Goal: Task Accomplishment & Management: Complete application form

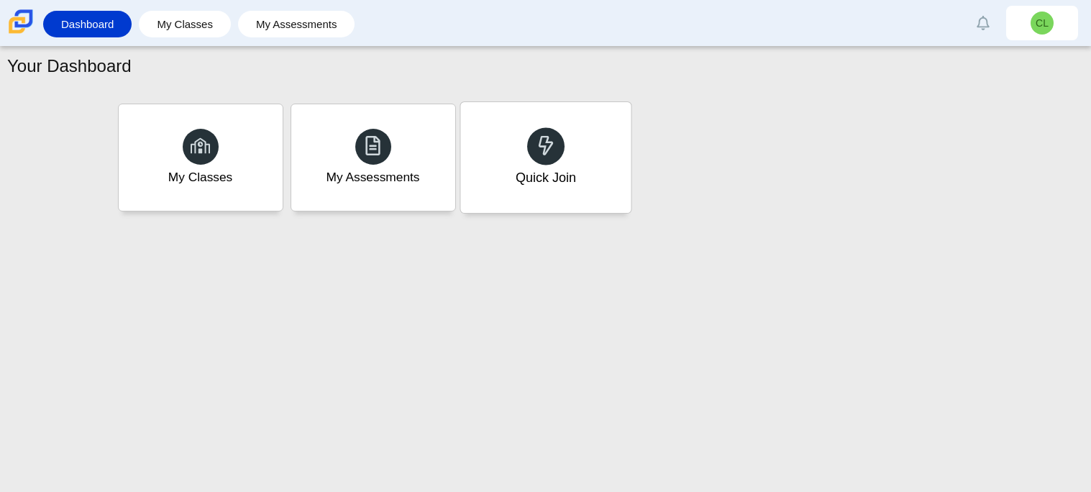
click at [614, 178] on div "Quick Join" at bounding box center [545, 157] width 171 height 111
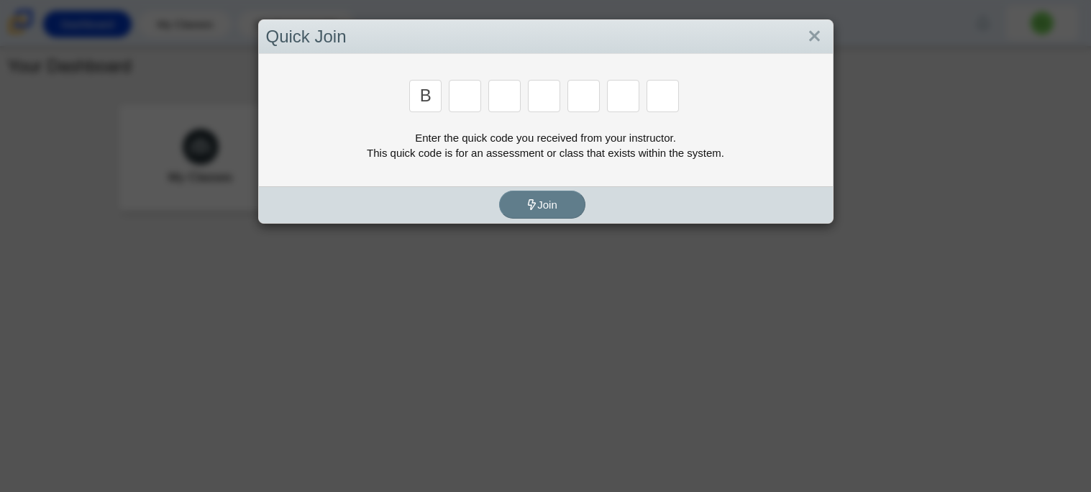
type input "b"
type input "m"
type input "3"
type input "5"
type input "3"
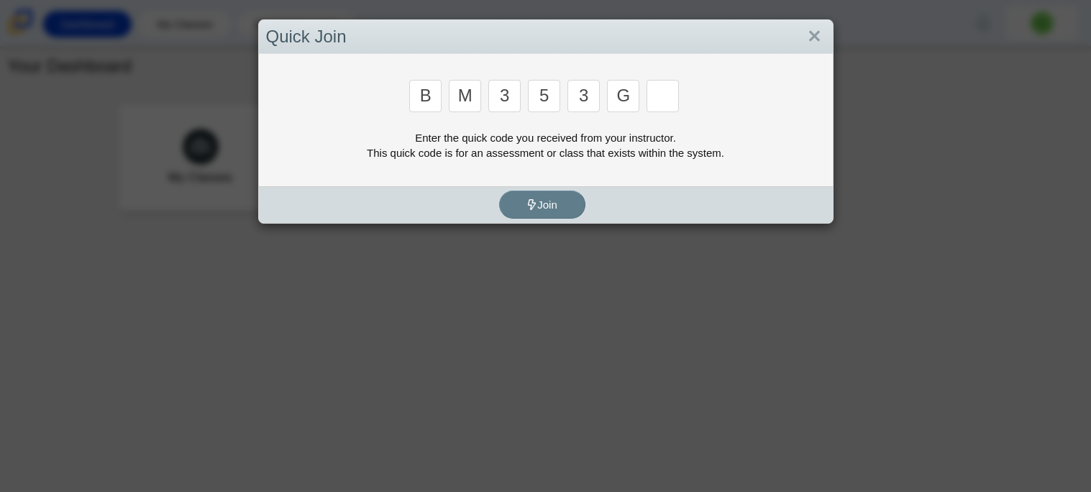
type input "g"
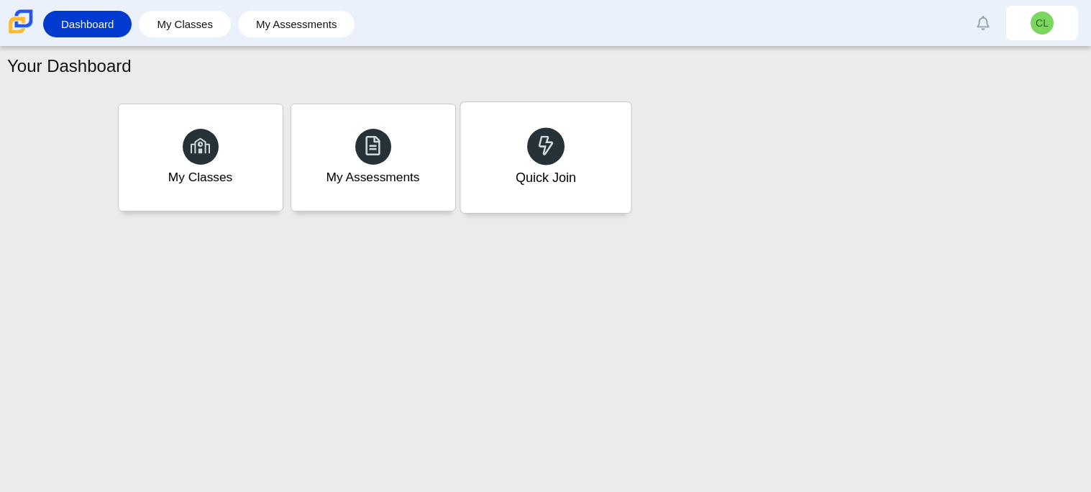
type input "b"
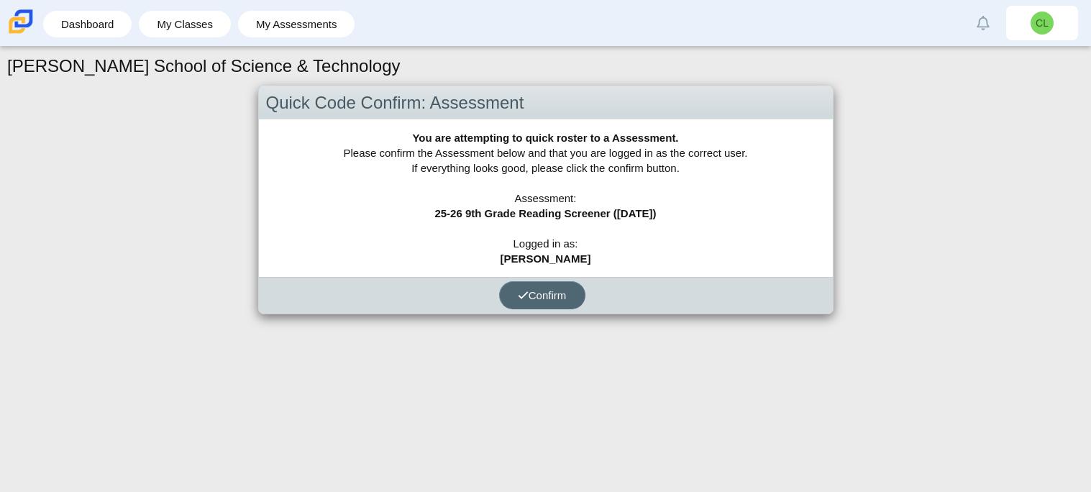
click at [524, 289] on span "Confirm" at bounding box center [542, 295] width 49 height 12
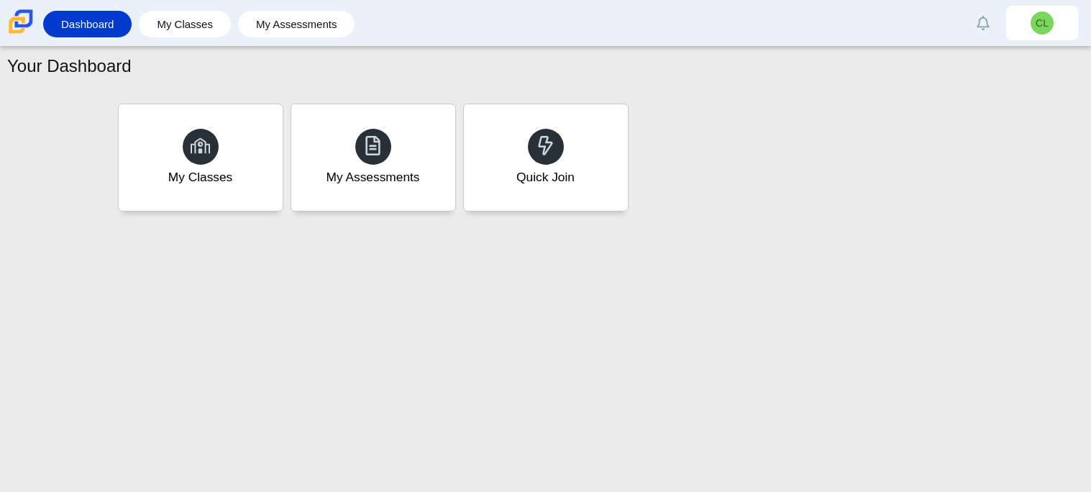
click at [978, 471] on div "Your Dashboard My Classes My Assessments Quick Join" at bounding box center [545, 269] width 1091 height 445
click at [860, 473] on div "Your Dashboard My Classes My Assessments Quick Join" at bounding box center [545, 269] width 1091 height 445
click at [507, 147] on div "Quick Join" at bounding box center [545, 157] width 171 height 111
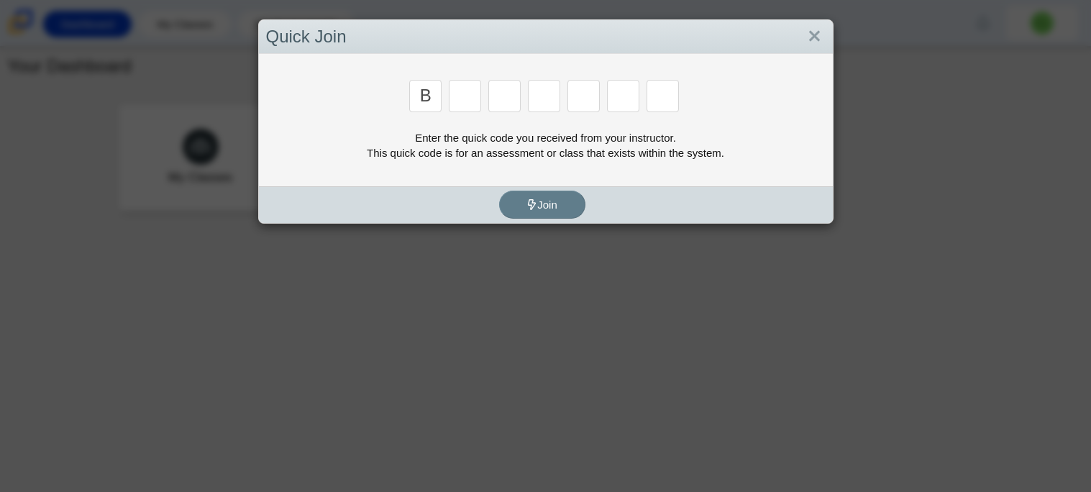
type input "b"
type input "m"
type input "3"
type input "5"
type input "3"
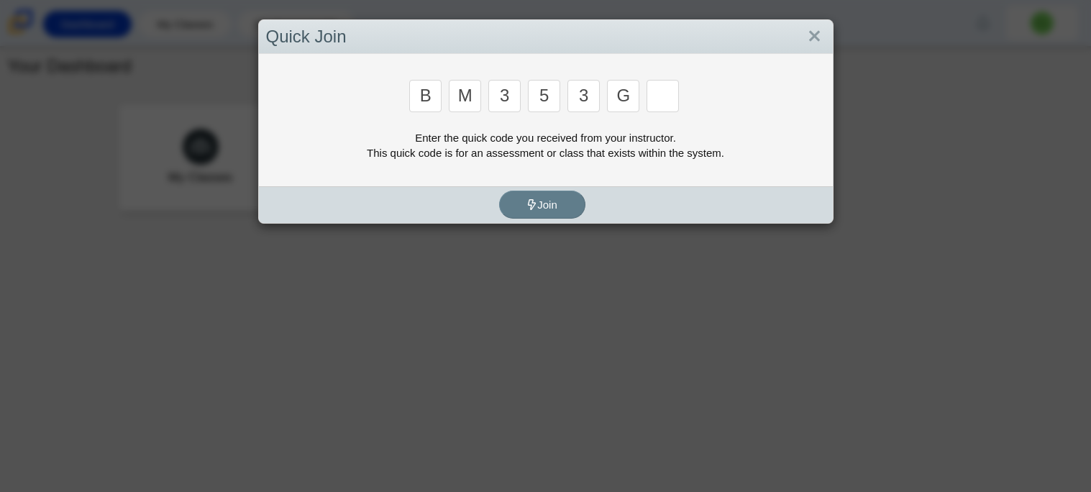
type input "g"
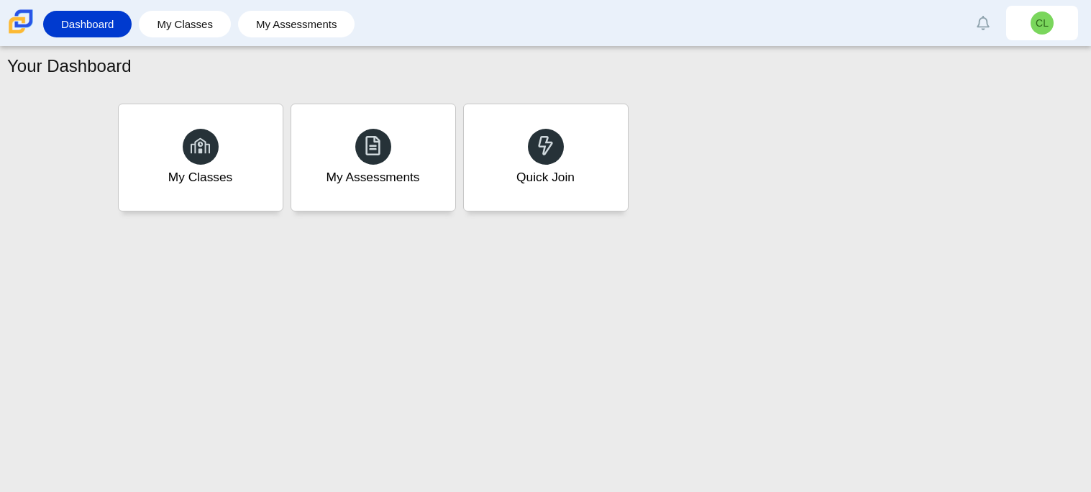
type input "b"
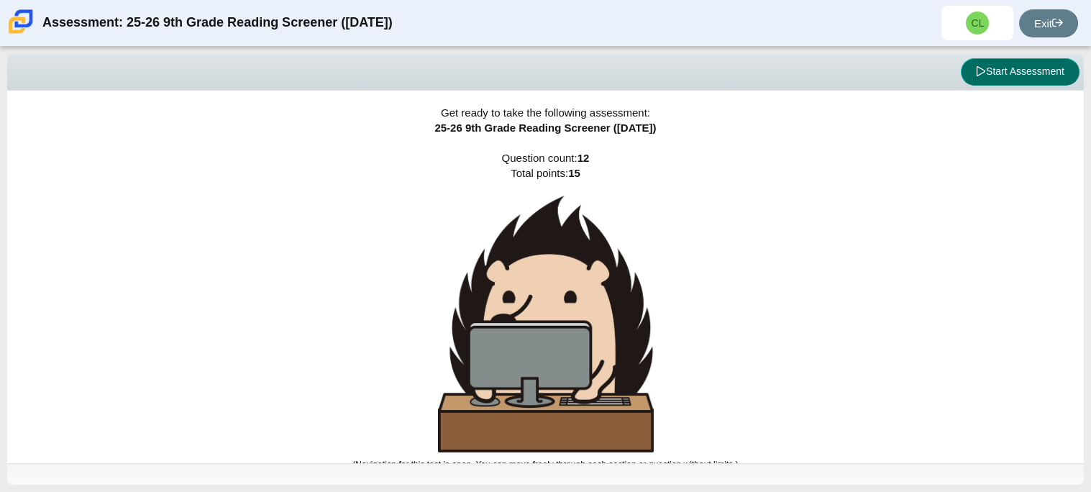
click at [1053, 77] on button "Start Assessment" at bounding box center [1020, 71] width 119 height 27
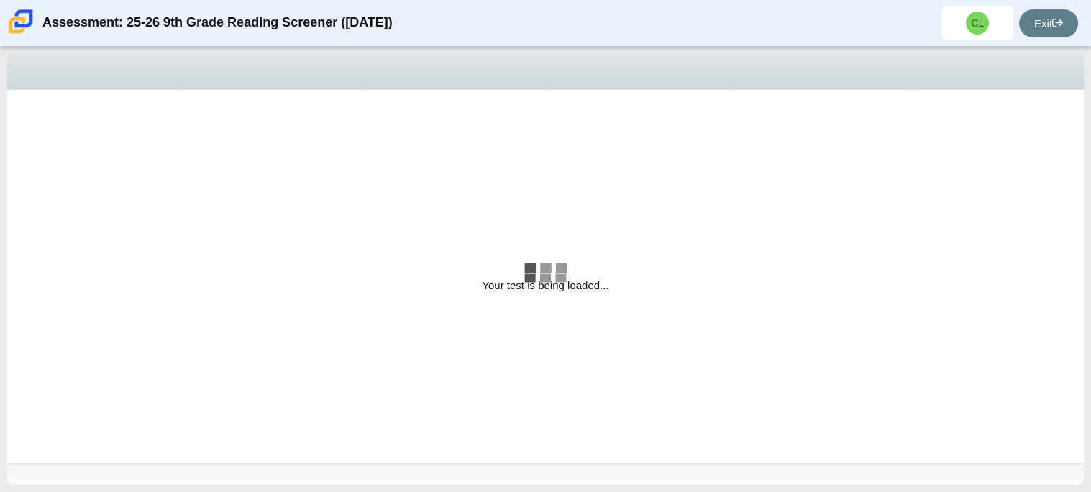
select select "ccc5b315-3c7c-471c-bf90-f22c8299c798"
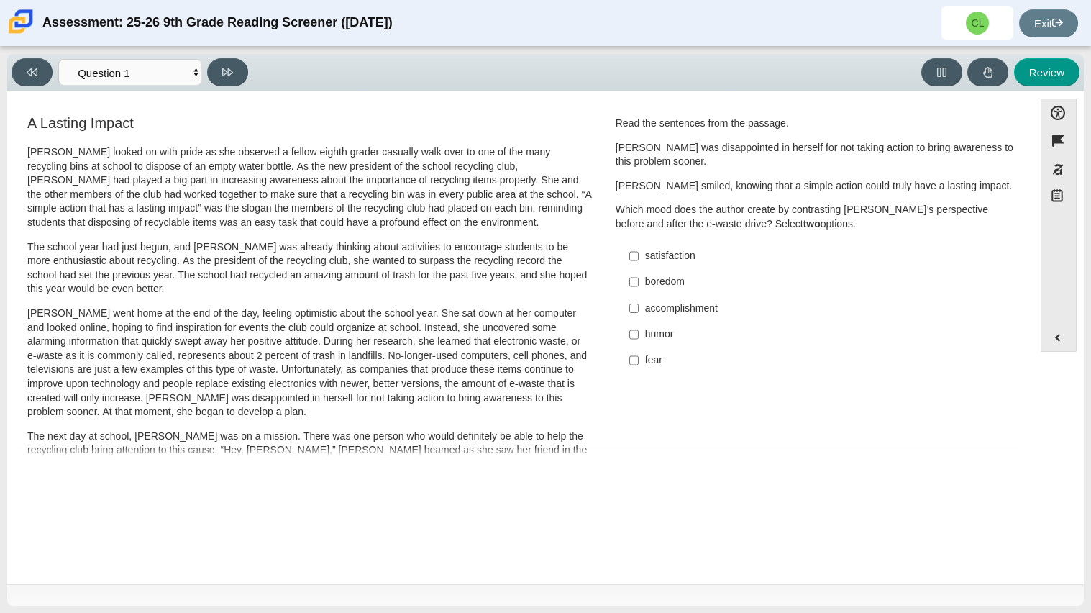
click at [636, 353] on label "fear fear" at bounding box center [816, 360] width 395 height 26
click at [636, 353] on input "fear fear" at bounding box center [634, 360] width 9 height 26
checkbox input "true"
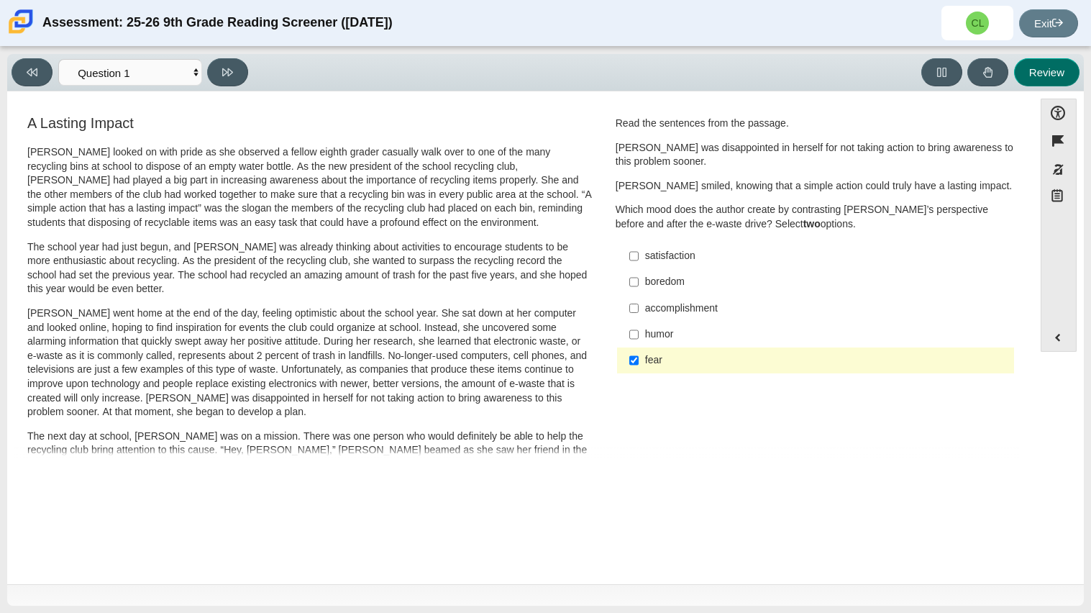
click at [1050, 68] on button "Review" at bounding box center [1046, 72] width 65 height 28
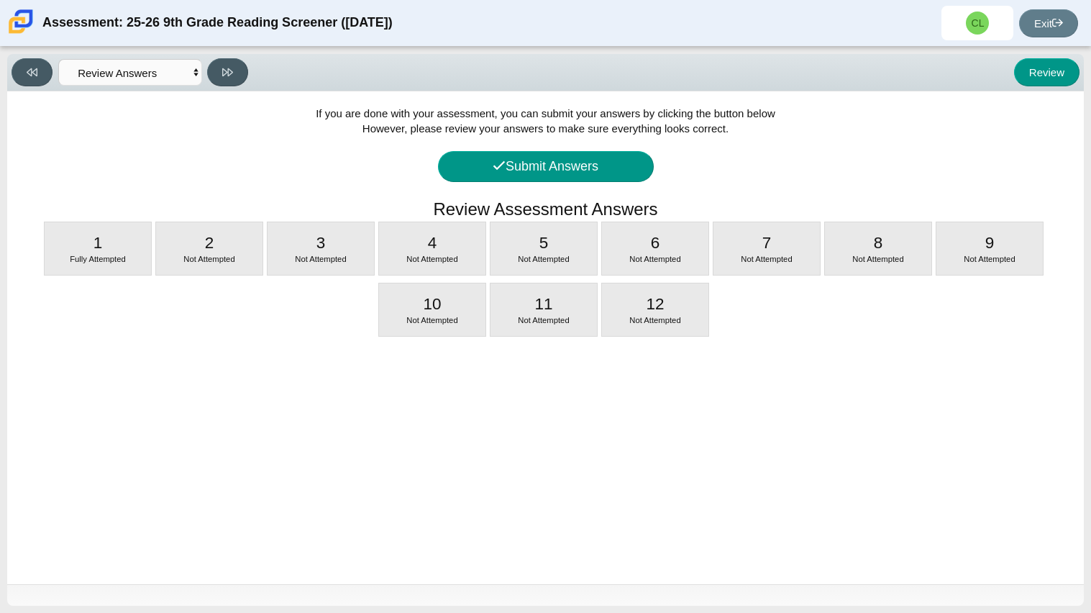
click at [856, 97] on div "If you are done with your assessment, you can submit your answers by clicking t…" at bounding box center [545, 337] width 1077 height 493
click at [91, 253] on div "1 Fully Attempted" at bounding box center [98, 248] width 106 height 53
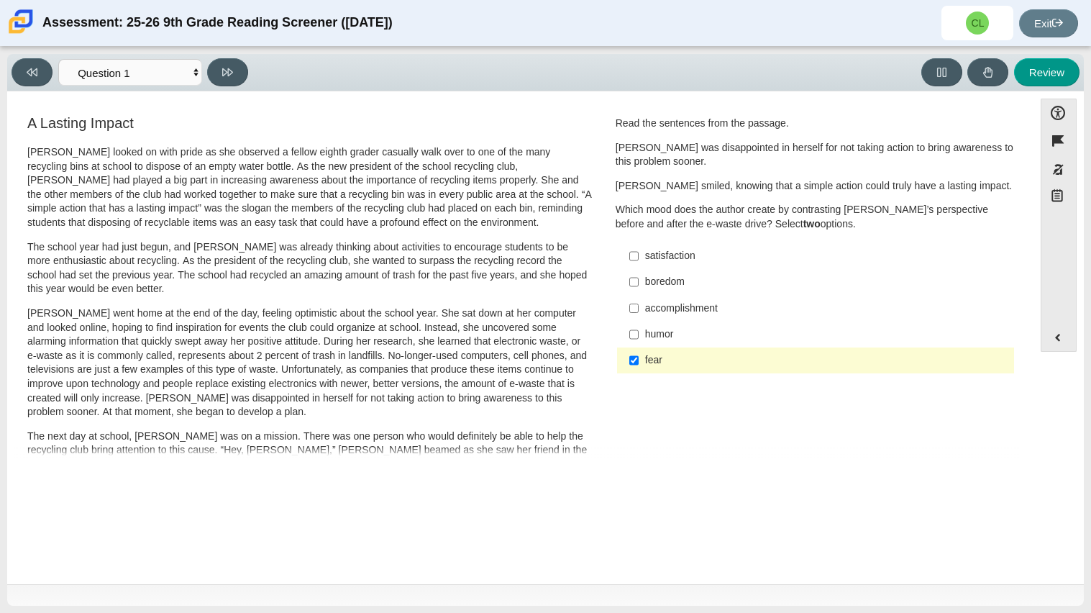
click at [844, 441] on div "A Lasting Impact Scarlett looked on with pride as she observed a fellow eighth …" at bounding box center [520, 518] width 1012 height 811
click at [240, 68] on button at bounding box center [227, 72] width 41 height 28
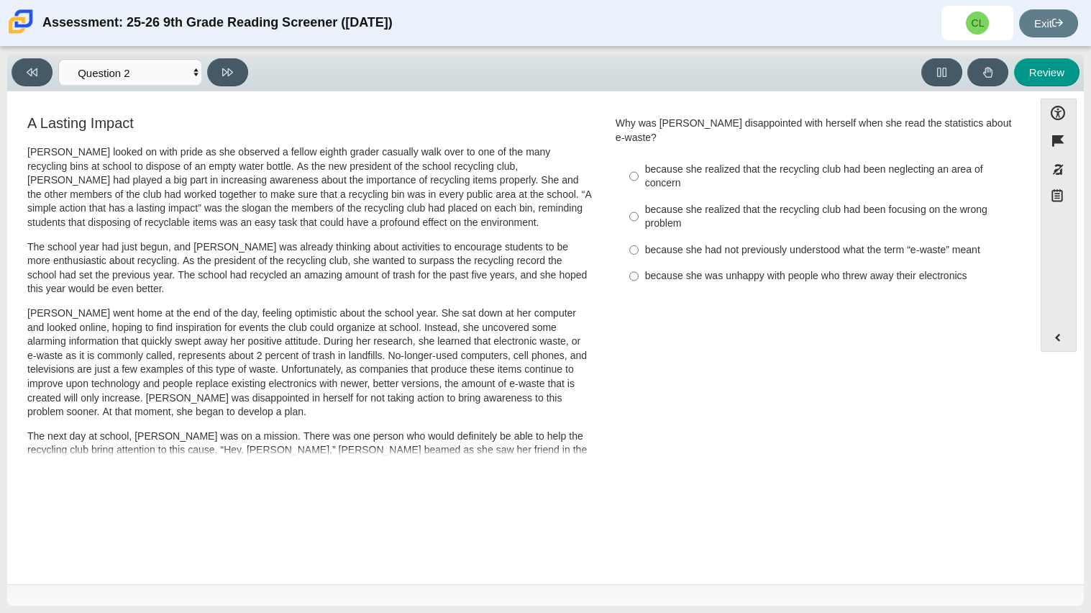
click at [471, 316] on p "[PERSON_NAME] went home at the end of the day, feeling optimistic about the sch…" at bounding box center [309, 362] width 565 height 113
click at [471, 316] on p "Scarlett went home at the end of the day, feeling optimistic about the school y…" at bounding box center [309, 362] width 565 height 113
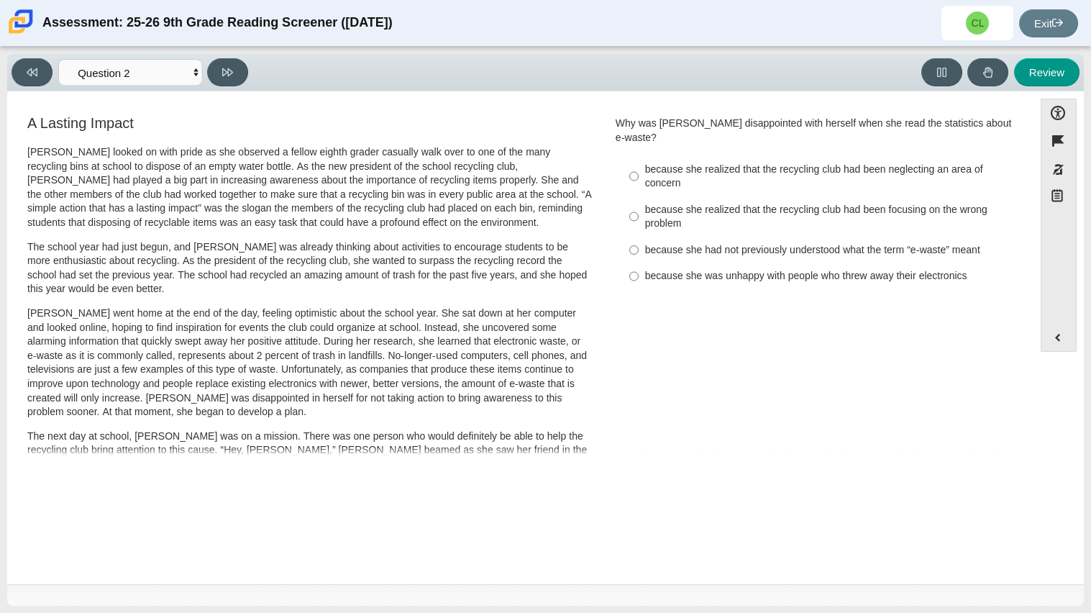
click at [471, 316] on p "Scarlett went home at the end of the day, feeling optimistic about the school y…" at bounding box center [309, 362] width 565 height 113
click at [664, 327] on div "A Lasting Impact Scarlett looked on with pride as she observed a fellow eighth …" at bounding box center [520, 518] width 1012 height 811
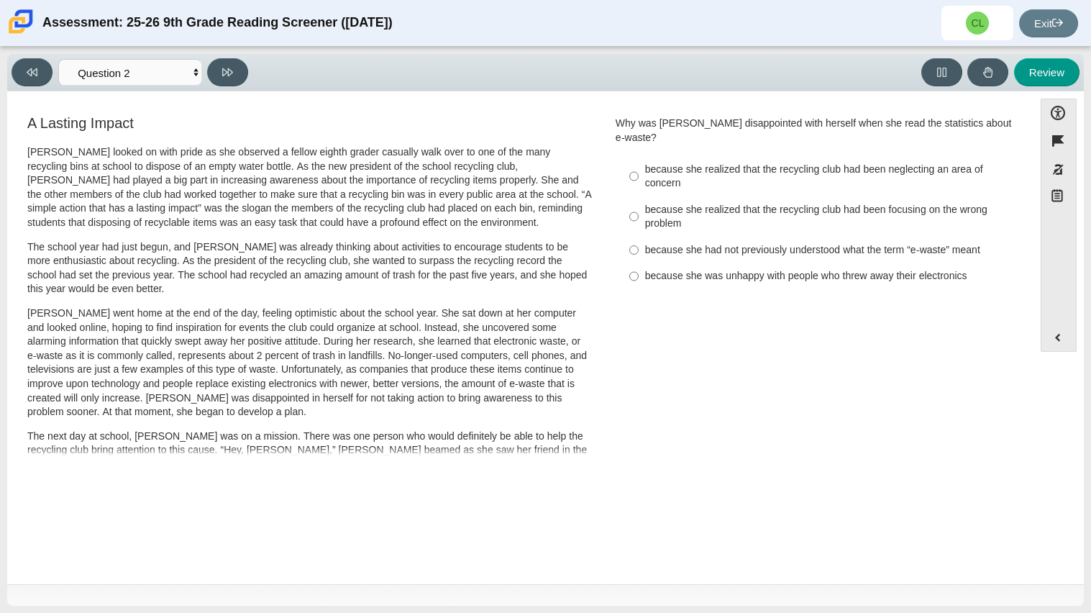
click at [281, 266] on p "The school year had just begun, and Scarlett was already thinking about activit…" at bounding box center [309, 268] width 565 height 56
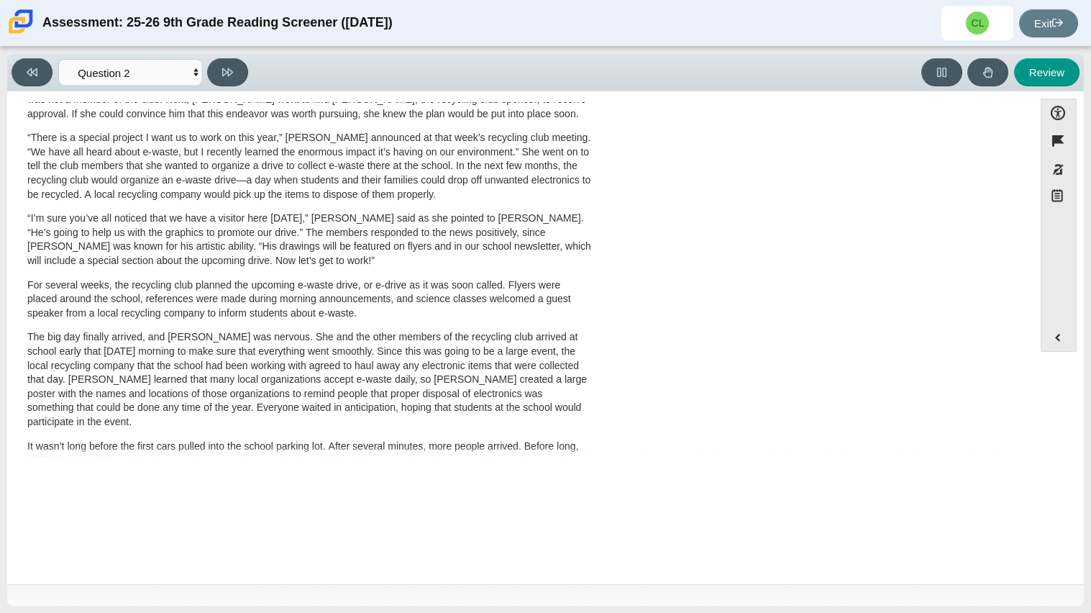
scroll to position [463, 0]
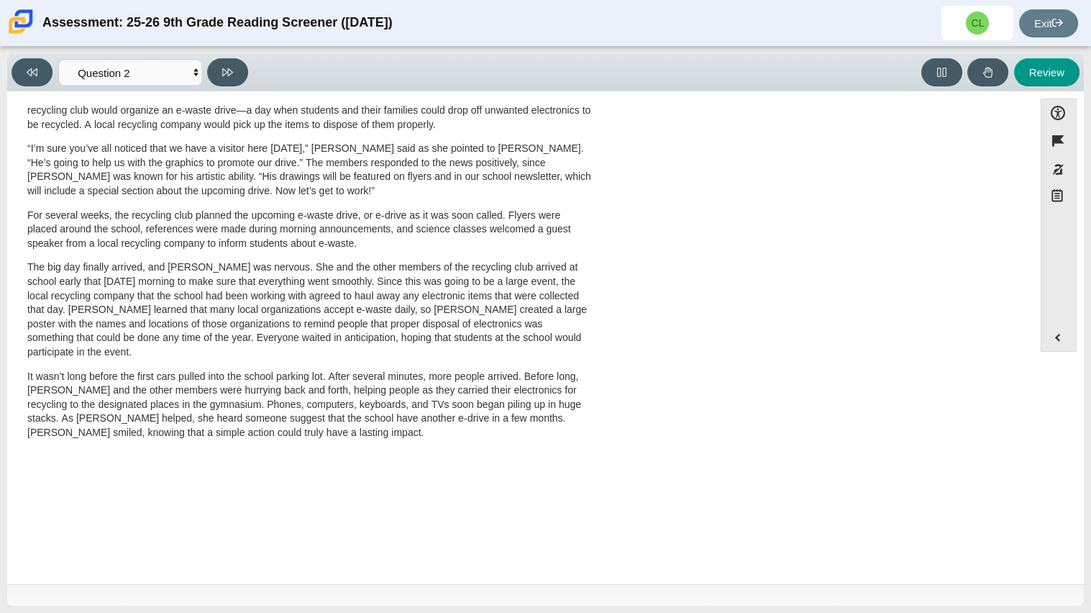
click at [277, 262] on p "The big day finally arrived, and Scarlett was nervous. She and the other member…" at bounding box center [309, 309] width 565 height 99
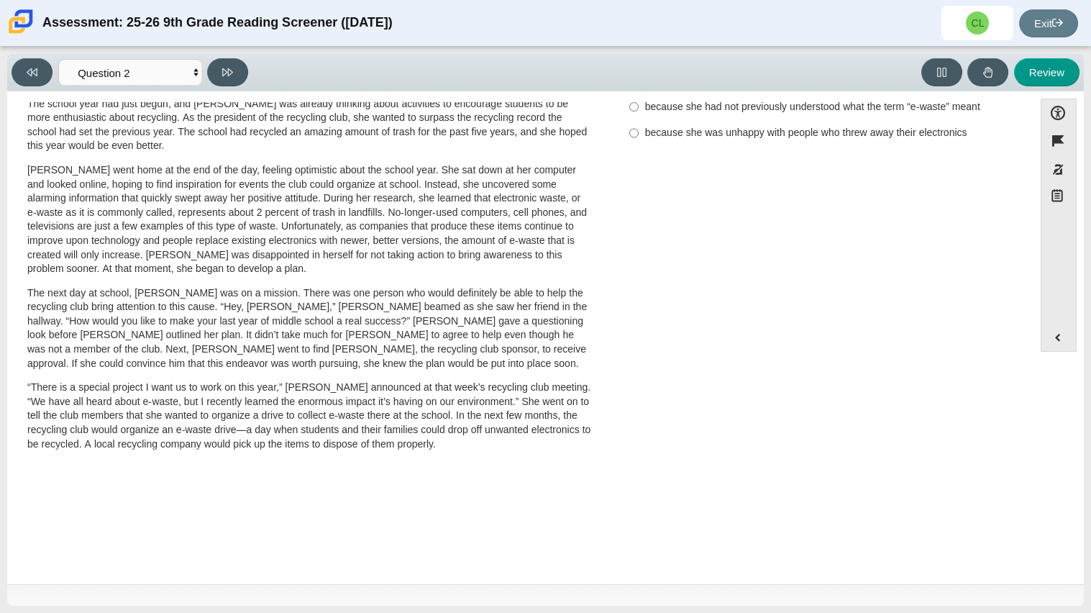
scroll to position [114, 0]
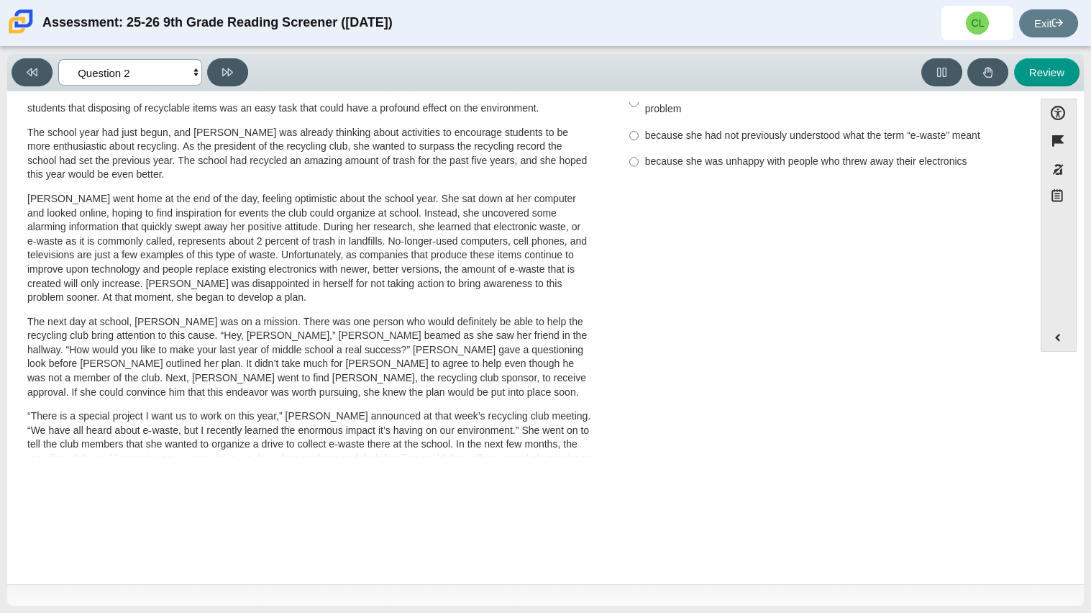
click at [188, 78] on select "Questions Question 1 Question 2 Question 3 Question 4 Question 5 Question 6 Que…" at bounding box center [130, 72] width 144 height 27
select select "ccc5b315-3c7c-471c-bf90-f22c8299c798"
click at [58, 59] on select "Questions Question 1 Question 2 Question 3 Question 4 Question 5 Question 6 Que…" at bounding box center [130, 72] width 144 height 27
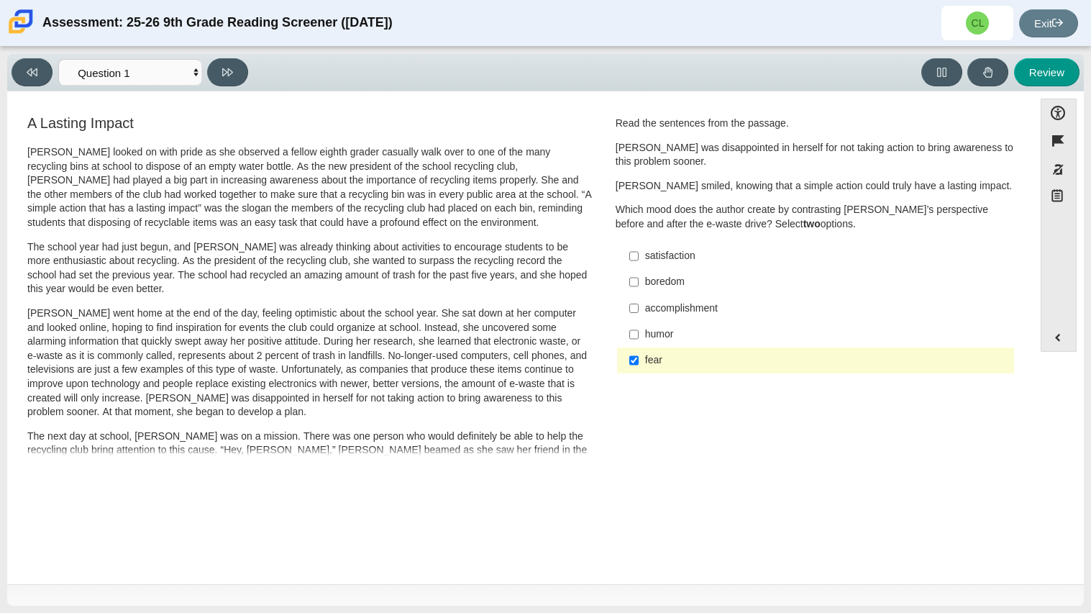
click at [619, 355] on label "fear fear" at bounding box center [816, 360] width 395 height 26
click at [630, 355] on input "fear fear" at bounding box center [634, 360] width 9 height 26
checkbox input "false"
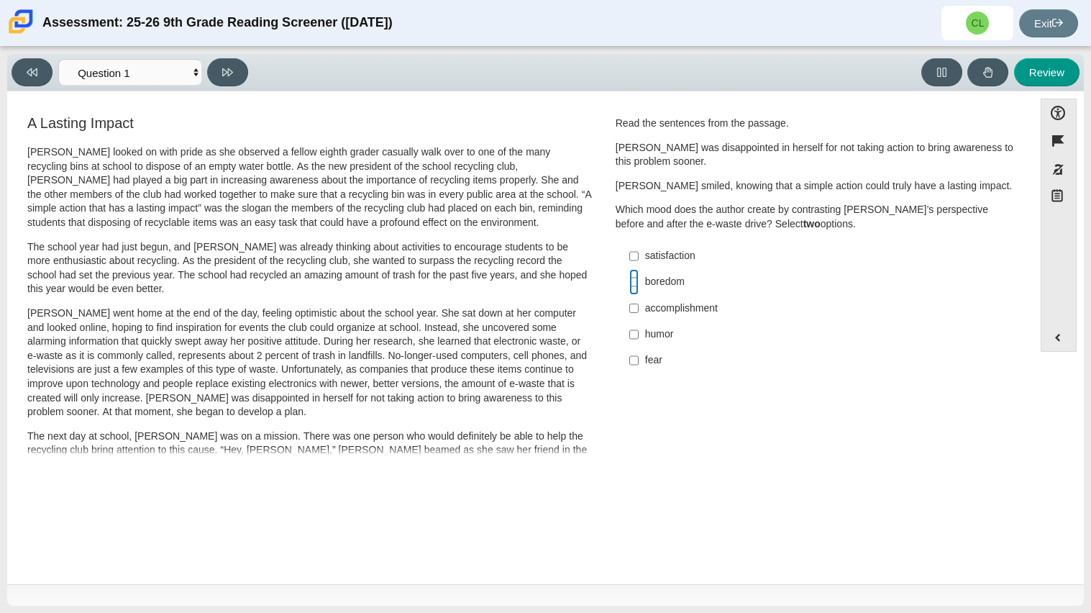
click at [631, 282] on input "boredom boredom" at bounding box center [634, 282] width 9 height 26
checkbox input "true"
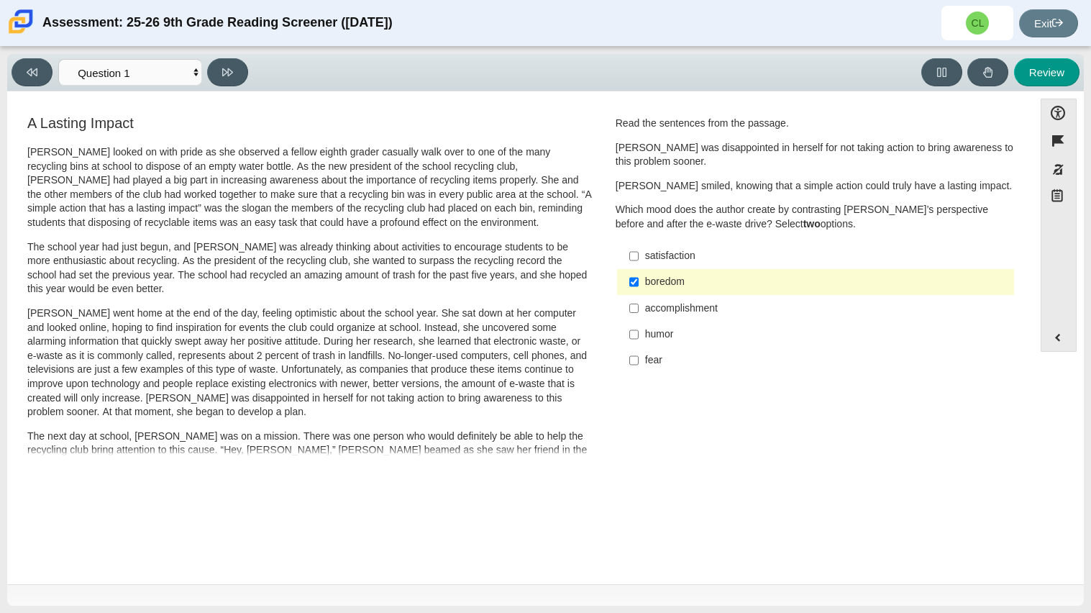
click at [589, 307] on div "A Lasting Impact Scarlett looked on with pride as she observed a fellow eighth …" at bounding box center [309, 514] width 569 height 802
click at [630, 306] on input "accomplishment accomplishment" at bounding box center [634, 308] width 9 height 26
checkbox input "true"
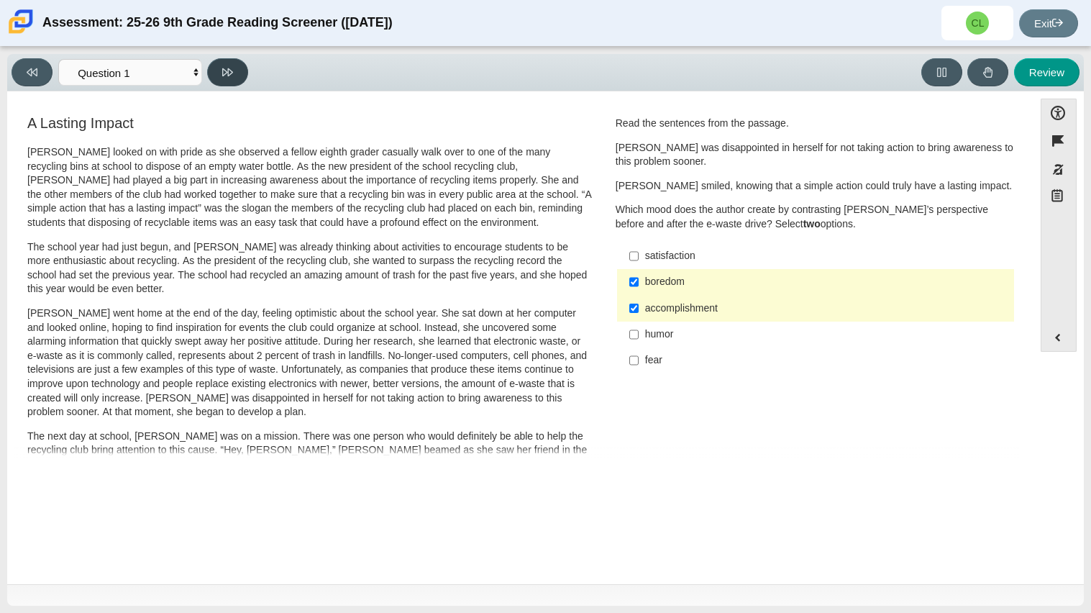
click at [230, 72] on icon at bounding box center [227, 72] width 11 height 11
select select "0ff64528-ffd7-428d-b192-babfaadd44e8"
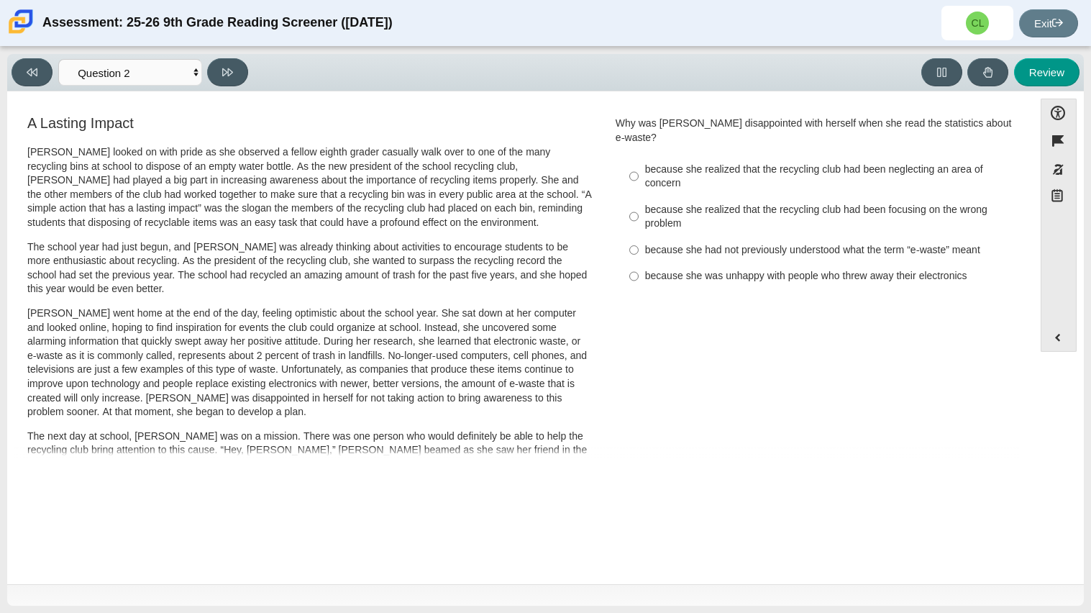
click at [621, 161] on label "because she realized that the recycling club had been neglecting an area of con…" at bounding box center [816, 176] width 395 height 40
click at [630, 161] on input "because she realized that the recycling club had been neglecting an area of con…" at bounding box center [634, 176] width 9 height 40
radio input "true"
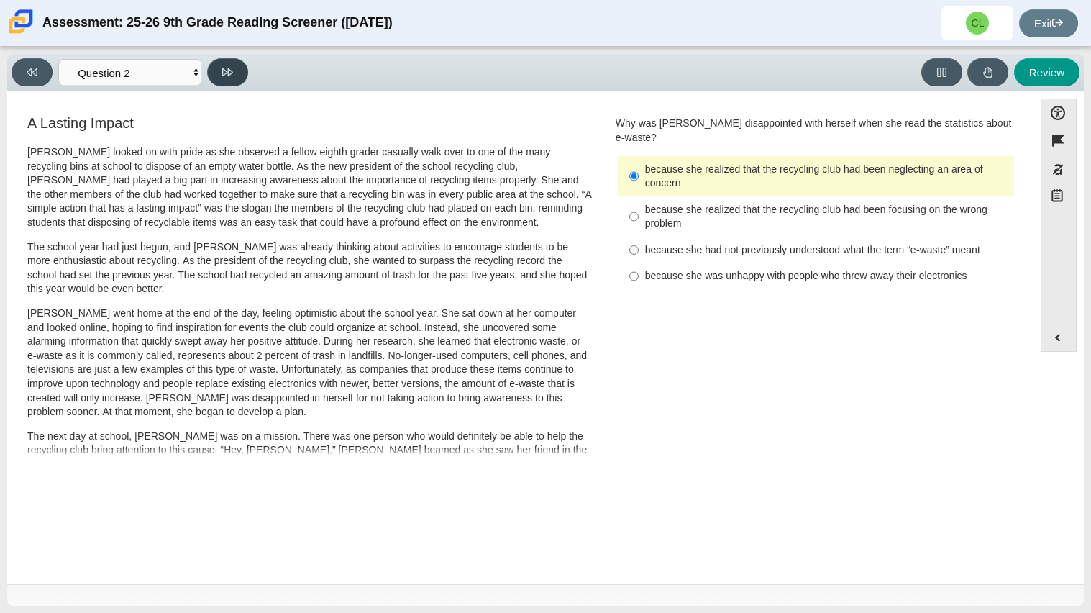
click at [232, 71] on icon at bounding box center [227, 72] width 11 height 11
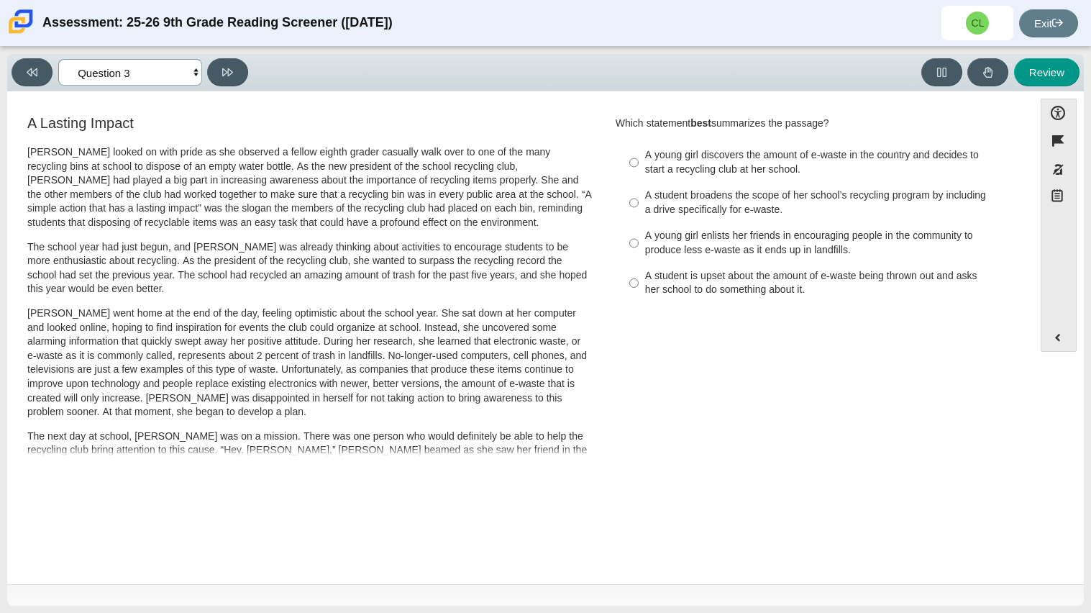
click at [194, 73] on select "Questions Question 1 Question 2 Question 3 Question 4 Question 5 Question 6 Que…" at bounding box center [130, 72] width 144 height 27
click at [310, 86] on div "Review" at bounding box center [667, 72] width 827 height 28
click at [1037, 82] on button "Review" at bounding box center [1046, 72] width 65 height 28
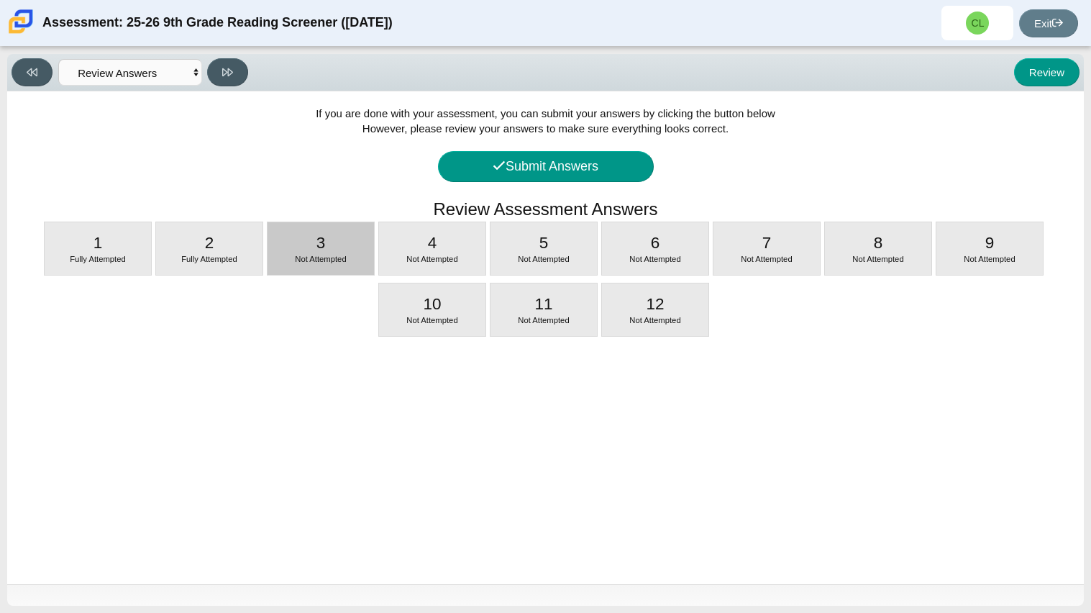
click at [301, 246] on div "3 Not Attempted" at bounding box center [321, 248] width 106 height 53
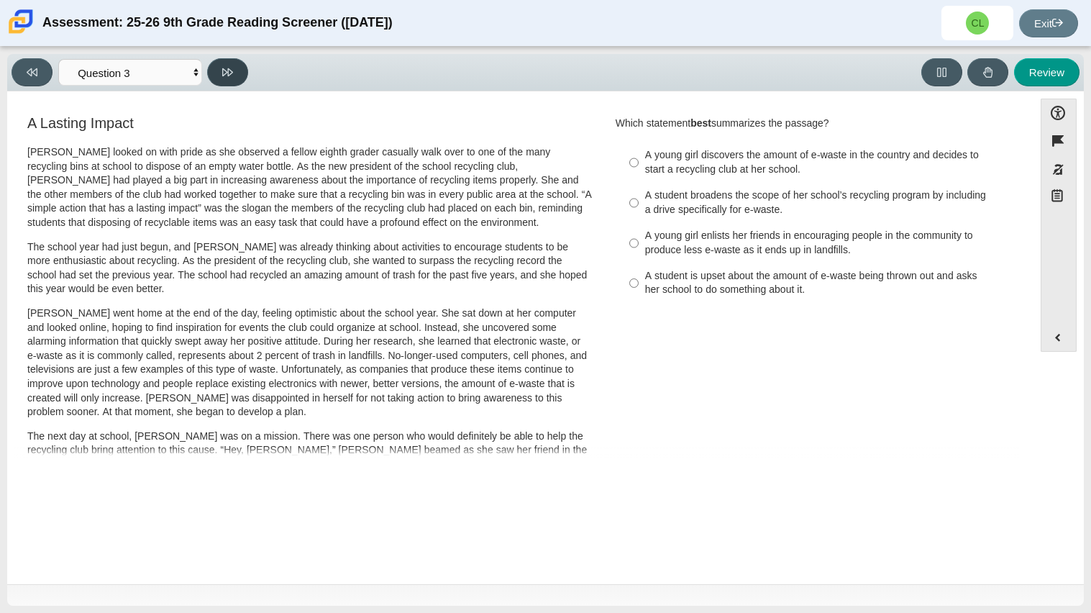
click at [239, 76] on button at bounding box center [227, 72] width 41 height 28
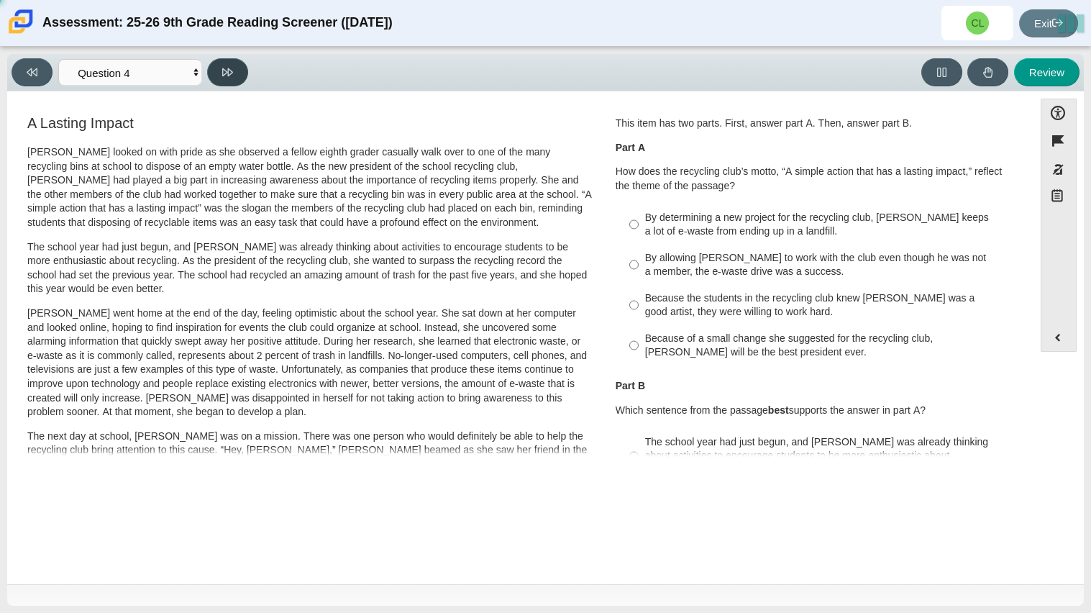
click at [239, 78] on button at bounding box center [227, 72] width 41 height 28
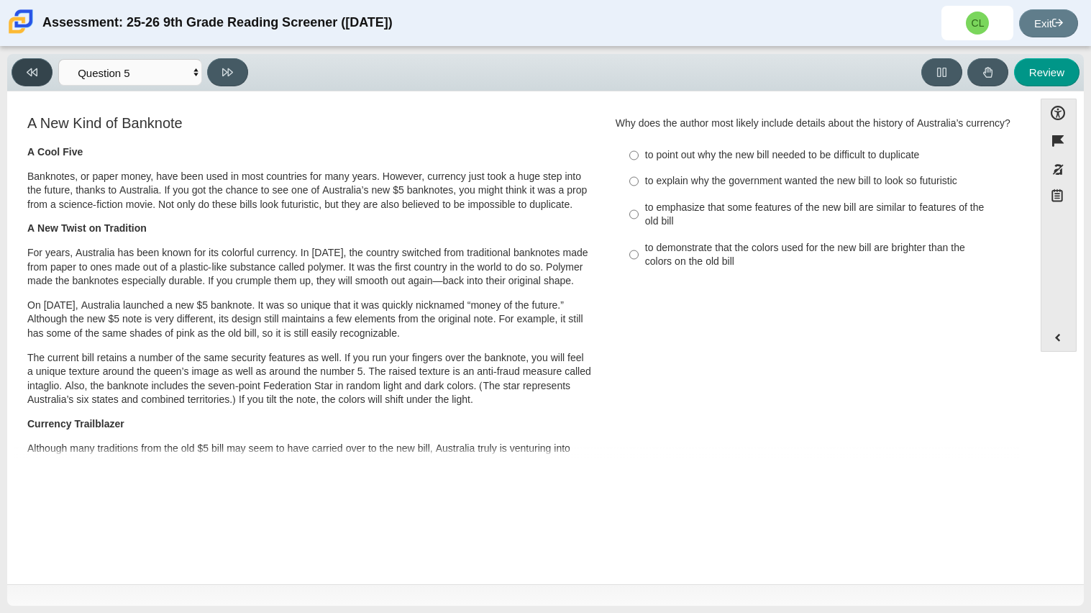
click at [42, 81] on button at bounding box center [32, 72] width 41 height 28
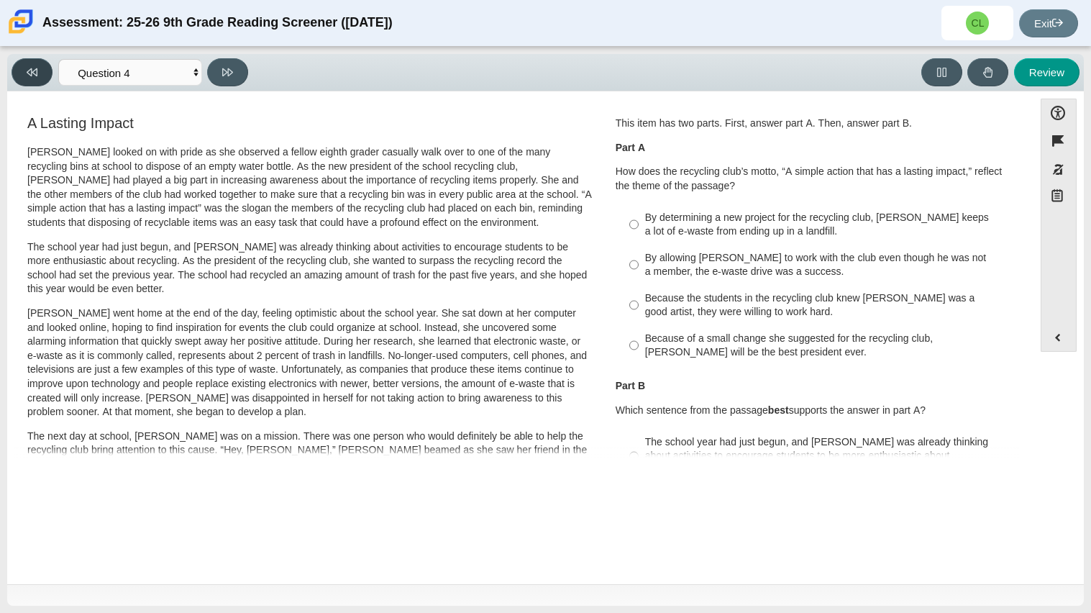
click at [39, 75] on button at bounding box center [32, 72] width 41 height 28
select select "7ce3d843-6974-4858-901c-1ff39630e843"
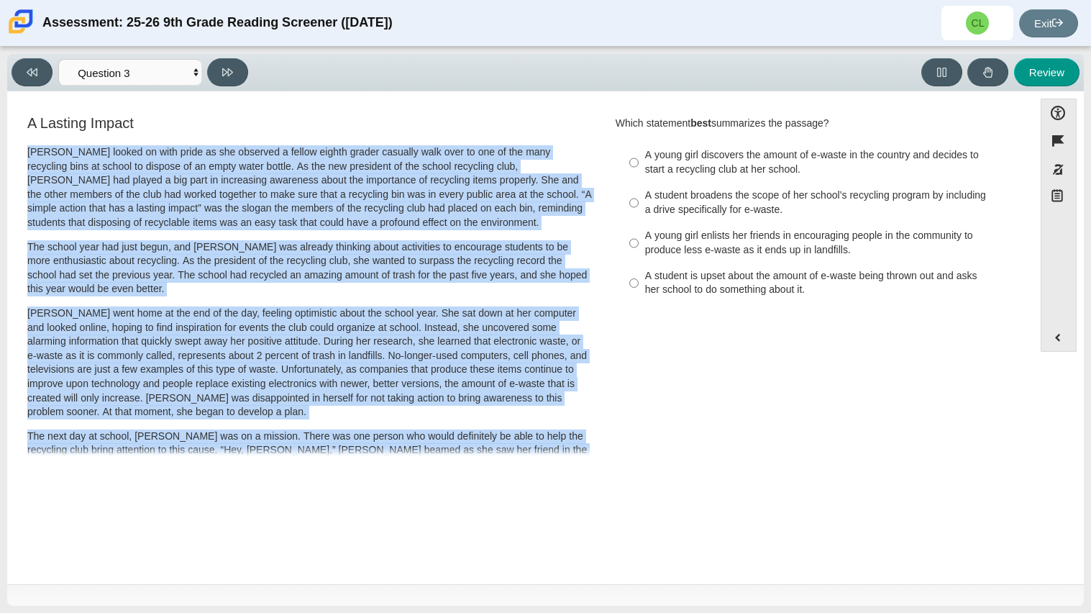
scroll to position [463, 0]
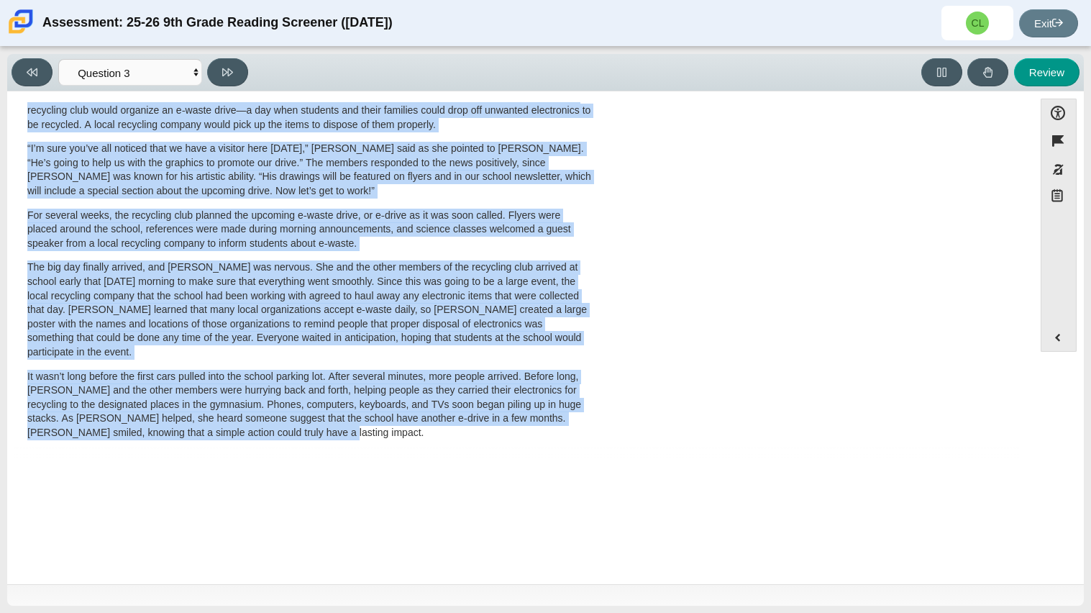
drag, startPoint x: 27, startPoint y: 148, endPoint x: 673, endPoint y: 552, distance: 761.8
click at [673, 491] on div "Accessibility options Close Color scheme Font size Zoom Change the background a…" at bounding box center [545, 337] width 1077 height 493
click at [221, 383] on p "It wasn’t long before the first cars pulled into the school parking lot. After …" at bounding box center [309, 405] width 565 height 71
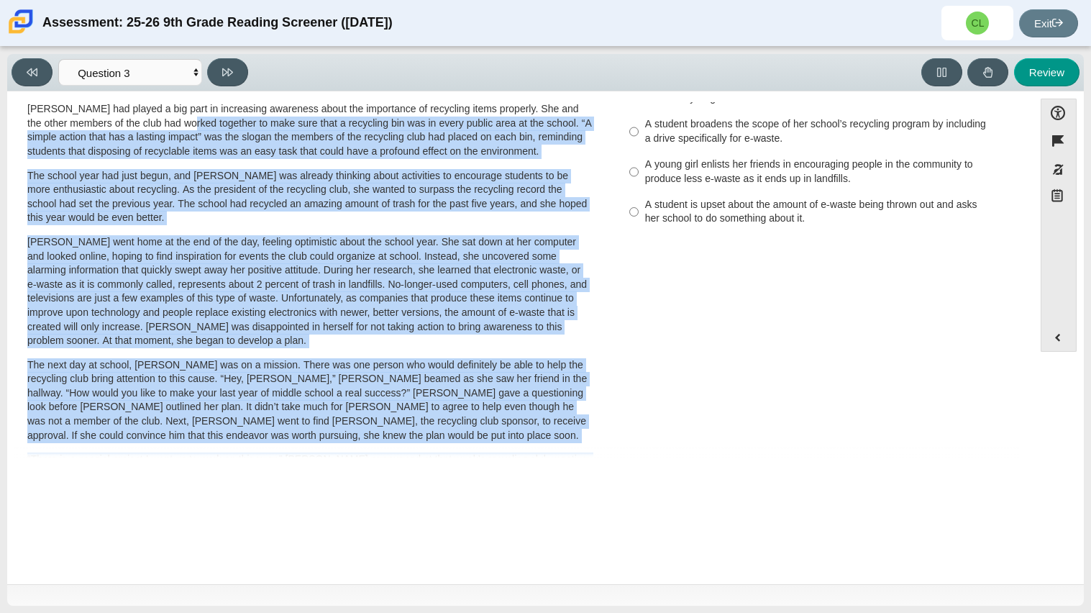
drag, startPoint x: 263, startPoint y: 416, endPoint x: 50, endPoint y: 91, distance: 388.7
click at [50, 91] on div "Accessibility options Close Color scheme Font size Zoom Change the background a…" at bounding box center [545, 337] width 1077 height 493
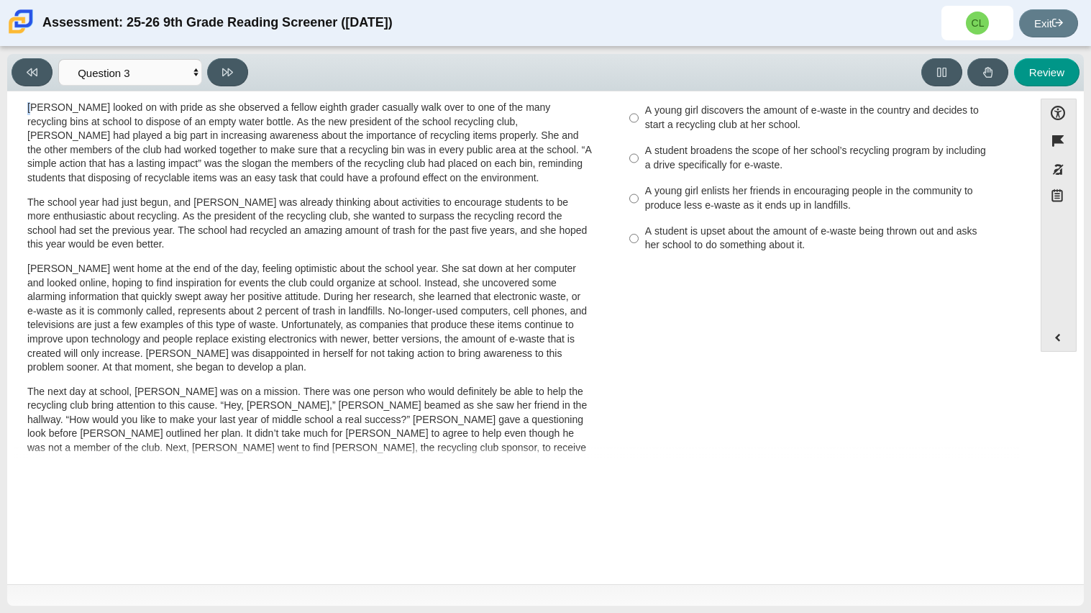
drag, startPoint x: 32, startPoint y: 96, endPoint x: 7, endPoint y: 97, distance: 25.2
click at [7, 97] on div "Accessibility options Close Color scheme Font size Zoom Change the background a…" at bounding box center [545, 337] width 1077 height 493
click at [10, 101] on div "Accessibility options Close Color scheme Font size Zoom Change the background a…" at bounding box center [545, 337] width 1077 height 493
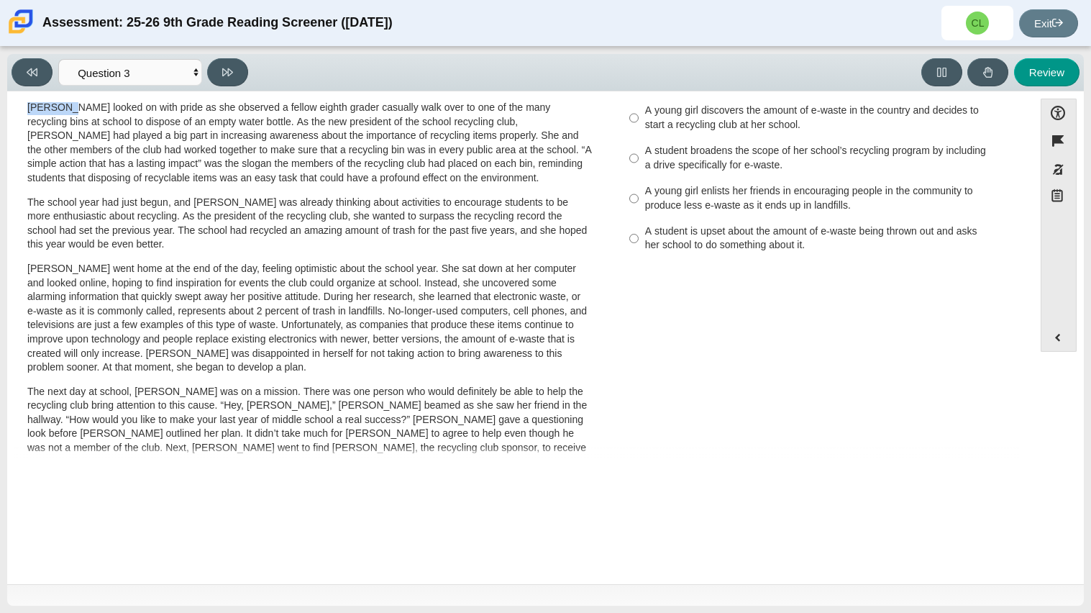
click at [25, 99] on div "Feature A Lasting Impact Scarlett looked on with pride as she observed a fellow…" at bounding box center [520, 278] width 1012 height 359
drag, startPoint x: 25, startPoint y: 99, endPoint x: 496, endPoint y: 607, distance: 693.4
click at [496, 491] on div "Viewing Question 3 of 12 in Pacing Mode Questions Question 1 Question 2 Questio…" at bounding box center [545, 330] width 1091 height 566
click at [606, 491] on div "Accessibility options Close Color scheme Font size Zoom Change the background a…" at bounding box center [545, 337] width 1077 height 493
click at [546, 447] on div "Feature A Lasting Impact Scarlett looked on with pride as she observed a fellow…" at bounding box center [520, 279] width 1012 height 355
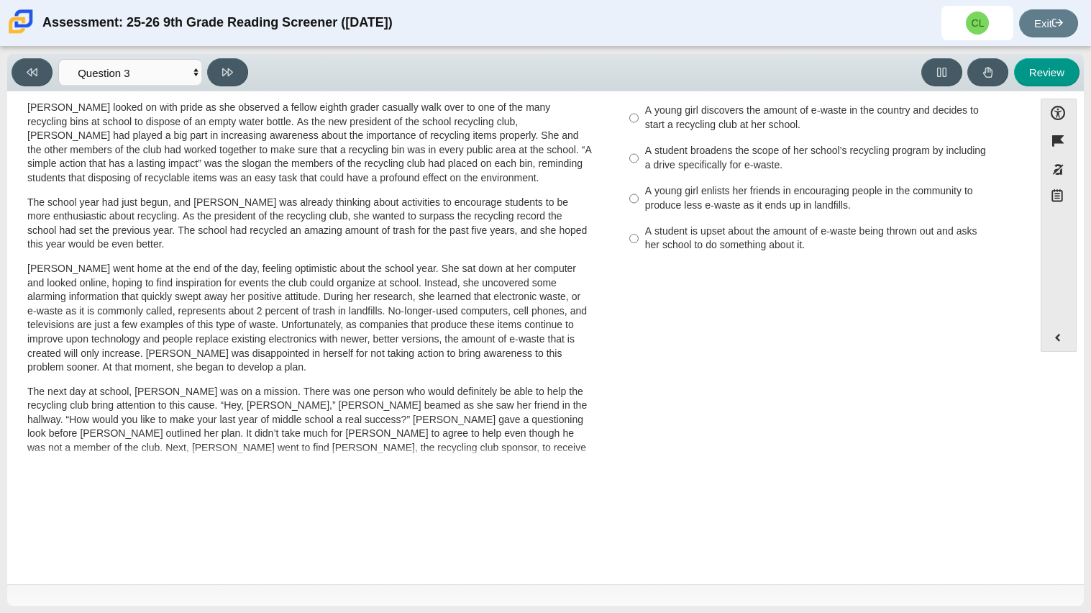
click at [546, 447] on div "Feature A Lasting Impact Scarlett looked on with pride as she observed a fellow…" at bounding box center [520, 279] width 1012 height 355
click at [700, 364] on div "A Lasting Impact Scarlett looked on with pride as she observed a fellow eighth …" at bounding box center [520, 473] width 1012 height 811
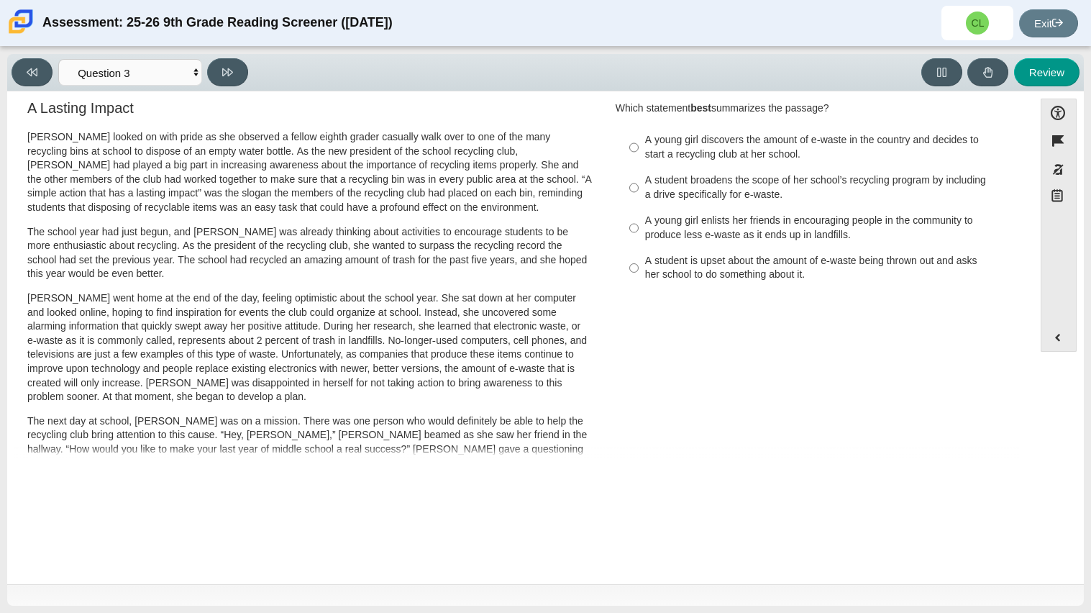
scroll to position [0, 0]
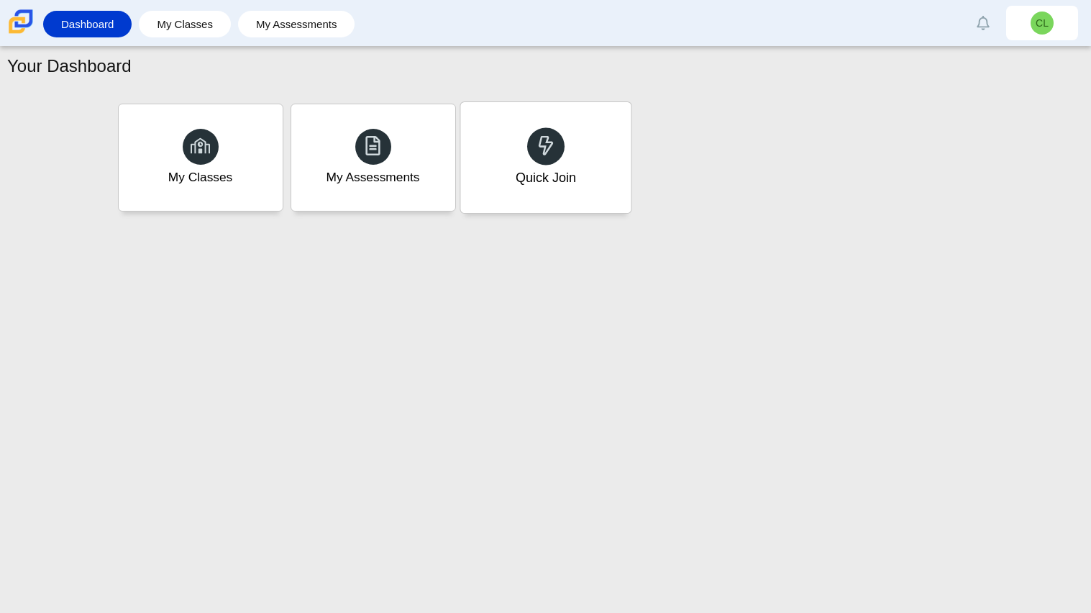
click at [589, 144] on div "Quick Join" at bounding box center [545, 157] width 171 height 111
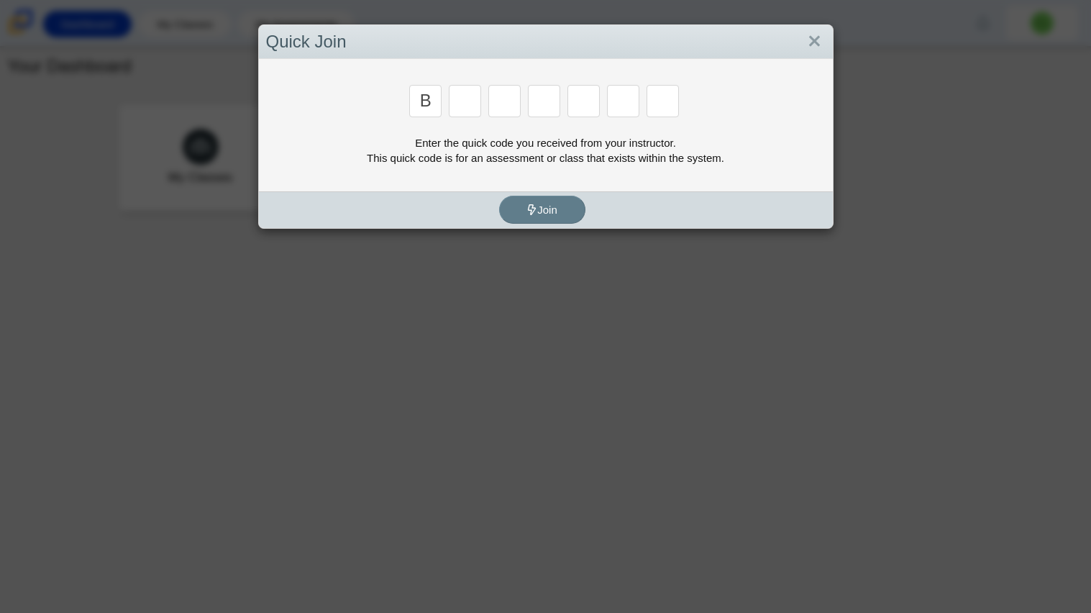
type input "b"
type input "m"
type input "3"
type input "5"
type input "3"
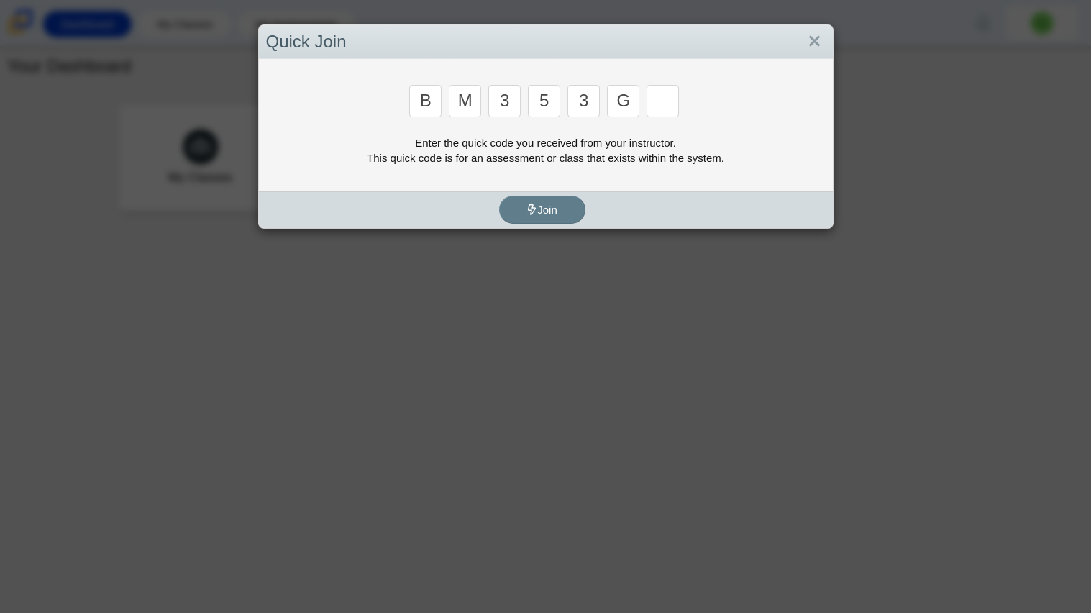
type input "g"
type input "b"
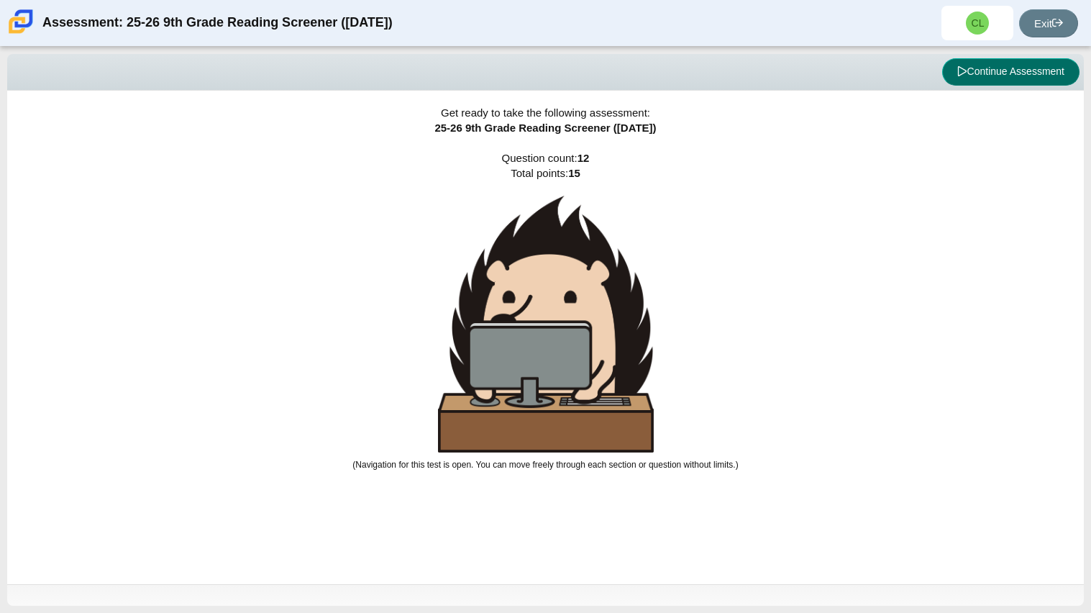
click at [1053, 66] on button "Continue Assessment" at bounding box center [1010, 71] width 137 height 27
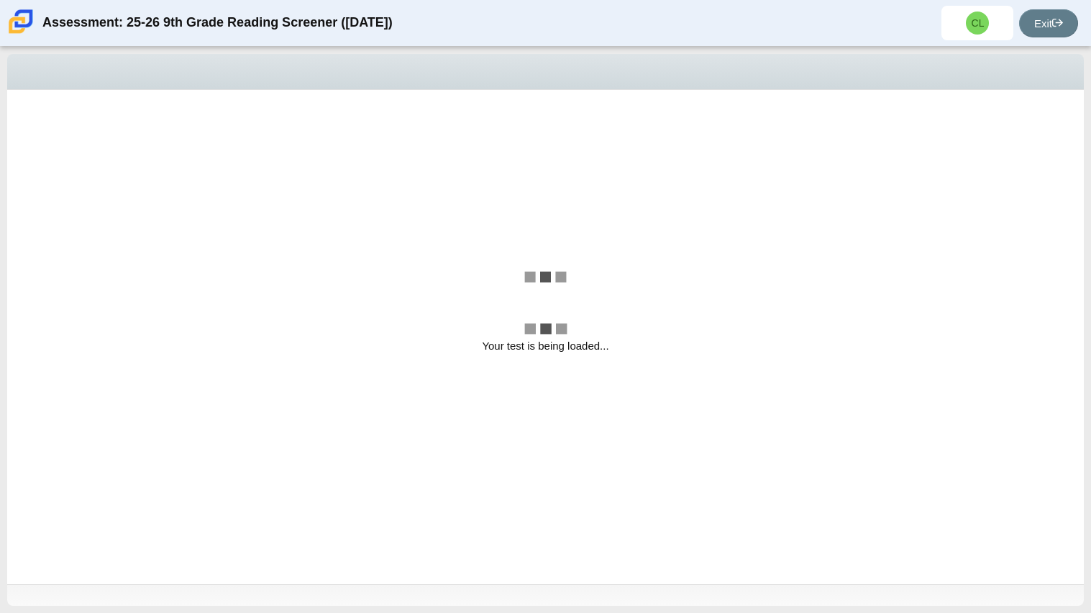
select select "7ce3d843-6974-4858-901c-1ff39630e843"
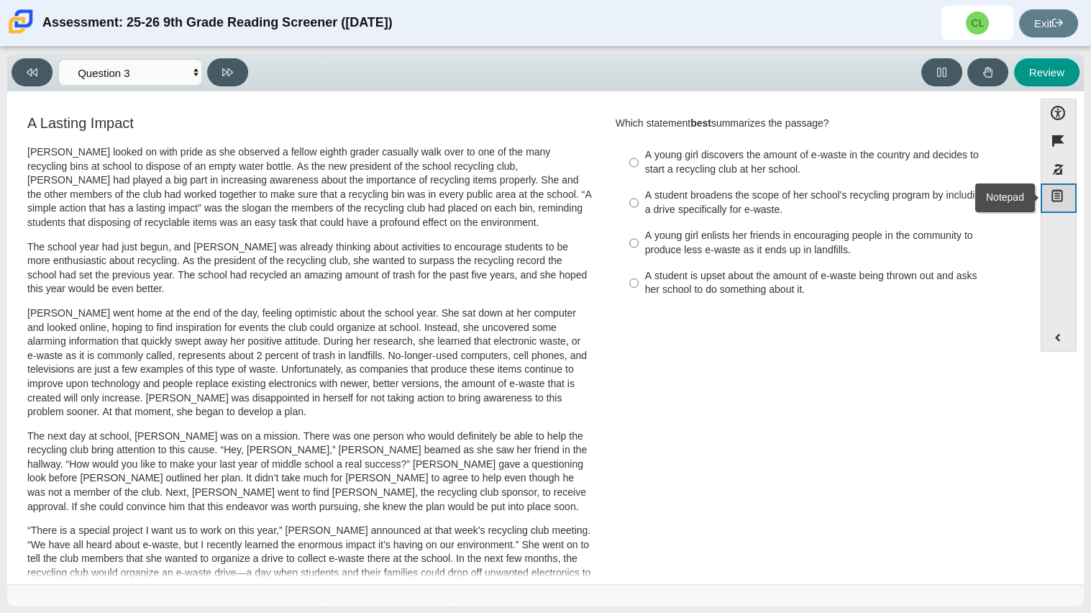
click at [1058, 190] on use "Notepad" at bounding box center [1057, 194] width 11 height 13
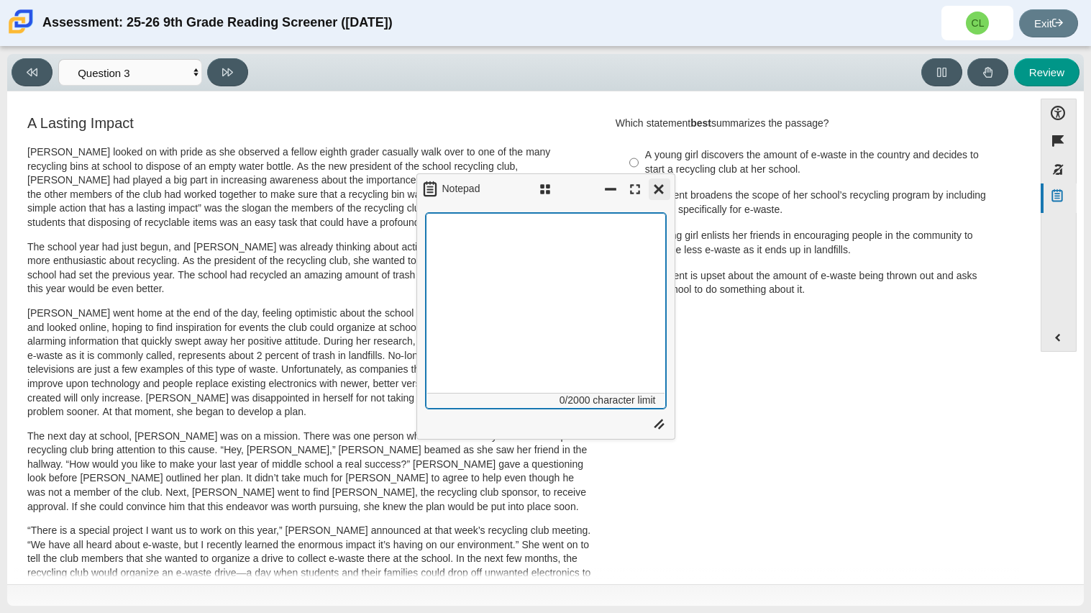
click at [657, 191] on button "Close" at bounding box center [660, 189] width 22 height 22
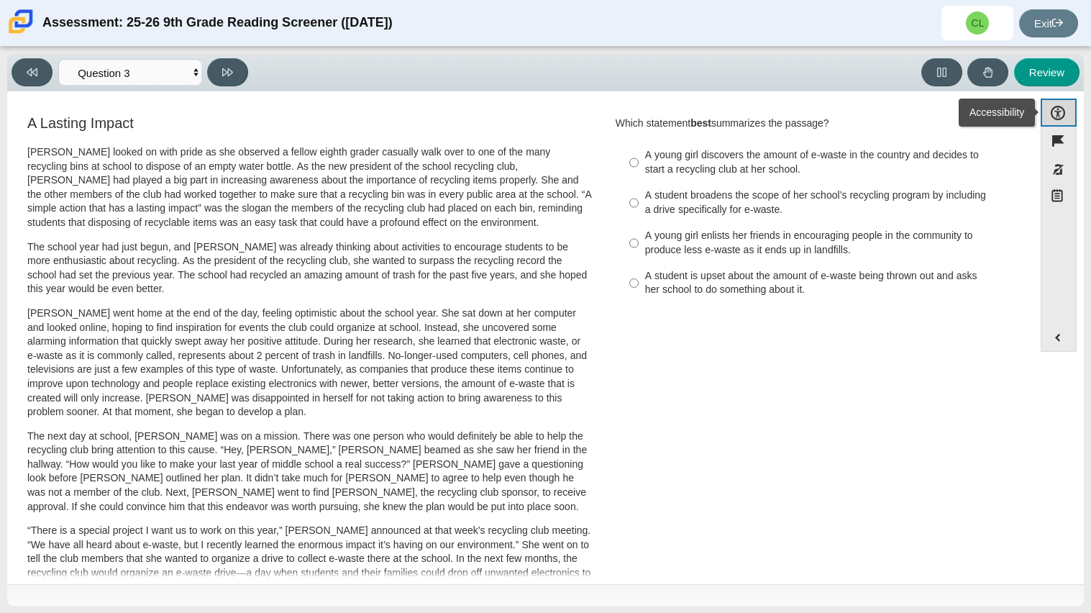
click at [1058, 107] on button "Accessibility" at bounding box center [1059, 113] width 36 height 28
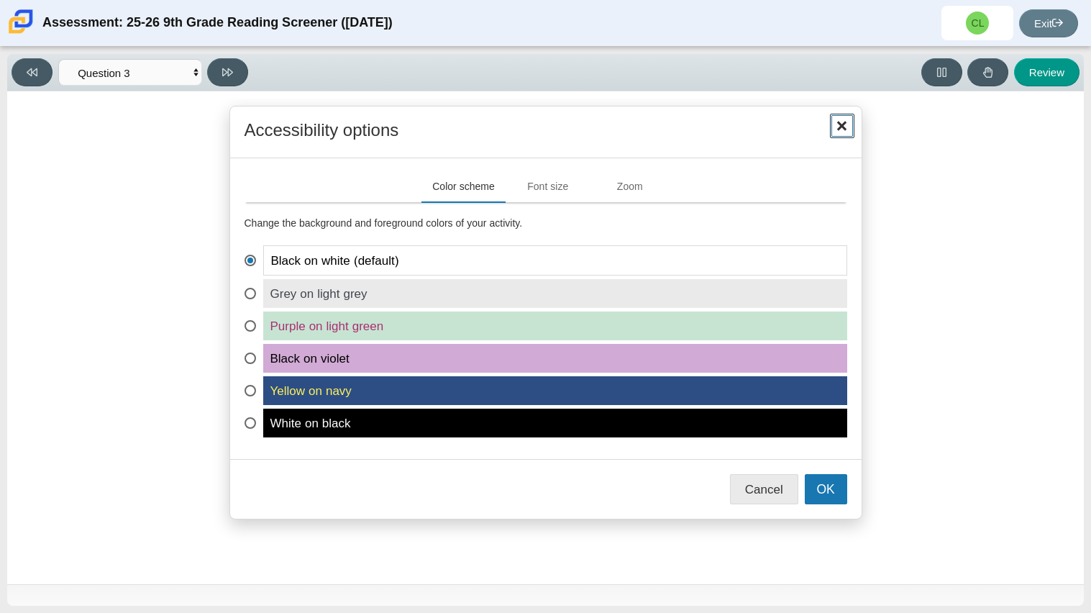
click at [852, 123] on span "Close" at bounding box center [843, 126] width 22 height 22
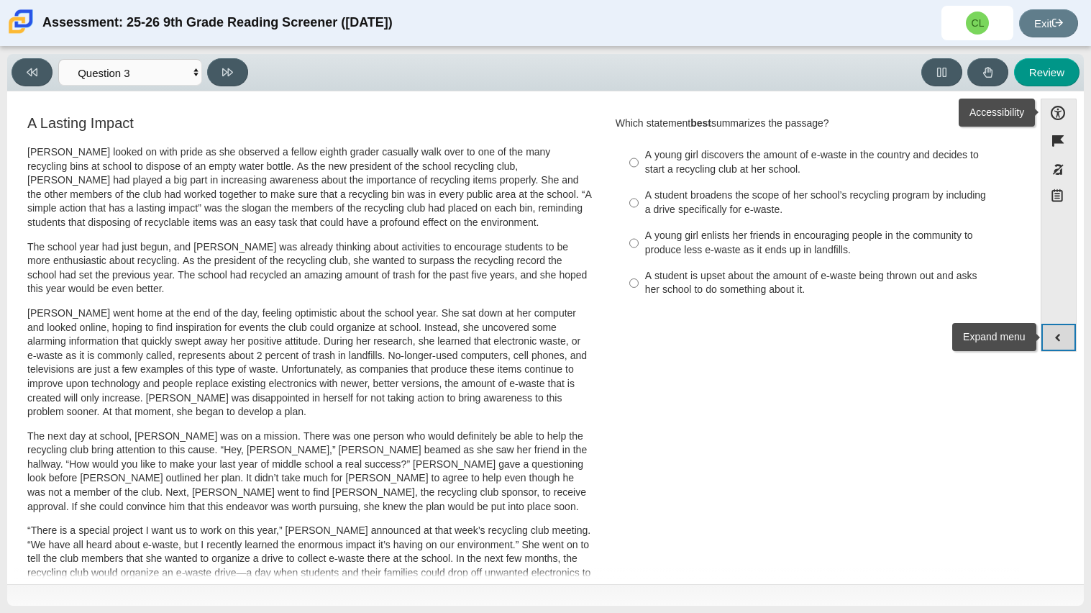
click at [1050, 346] on button "Expand menu" at bounding box center [1059, 337] width 35 height 27
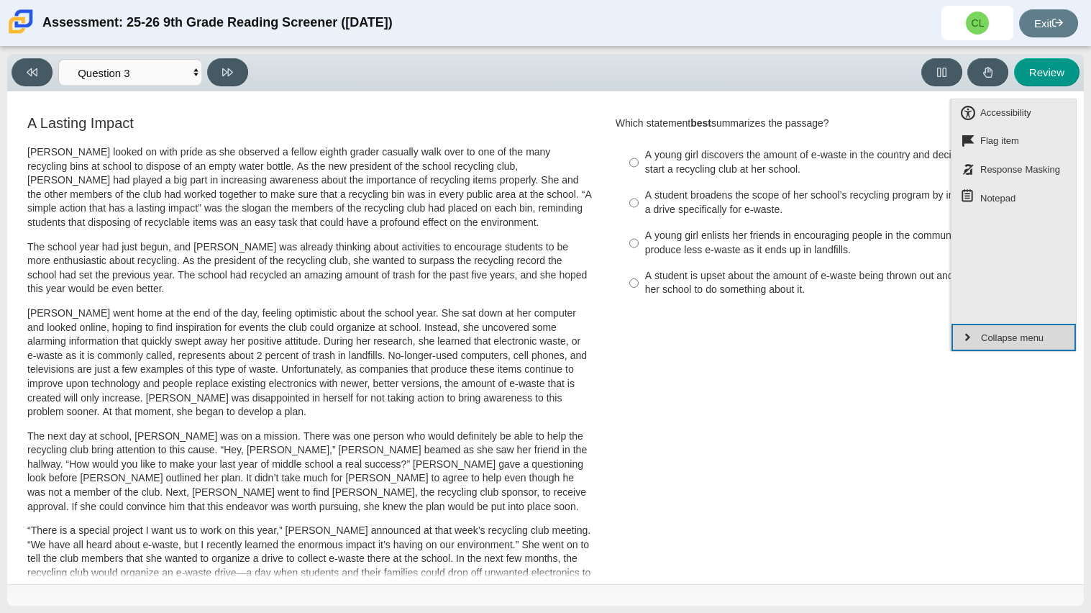
click at [1050, 346] on button "Collapse menu" at bounding box center [1014, 337] width 124 height 27
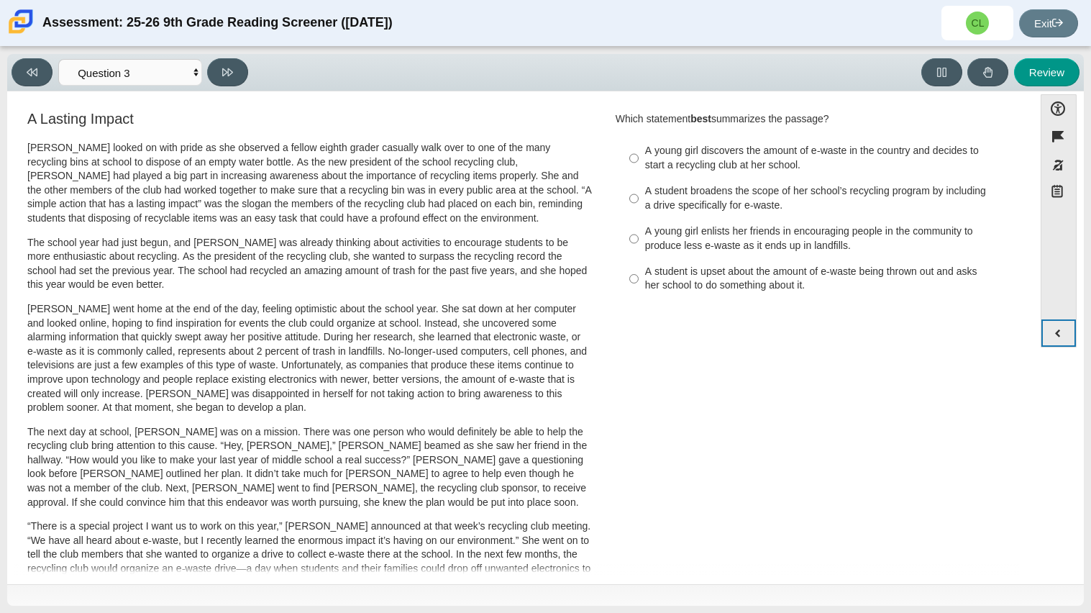
scroll to position [6, 0]
click at [645, 148] on div "A young girl discovers the amount of e-waste in the country and decides to star…" at bounding box center [826, 156] width 363 height 28
click at [639, 148] on input "A young girl discovers the amount of e-waste in the country and decides to star…" at bounding box center [634, 156] width 9 height 40
radio input "true"
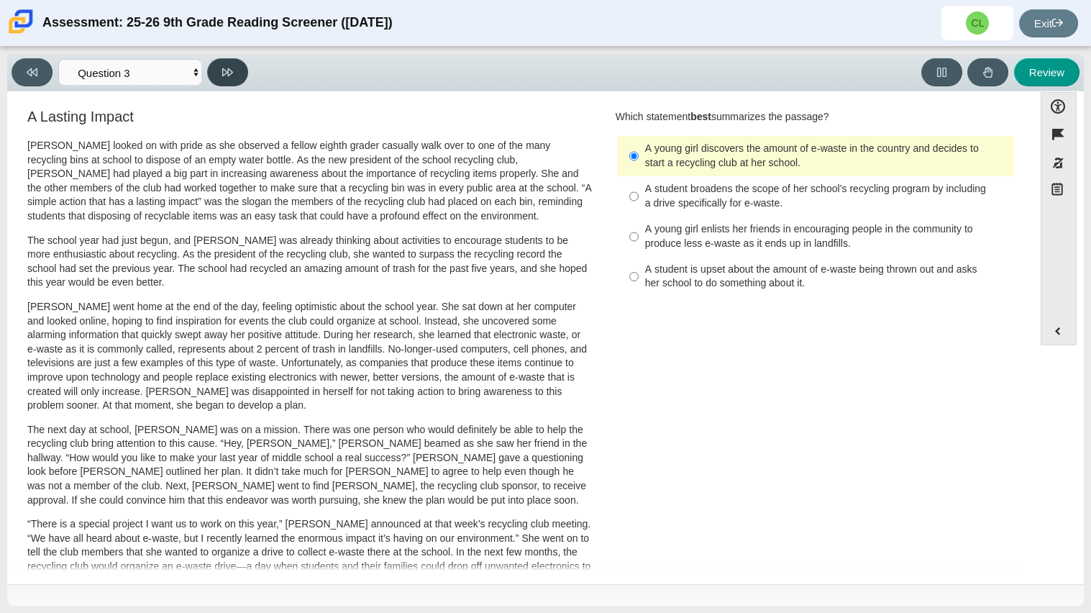
click at [235, 67] on button at bounding box center [227, 72] width 41 height 28
select select "ca9ea0f1-49c5-4bd1-83b0-472c18652b42"
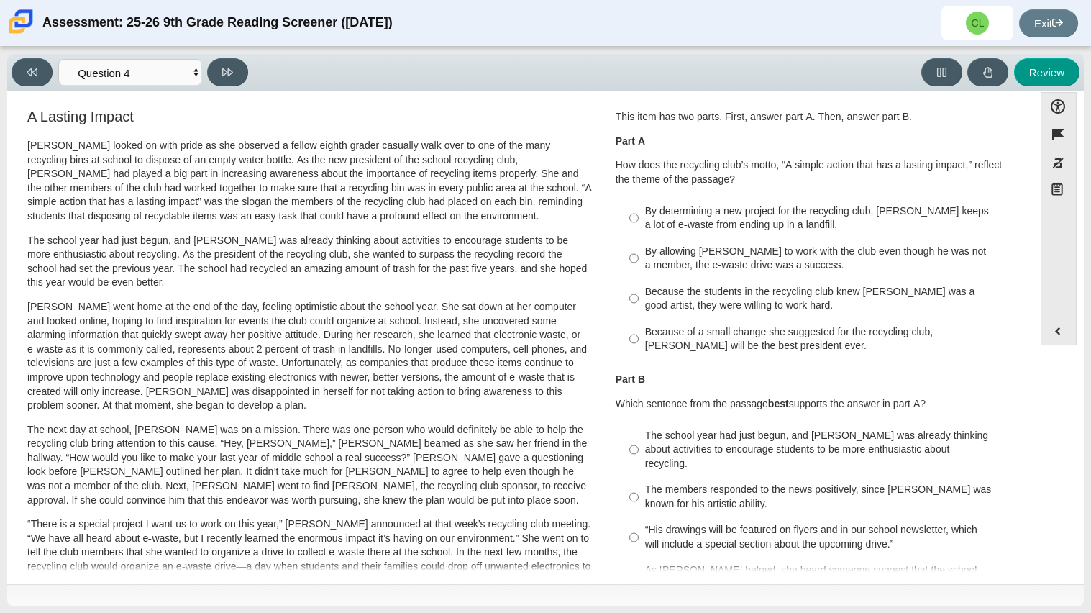
click at [468, 259] on p "The school year had just begun, and Scarlett was already thinking about activit…" at bounding box center [309, 262] width 565 height 56
click at [635, 299] on label "Because the students in the recycling club knew Juan Carlos was a good artist, …" at bounding box center [816, 298] width 395 height 40
click at [635, 299] on input "Because the students in the recycling club knew Juan Carlos was a good artist, …" at bounding box center [634, 298] width 9 height 40
radio input "true"
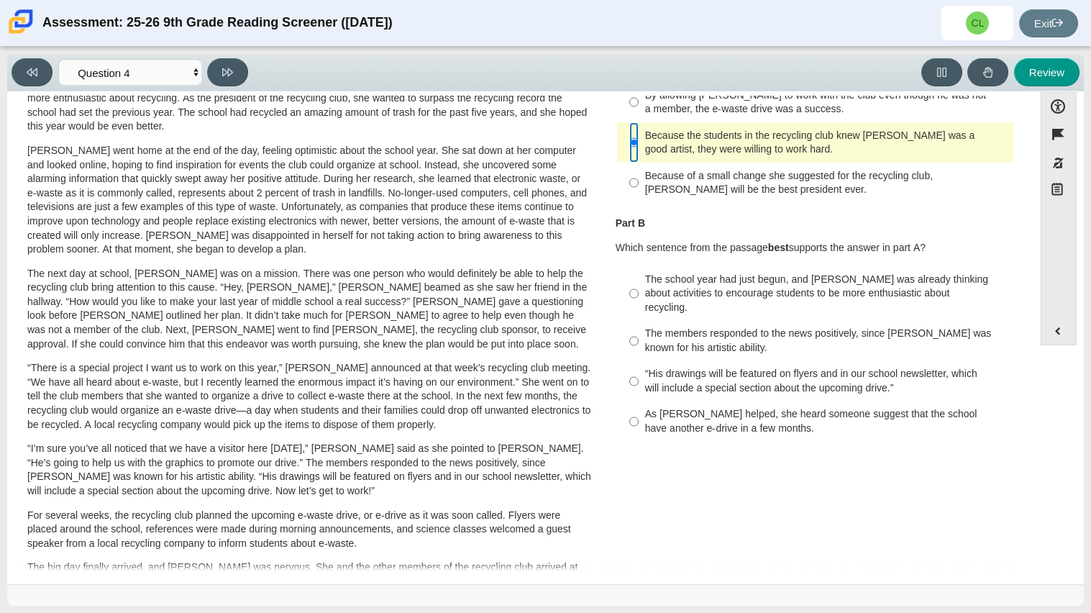
scroll to position [155, 0]
click at [630, 281] on input "The school year had just begun, and Scarlett was already thinking about activit…" at bounding box center [634, 295] width 9 height 55
radio input "true"
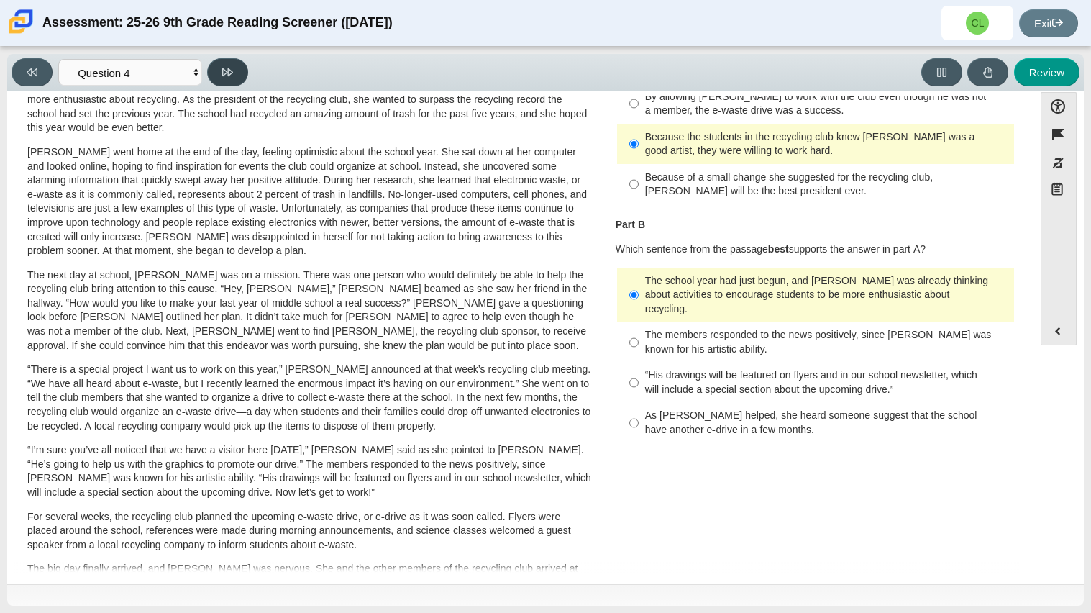
click at [237, 75] on button at bounding box center [227, 72] width 41 height 28
select select "e41f1a79-e29f-4095-8030-a53364015bed"
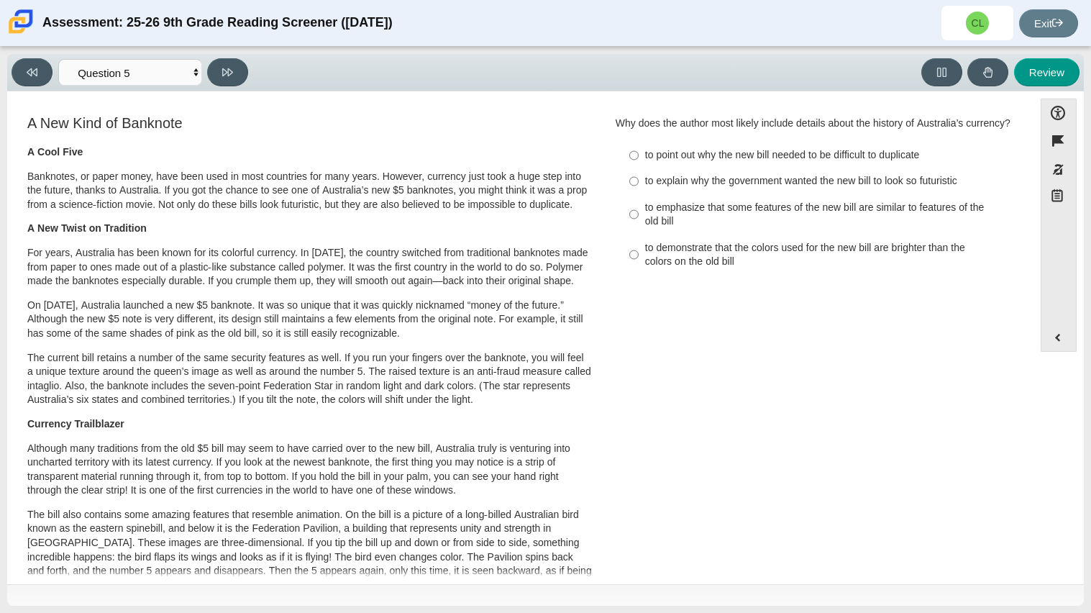
scroll to position [6, 0]
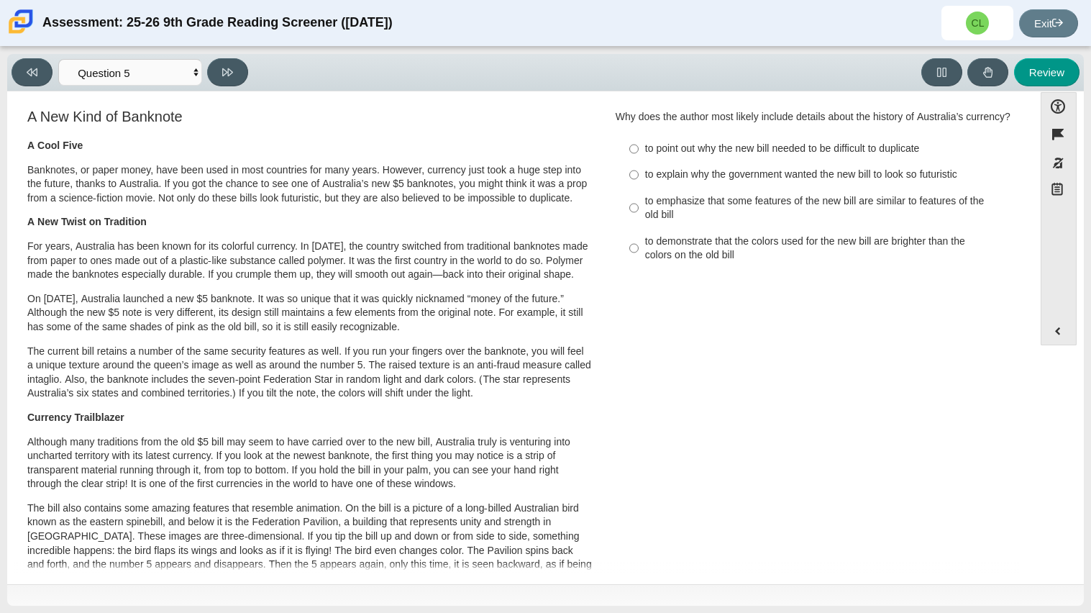
click at [596, 99] on div "Feature A New Kind of Banknote A Cool Five Banknotes, or paper money, have been…" at bounding box center [520, 521] width 1012 height 850
click at [632, 147] on input "to point out why the new bill needed to be difficult to duplicate to point out …" at bounding box center [634, 149] width 9 height 26
radio input "true"
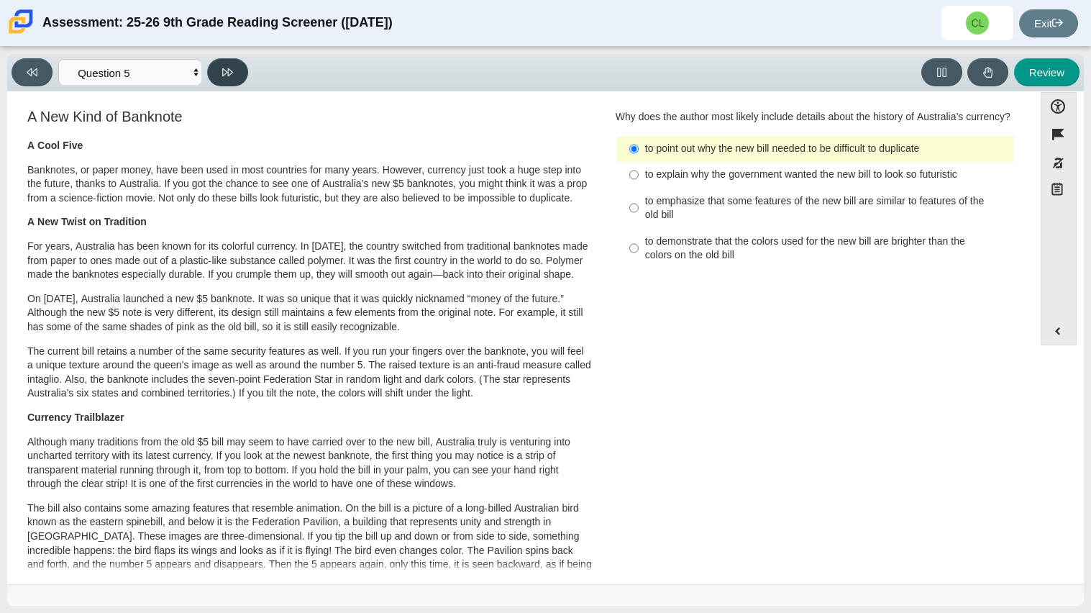
click at [224, 82] on button at bounding box center [227, 72] width 41 height 28
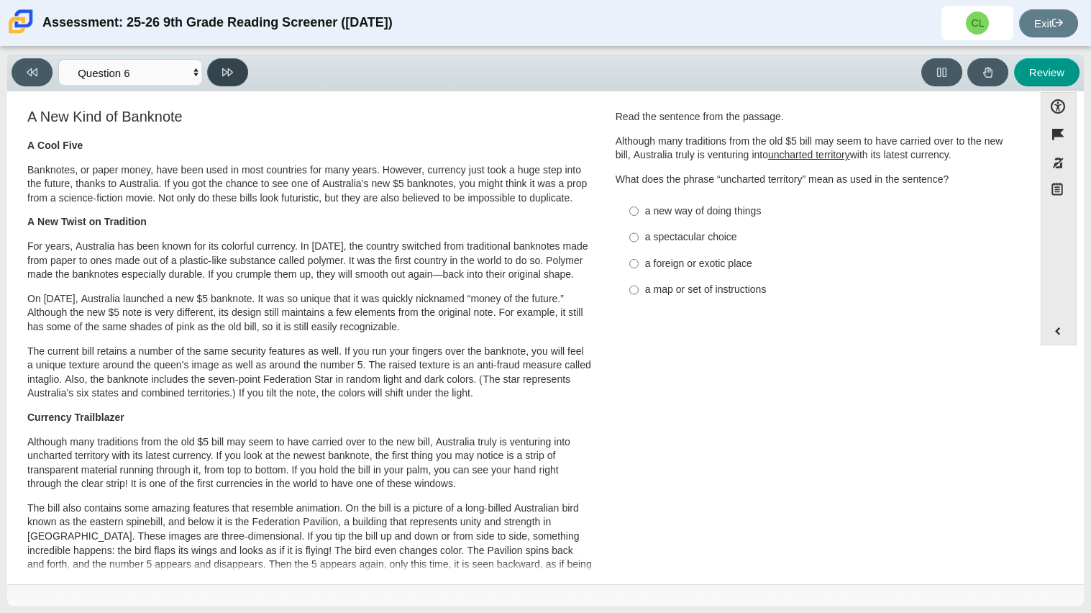
click at [227, 75] on button at bounding box center [227, 72] width 41 height 28
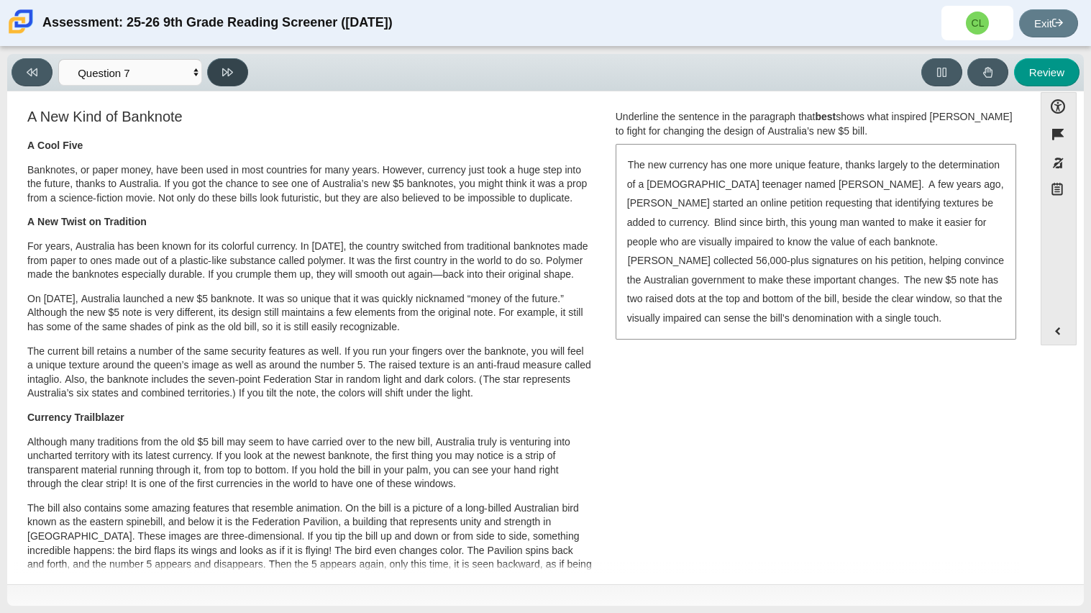
click at [224, 77] on button at bounding box center [227, 72] width 41 height 28
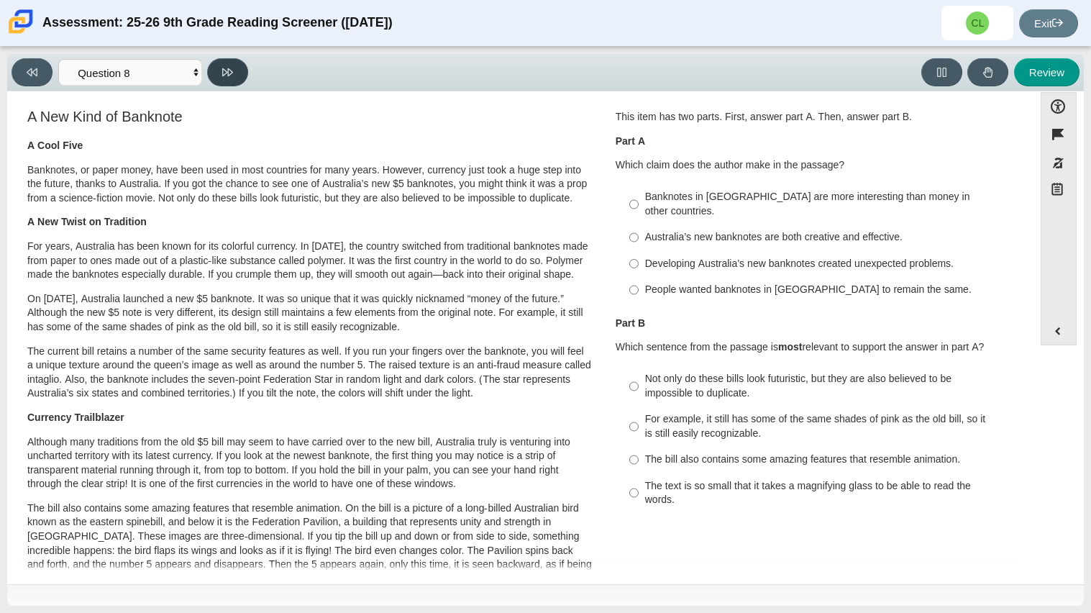
click at [224, 77] on button at bounding box center [227, 72] width 41 height 28
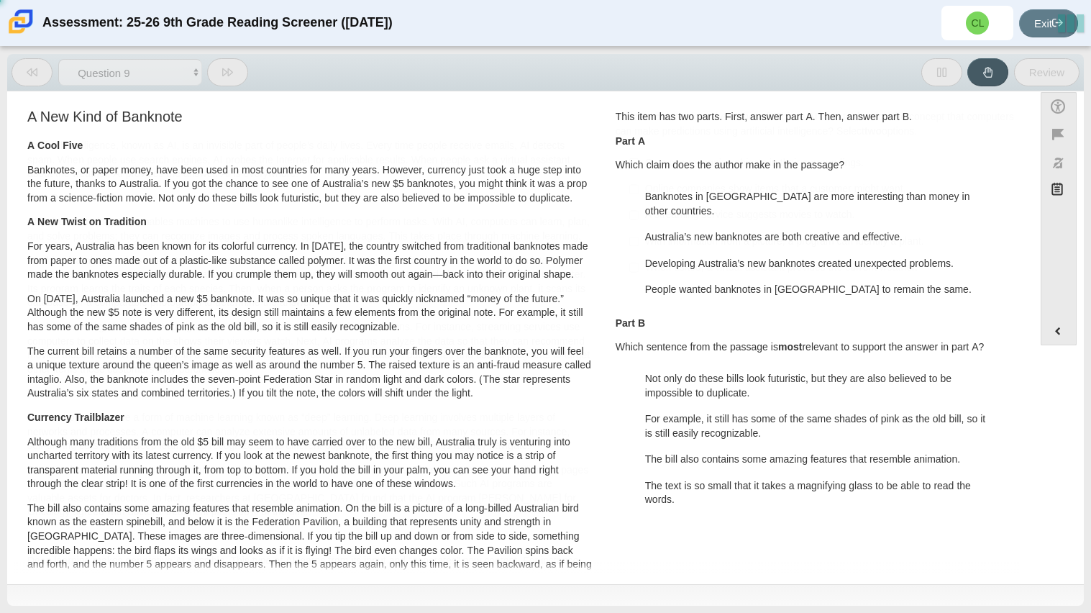
click at [224, 77] on icon at bounding box center [227, 72] width 11 height 11
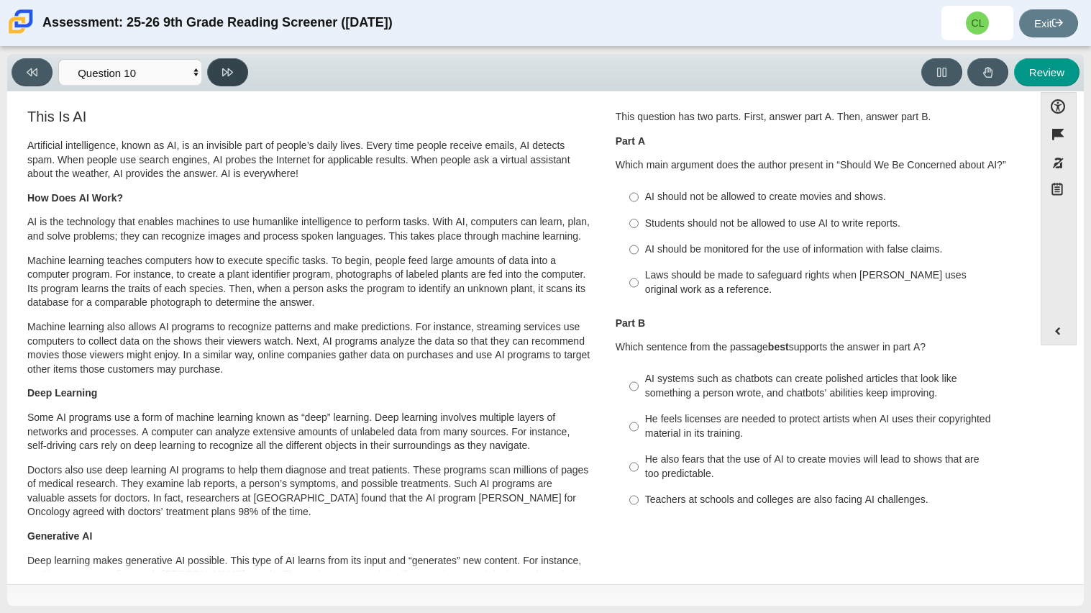
click at [224, 74] on icon at bounding box center [227, 72] width 11 height 11
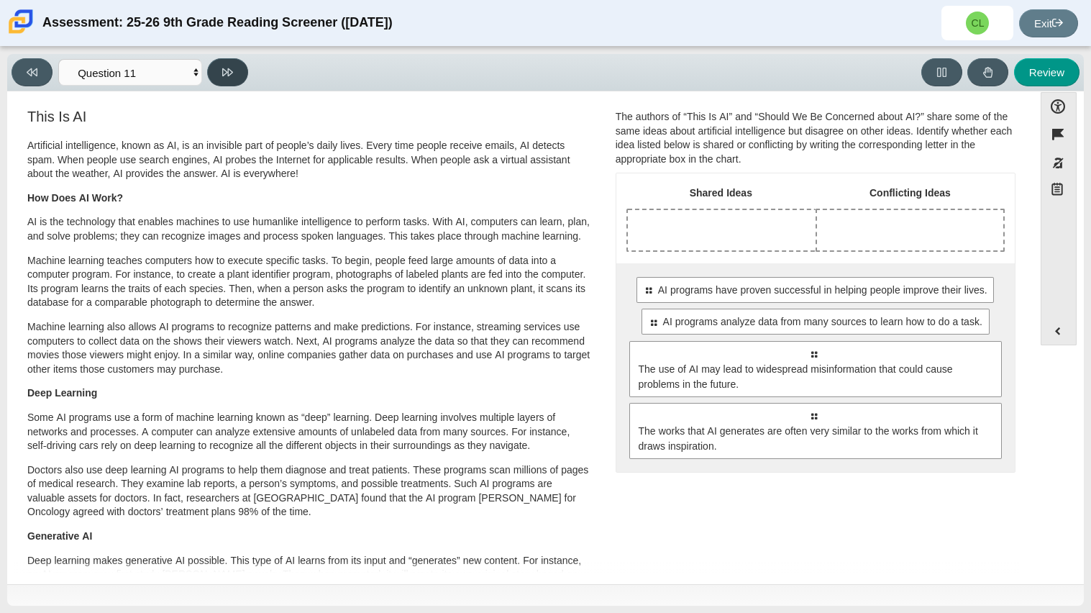
click at [223, 76] on icon at bounding box center [227, 72] width 11 height 11
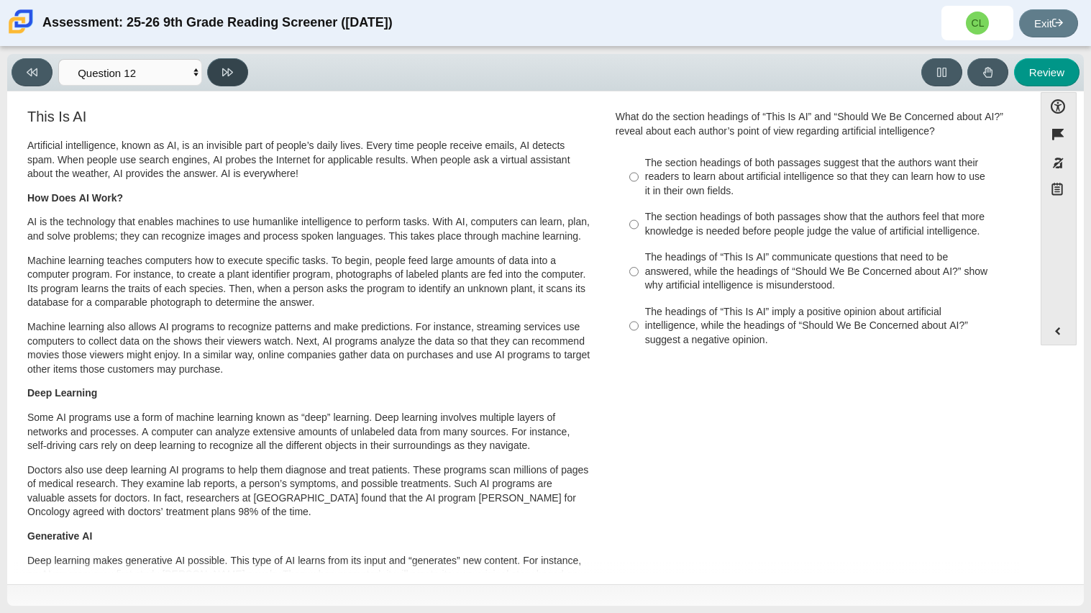
click at [223, 76] on icon at bounding box center [227, 72] width 11 height 11
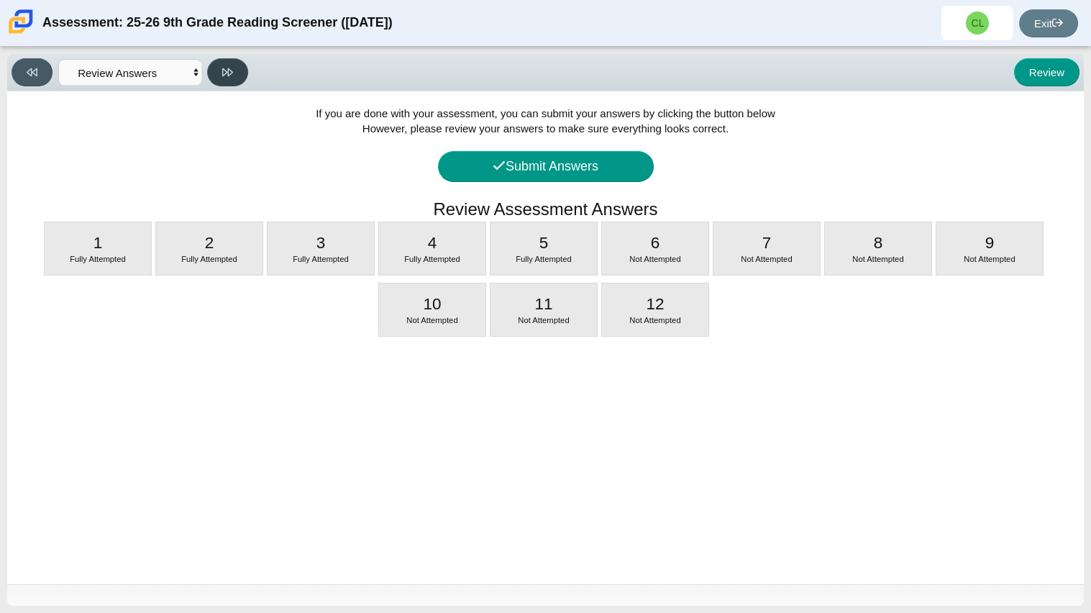
scroll to position [0, 0]
click at [47, 75] on button at bounding box center [32, 72] width 41 height 28
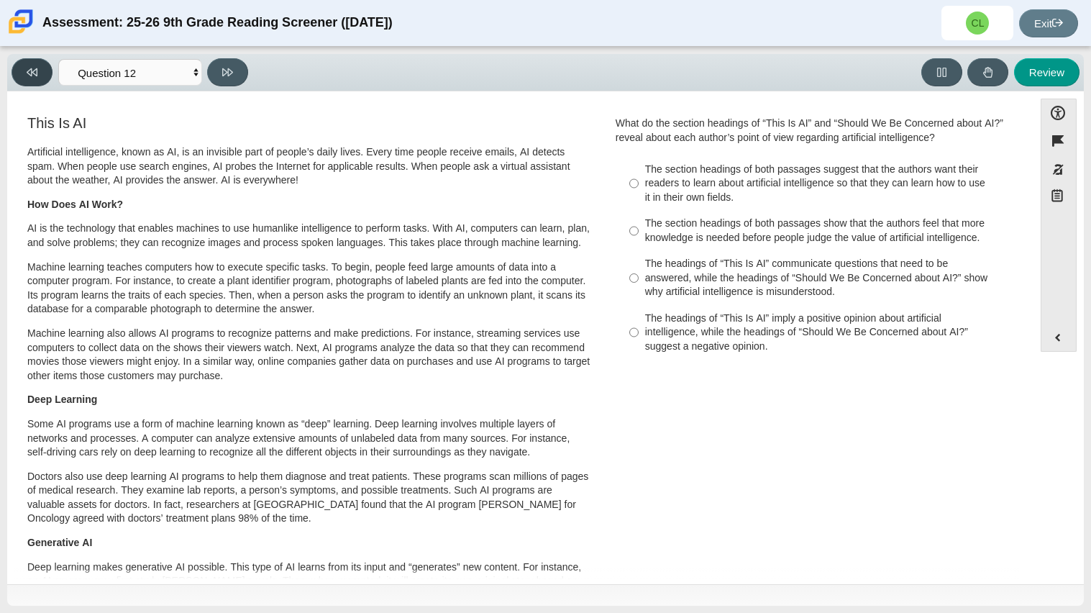
click at [47, 74] on button at bounding box center [32, 72] width 41 height 28
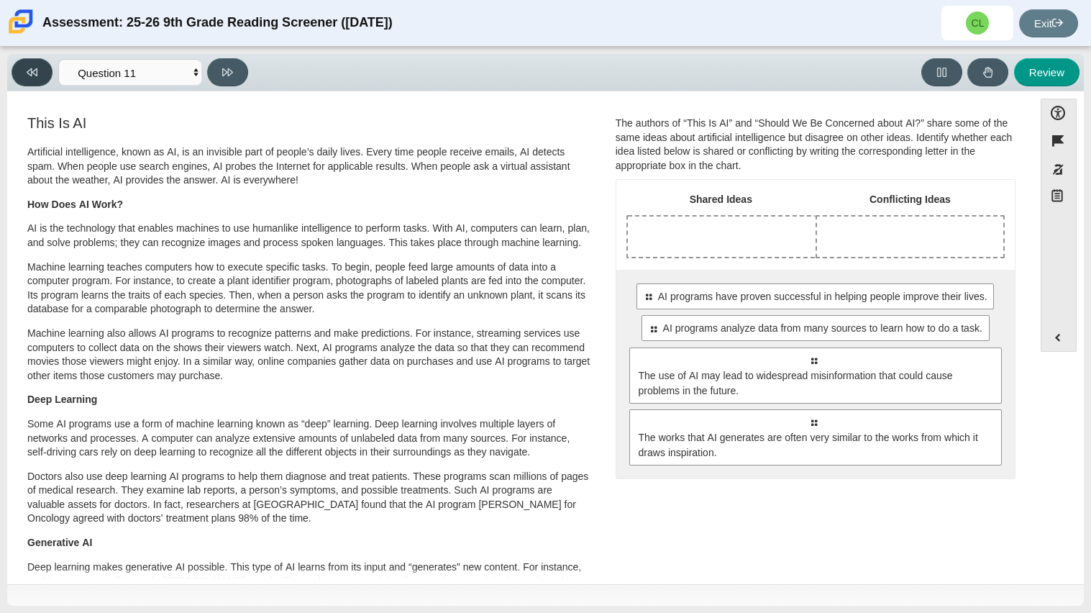
click at [21, 73] on button at bounding box center [32, 72] width 41 height 28
select select "cdf3c14e-a918-44d1-9b63-3db0fa81641e"
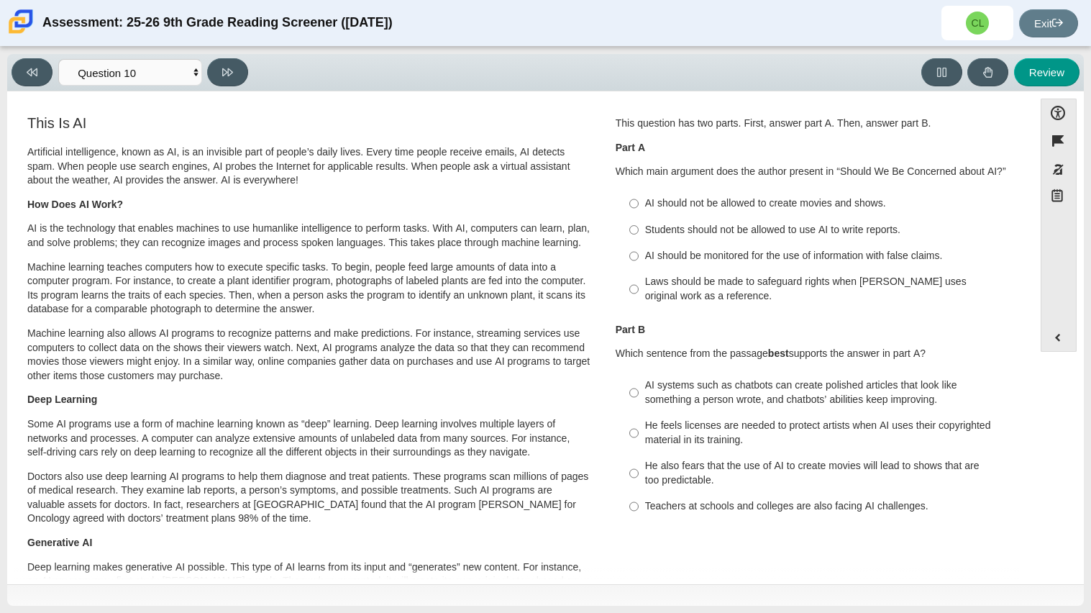
click at [161, 40] on div "Assessment: 25-26 9th Grade Reading Screener (August 2025) CL Cristhian Linarte…" at bounding box center [545, 23] width 1091 height 46
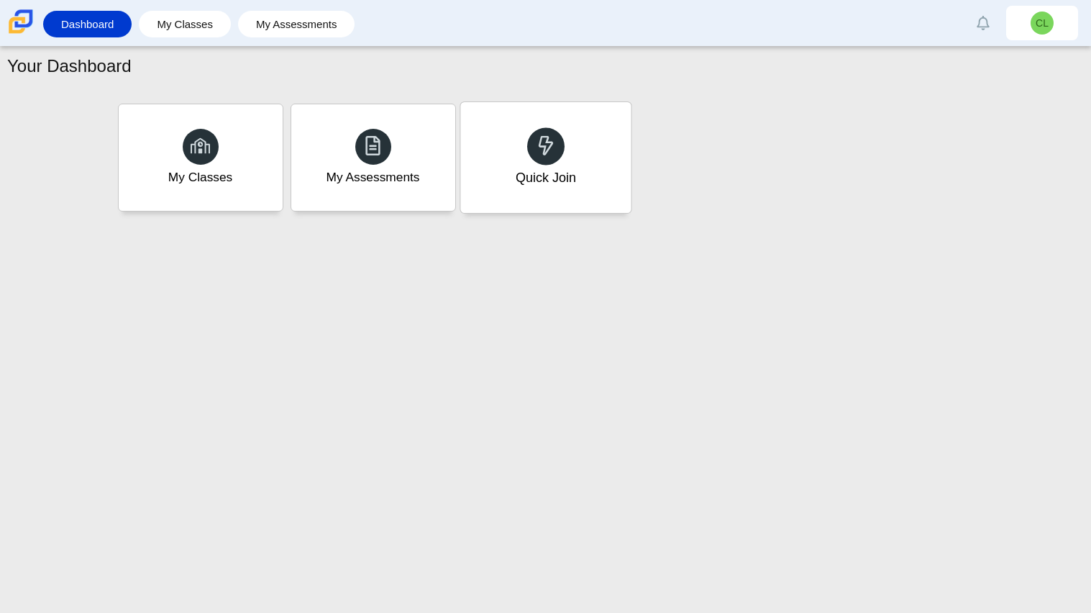
click at [560, 159] on div "Quick Join" at bounding box center [545, 157] width 171 height 111
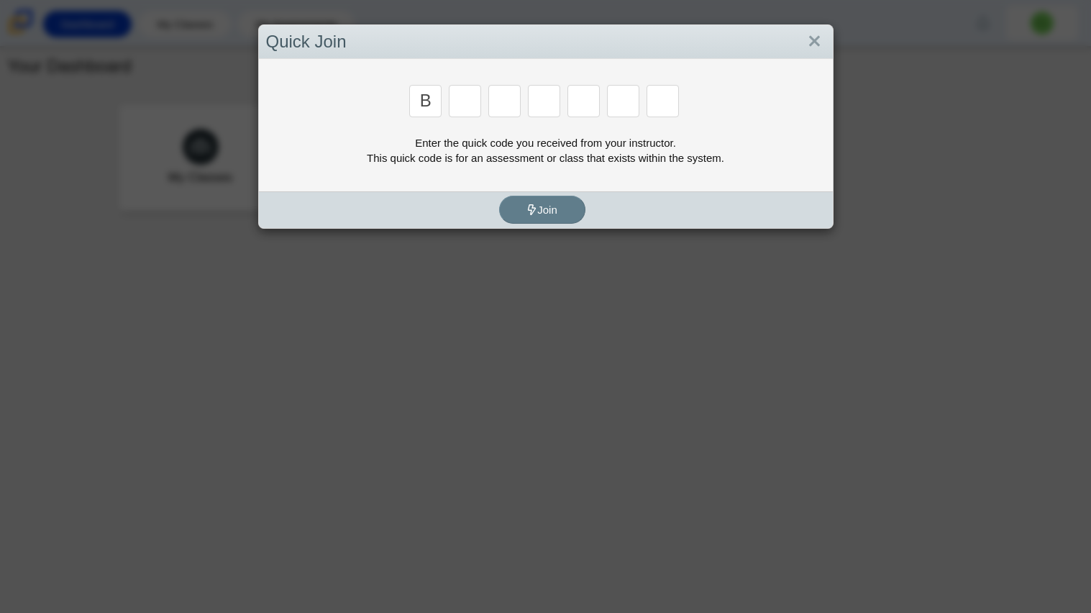
type input "b"
type input "m"
type input "3"
type input "5"
type input "3"
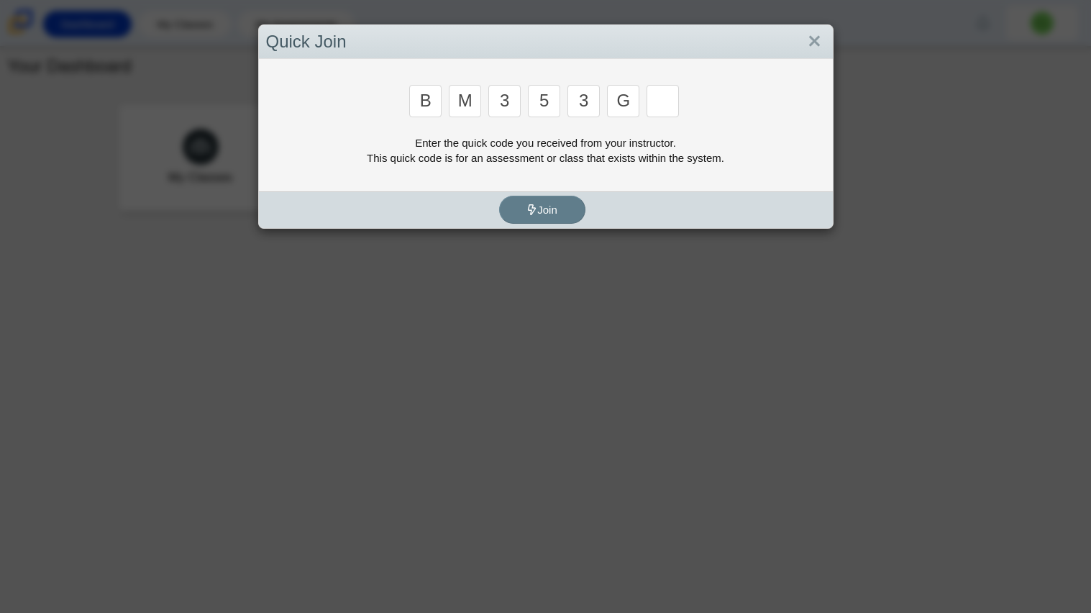
type input "g"
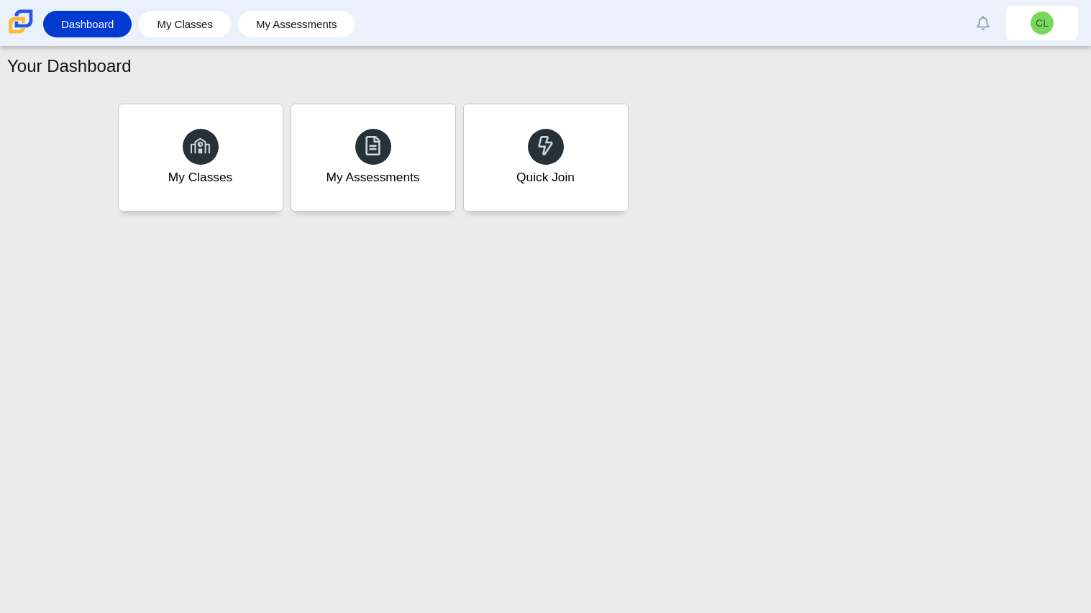
type input "b"
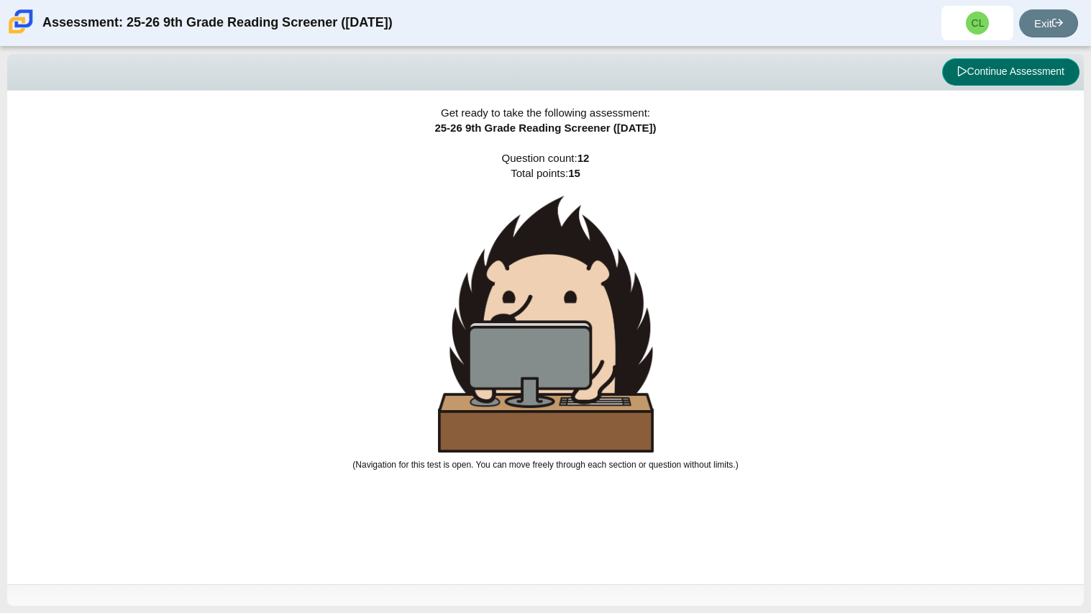
click at [963, 71] on icon at bounding box center [962, 71] width 9 height 10
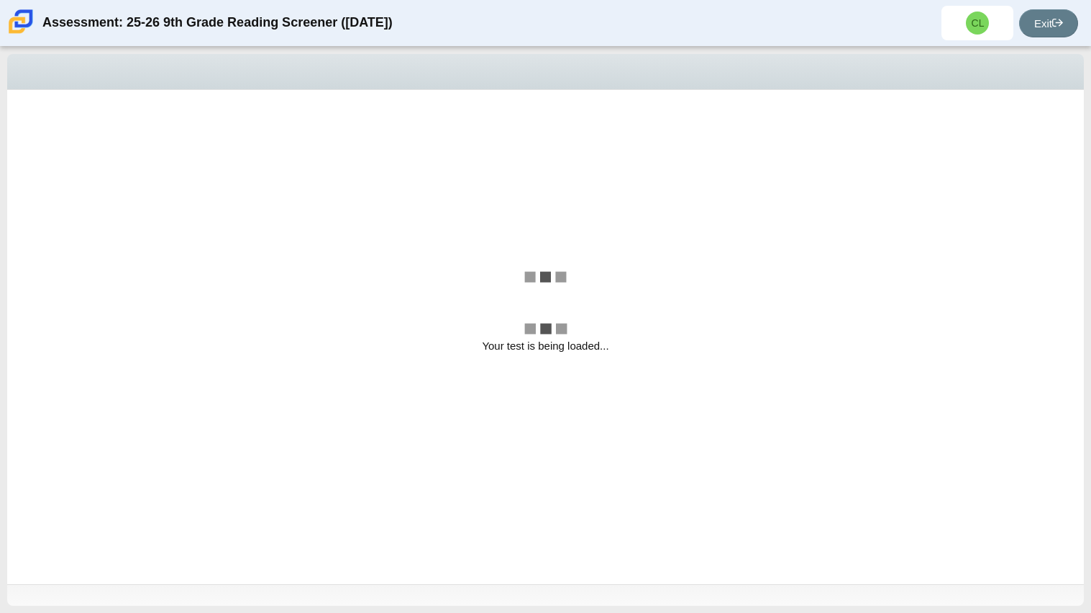
select select "cdf3c14e-a918-44d1-9b63-3db0fa81641e"
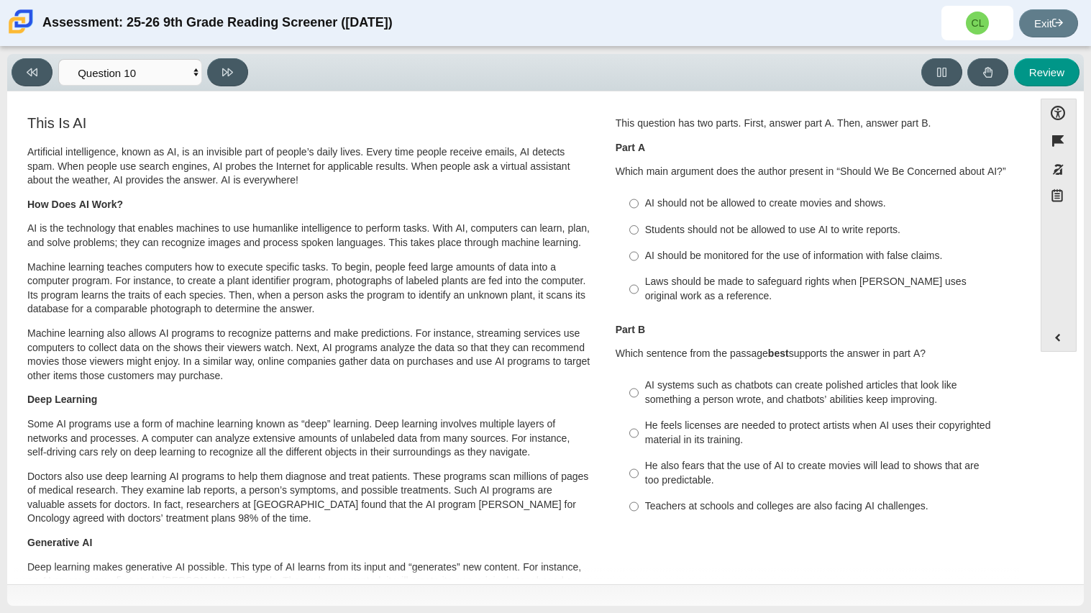
click at [642, 244] on label "AI should be monitored for the use of information with false claims. AI should …" at bounding box center [816, 256] width 395 height 26
click at [639, 244] on input "AI should be monitored for the use of information with false claims. AI should …" at bounding box center [634, 256] width 9 height 26
radio input "true"
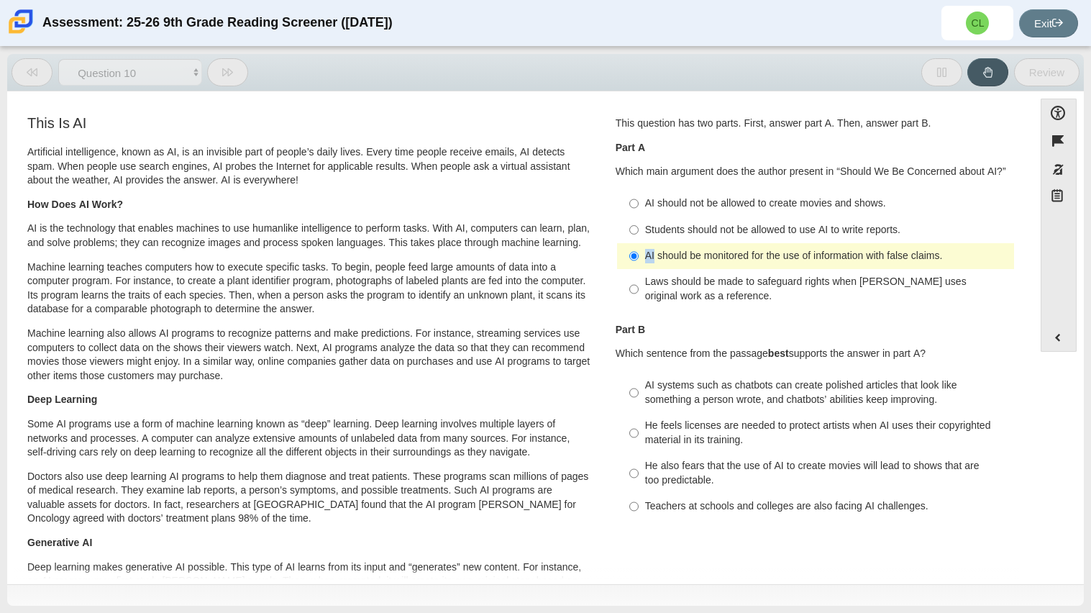
click at [642, 244] on label "AI should be monitored for the use of information with false claims. AI should …" at bounding box center [816, 256] width 395 height 26
click at [639, 244] on input "AI should be monitored for the use of information with false claims. AI should …" at bounding box center [634, 256] width 9 height 26
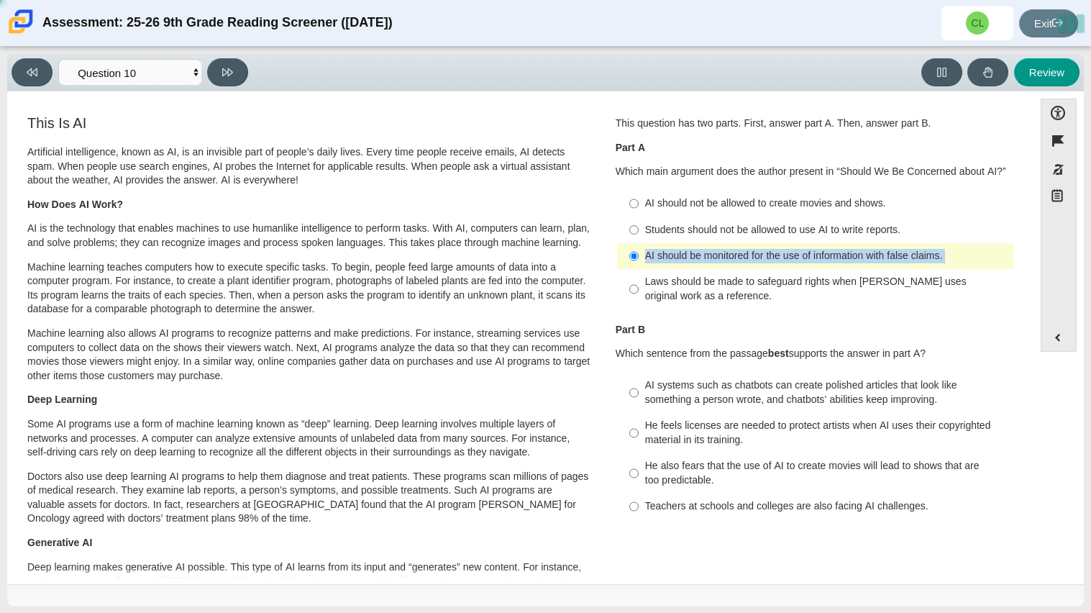
click at [642, 244] on label "AI should be monitored for the use of information with false claims. AI should …" at bounding box center [816, 256] width 395 height 26
click at [639, 244] on input "AI should be monitored for the use of information with false claims. AI should …" at bounding box center [634, 256] width 9 height 26
click at [642, 244] on label "AI should be monitored for the use of information with false claims. AI should …" at bounding box center [816, 256] width 395 height 26
click at [639, 244] on input "AI should be monitored for the use of information with false claims. AI should …" at bounding box center [634, 256] width 9 height 26
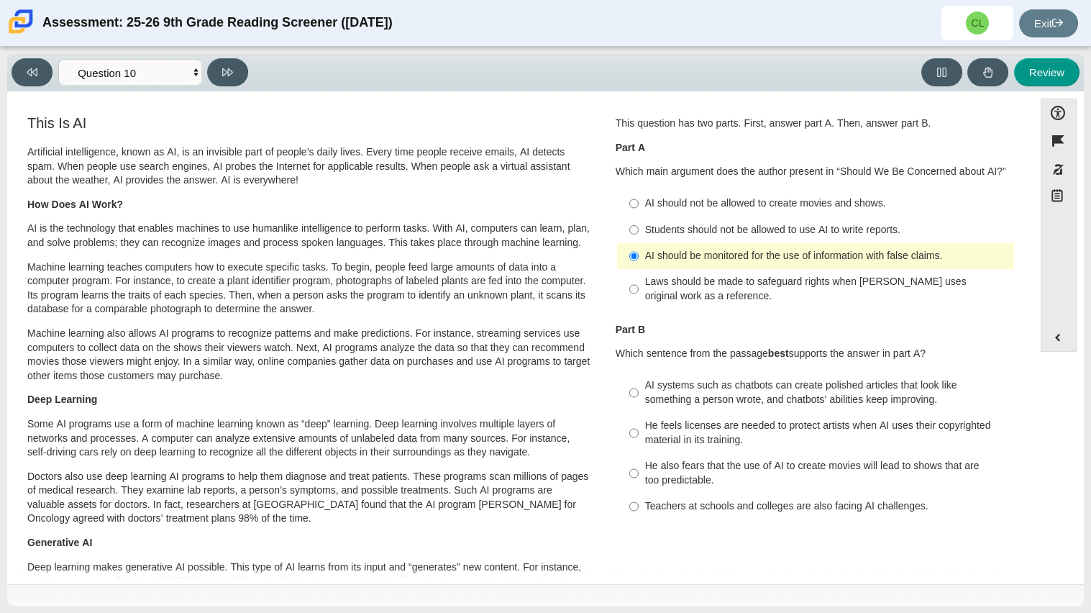
click at [642, 244] on label "AI should be monitored for the use of information with false claims. AI should …" at bounding box center [816, 256] width 395 height 26
click at [639, 244] on input "AI should be monitored for the use of information with false claims. AI should …" at bounding box center [634, 256] width 9 height 26
click at [642, 244] on label "AI should be monitored for the use of information with false claims. AI should …" at bounding box center [816, 256] width 395 height 26
click at [639, 244] on input "AI should be monitored for the use of information with false claims. AI should …" at bounding box center [634, 256] width 9 height 26
click at [642, 244] on label "AI should be monitored for the use of information with false claims. AI should …" at bounding box center [816, 256] width 395 height 26
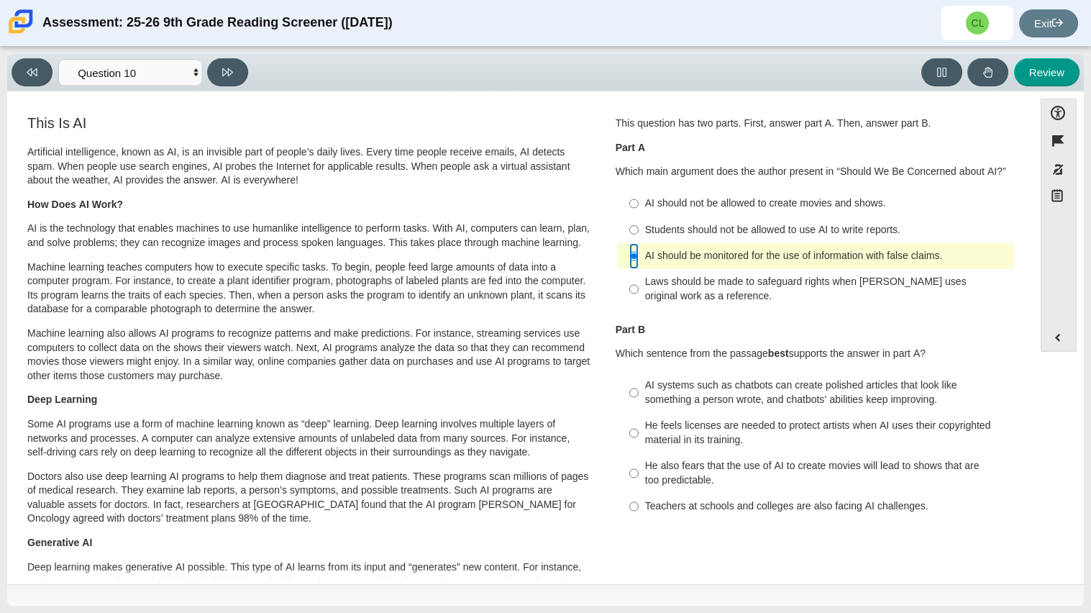
click at [639, 244] on input "AI should be monitored for the use of information with false claims. AI should …" at bounding box center [634, 256] width 9 height 26
click at [639, 245] on label "AI should be monitored for the use of information with false claims. AI should …" at bounding box center [816, 256] width 395 height 26
click at [639, 245] on input "AI should be monitored for the use of information with false claims. AI should …" at bounding box center [634, 256] width 9 height 26
click at [630, 261] on input "AI should be monitored for the use of information with false claims. AI should …" at bounding box center [634, 256] width 9 height 26
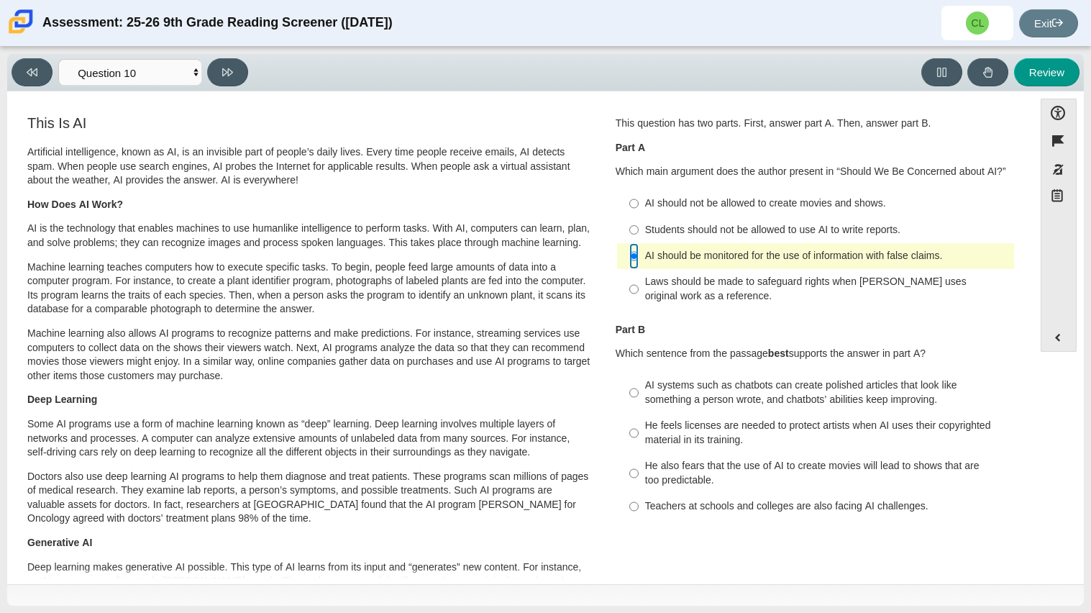
click at [630, 261] on input "AI should be monitored for the use of information with false claims. AI should …" at bounding box center [634, 256] width 9 height 26
click at [630, 260] on input "AI should be monitored for the use of information with false claims. AI should …" at bounding box center [634, 256] width 9 height 26
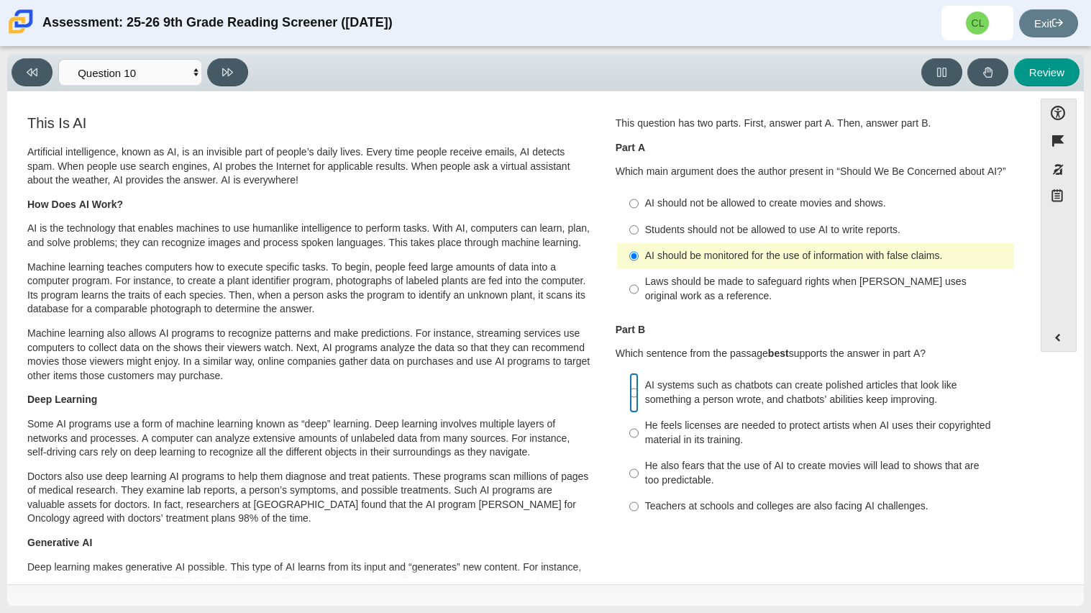
click at [630, 388] on input "AI systems such as chatbots can create polished articles that look like somethi…" at bounding box center [634, 393] width 9 height 40
radio input "true"
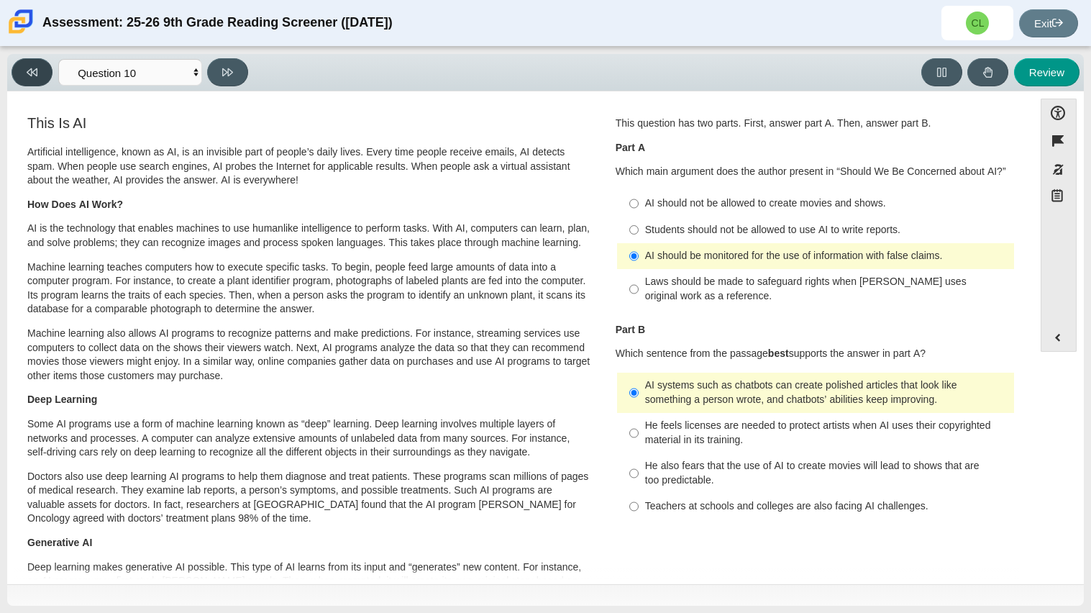
click at [37, 63] on button at bounding box center [32, 72] width 41 height 28
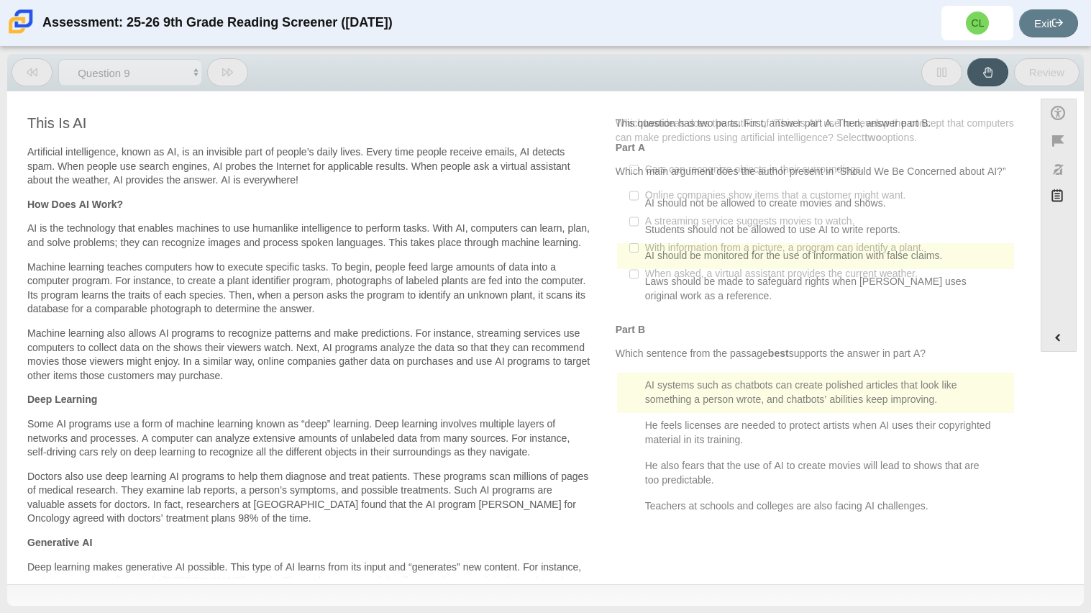
click at [37, 63] on button at bounding box center [32, 72] width 41 height 28
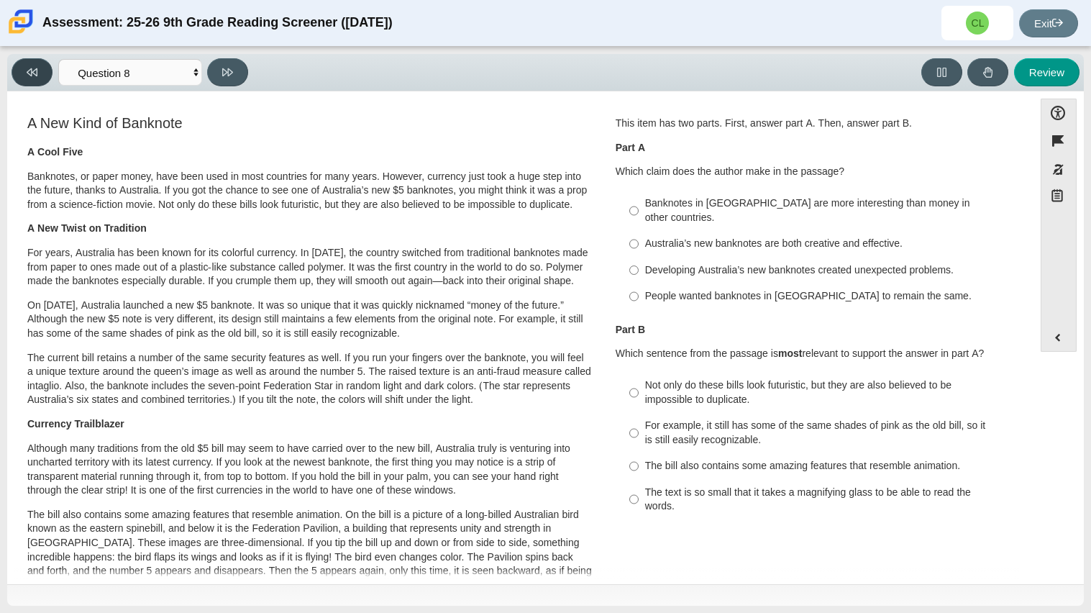
click at [37, 63] on button at bounding box center [32, 72] width 41 height 28
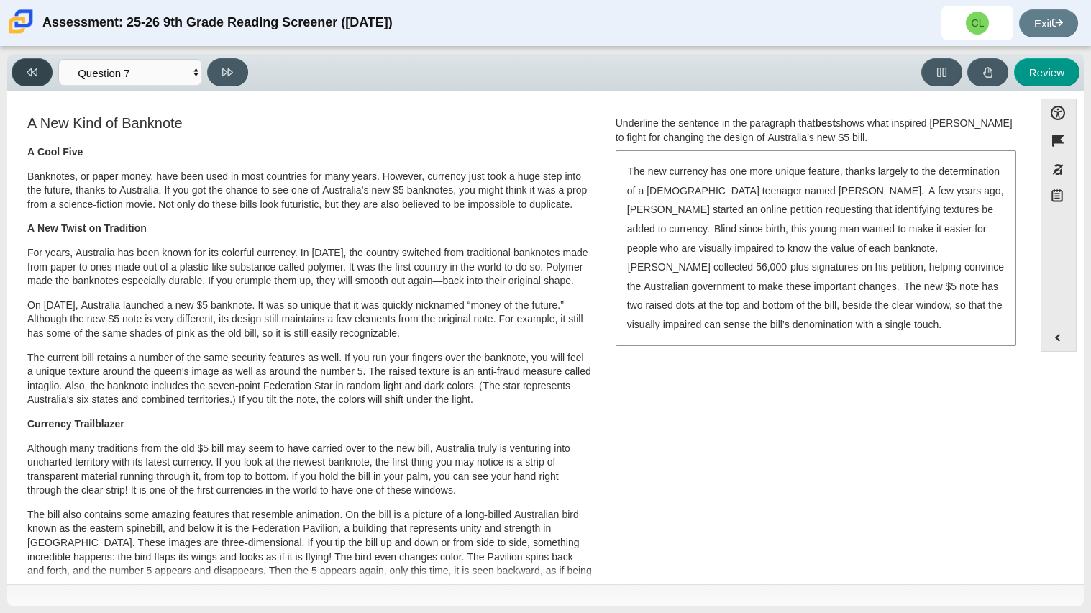
click at [37, 63] on button at bounding box center [32, 72] width 41 height 28
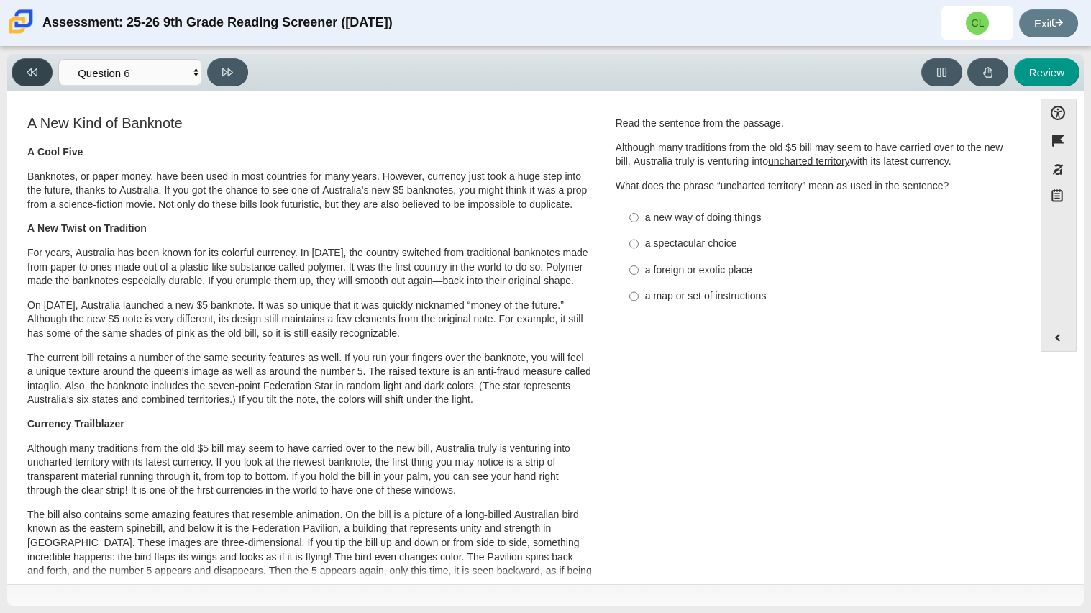
click at [37, 63] on button at bounding box center [32, 72] width 41 height 28
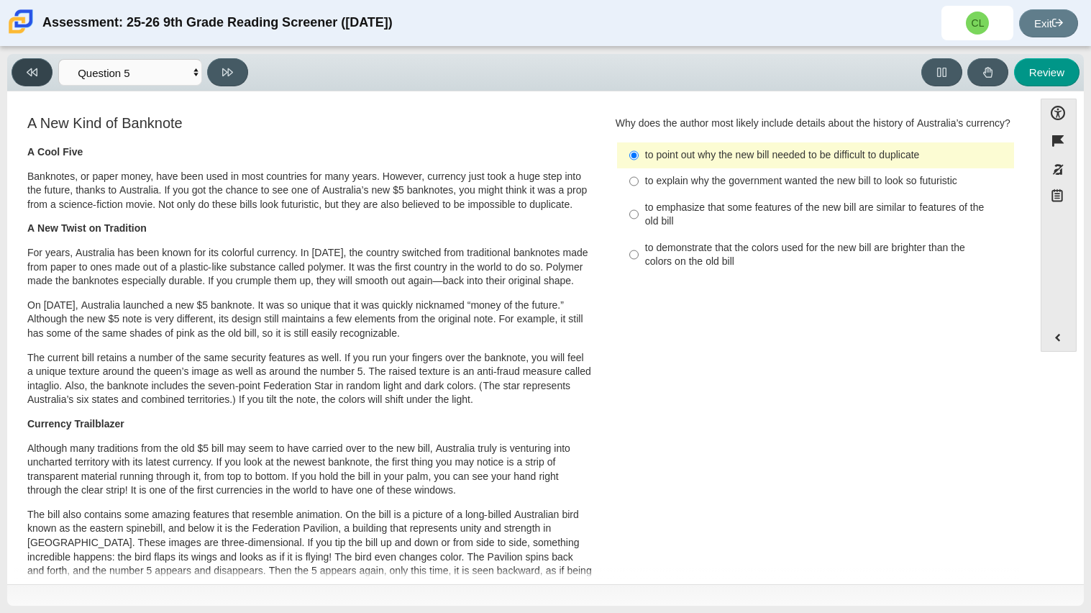
click at [37, 63] on button at bounding box center [32, 72] width 41 height 28
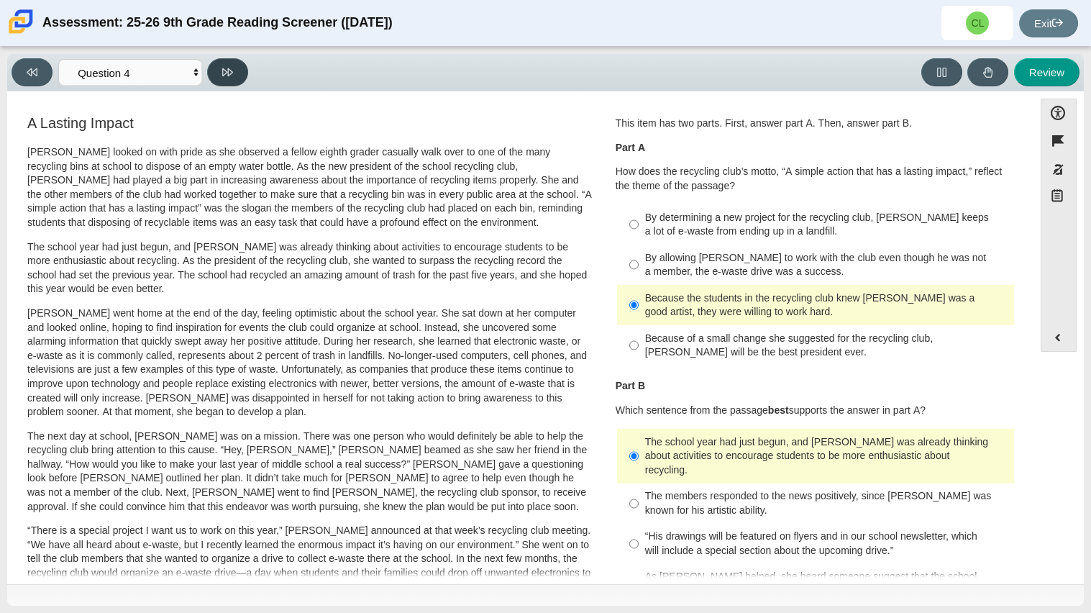
click at [236, 66] on button at bounding box center [227, 72] width 41 height 28
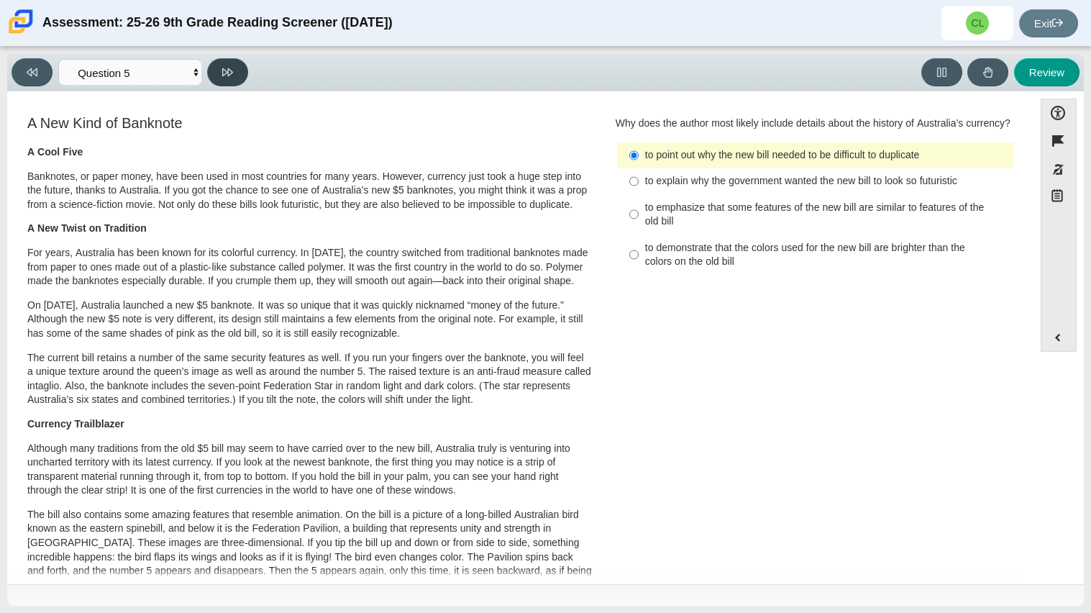
click at [236, 66] on button at bounding box center [227, 72] width 41 height 28
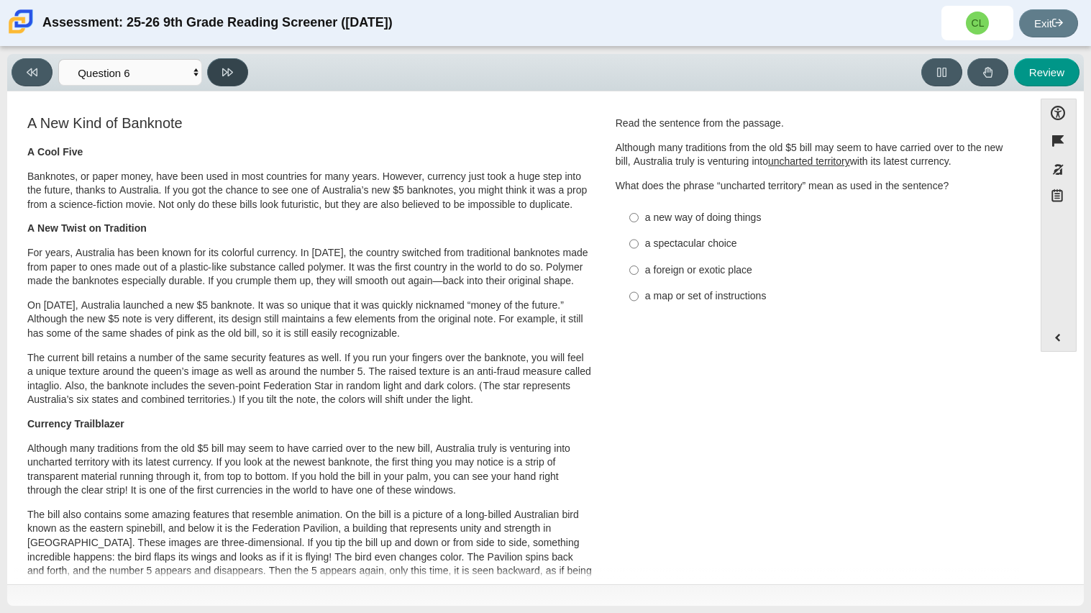
click at [236, 66] on button at bounding box center [227, 72] width 41 height 28
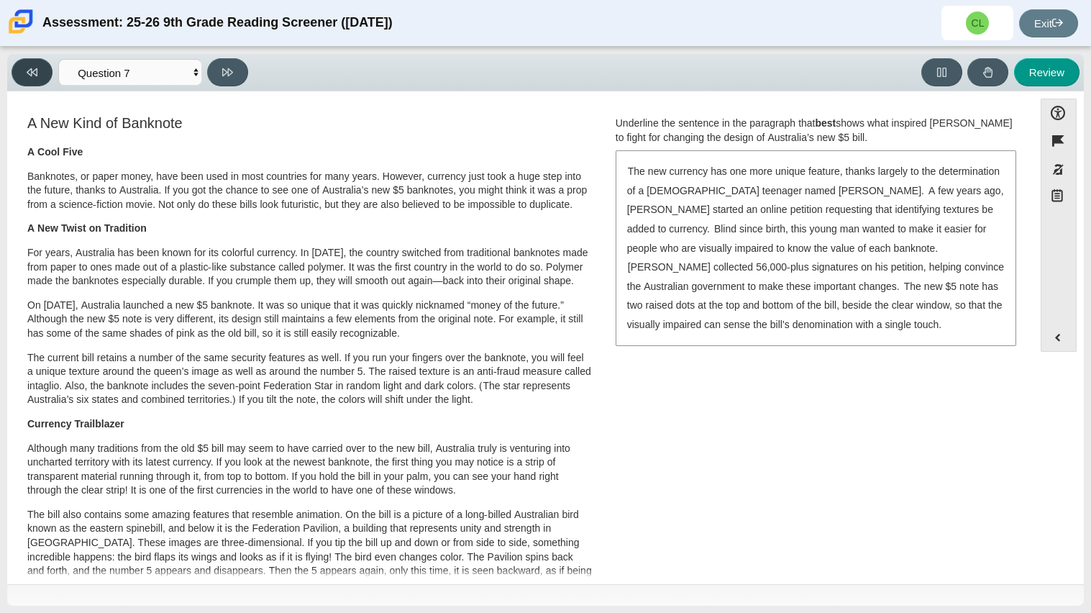
click at [42, 63] on button at bounding box center [32, 72] width 41 height 28
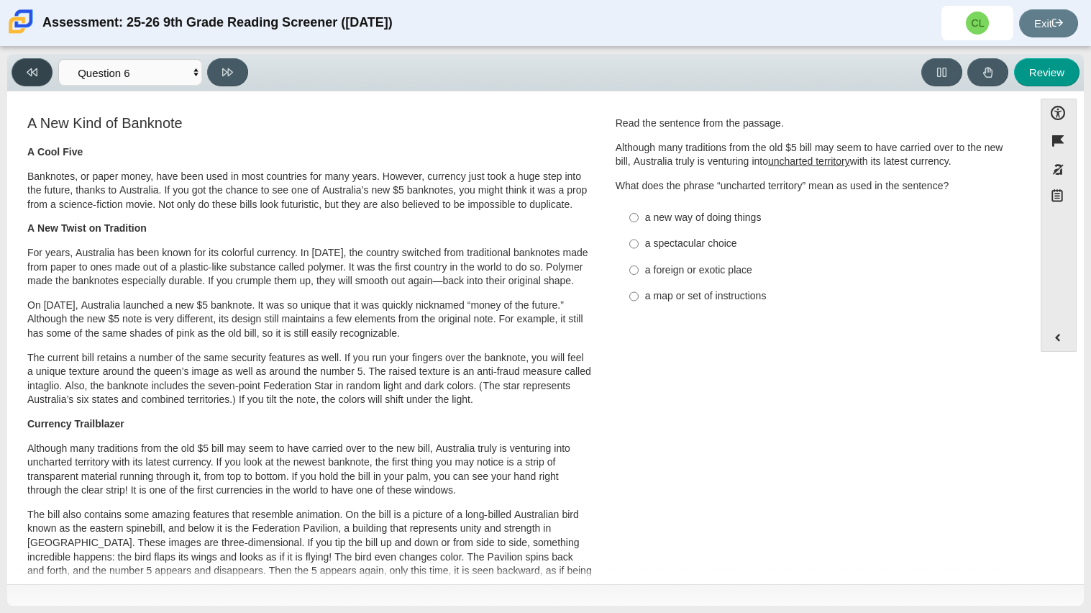
click at [42, 63] on button at bounding box center [32, 72] width 41 height 28
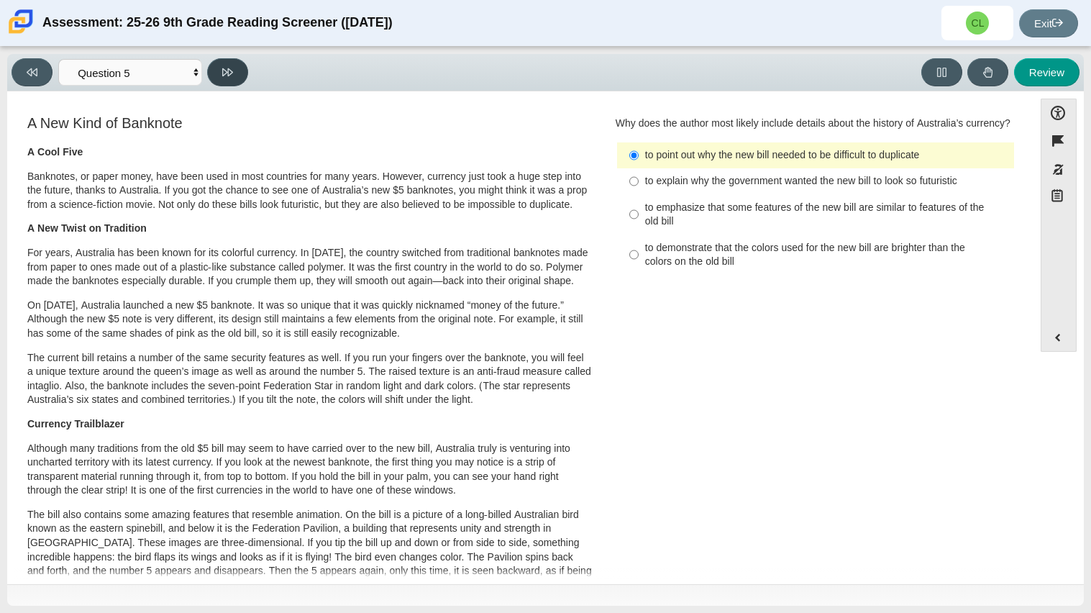
click at [222, 74] on icon at bounding box center [227, 72] width 11 height 11
select select "69146e31-7b3d-4a3e-9ce6-f30c24342ae0"
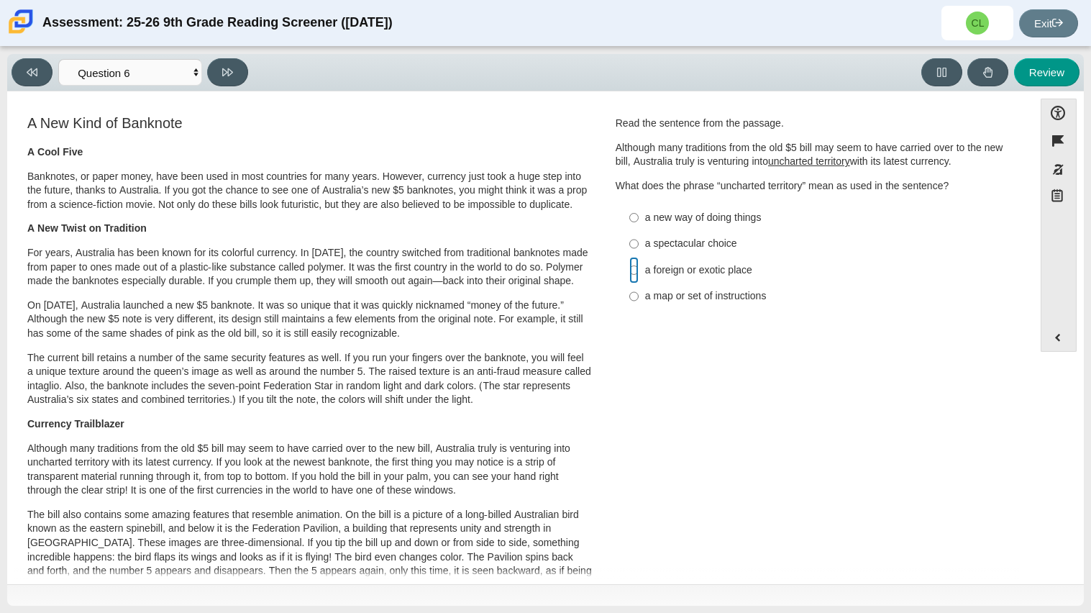
click at [630, 265] on input "a foreign or exotic place a foreign or exotic place" at bounding box center [634, 270] width 9 height 26
radio input "true"
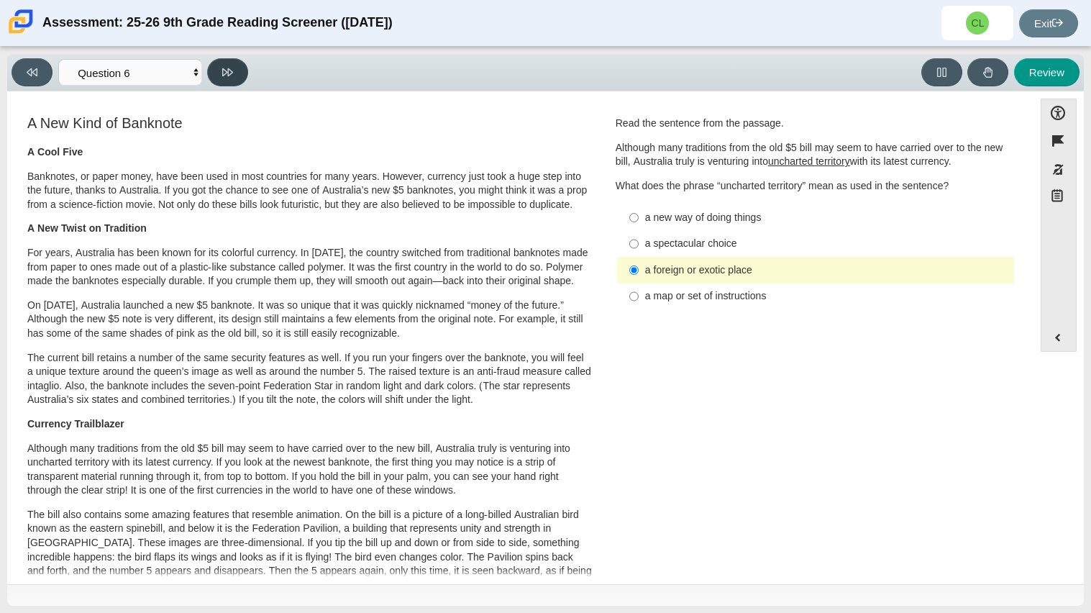
click at [222, 85] on button at bounding box center [227, 72] width 41 height 28
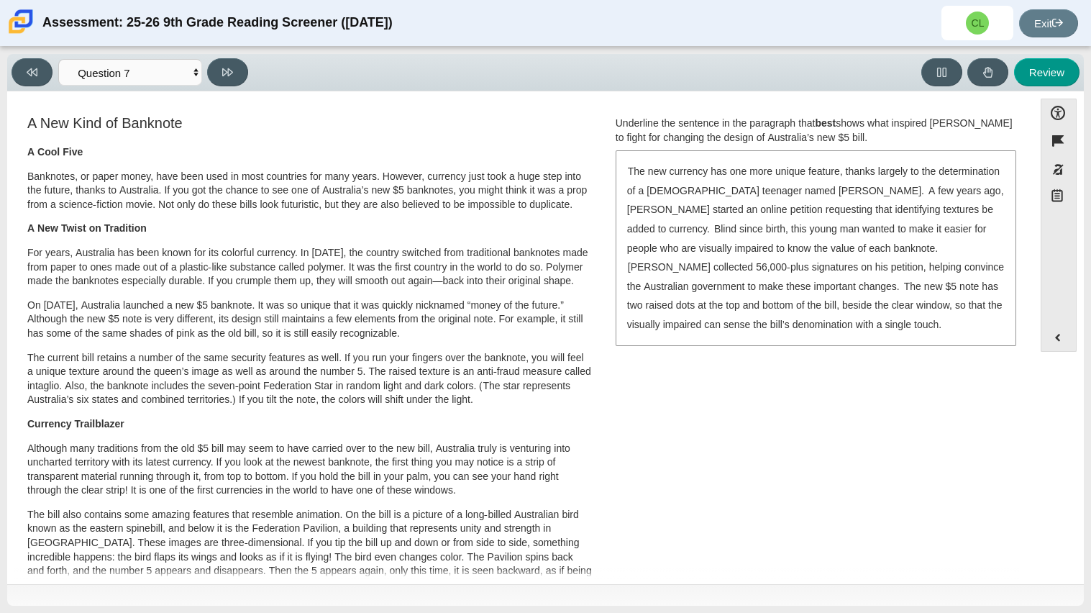
click at [647, 179] on div "The new currency has one more unique feature, thanks largely to the determinati…" at bounding box center [816, 248] width 398 height 192
click at [647, 180] on div "The new currency has one more unique feature, thanks largely to the determinati…" at bounding box center [816, 248] width 398 height 192
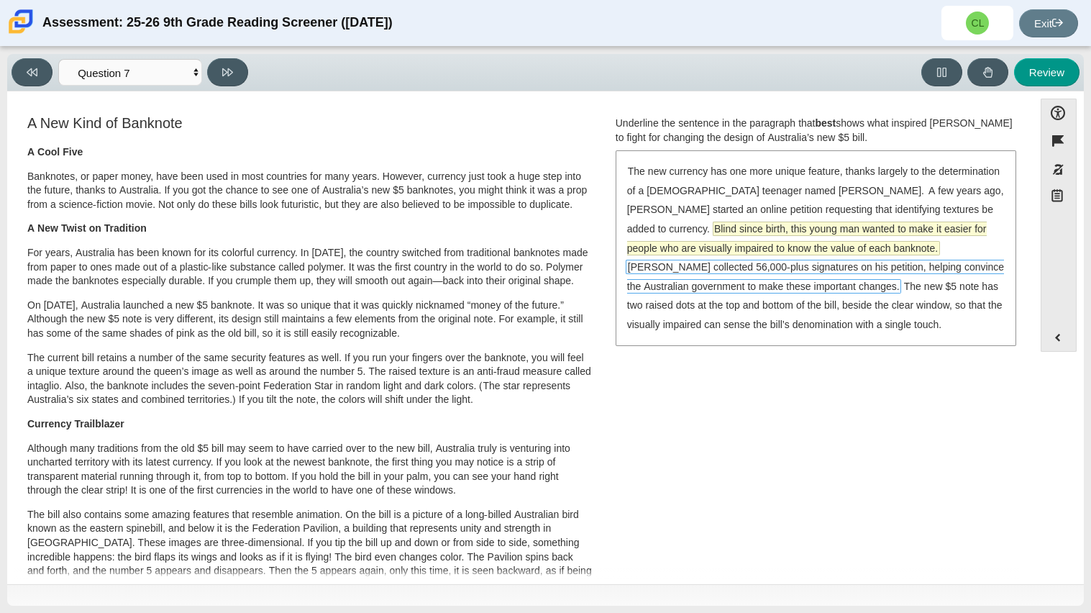
drag, startPoint x: 817, startPoint y: 272, endPoint x: 765, endPoint y: 227, distance: 67.8
click at [765, 227] on div "The new currency has one more unique feature, thanks largely to the determinati…" at bounding box center [816, 248] width 398 height 192
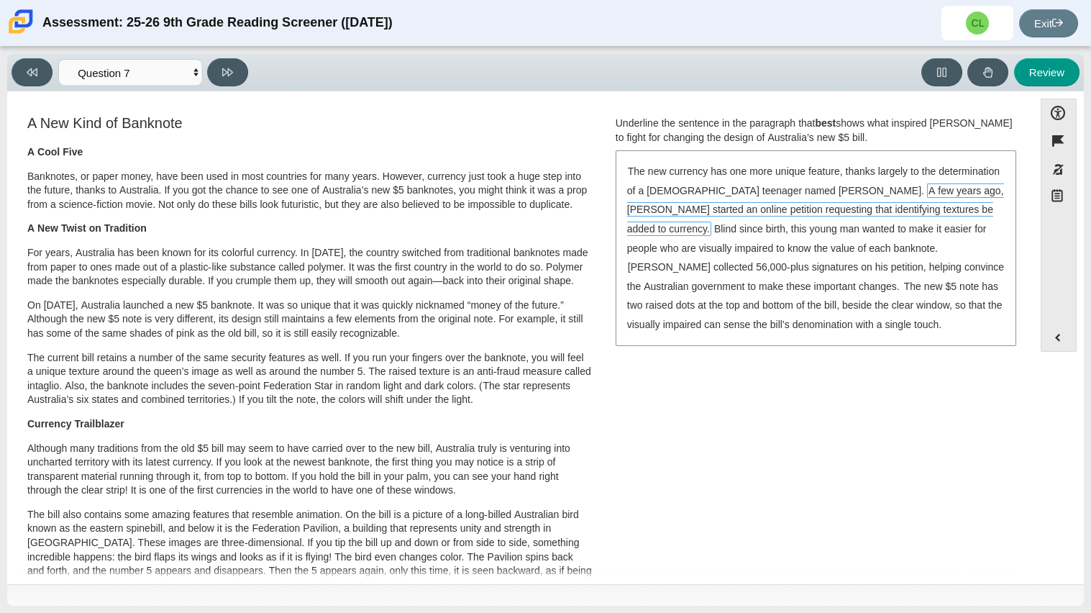
click at [776, 179] on div "The new currency has one more unique feature, thanks largely to the determinati…" at bounding box center [816, 248] width 398 height 192
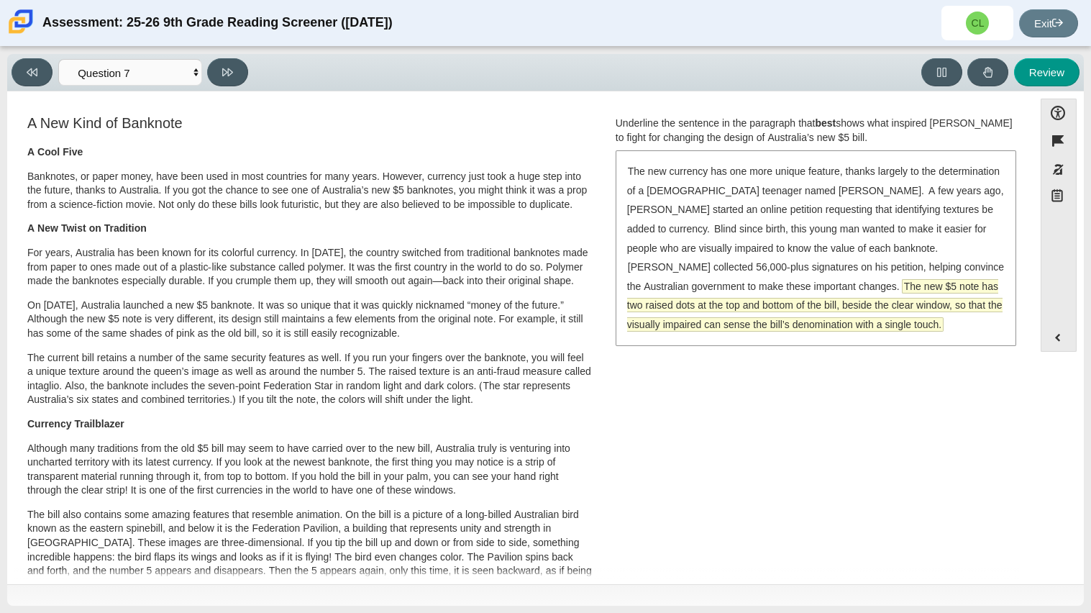
click at [752, 285] on span "The new $5 note has two raised dots at the top and bottom of the bill, beside t…" at bounding box center [815, 305] width 376 height 51
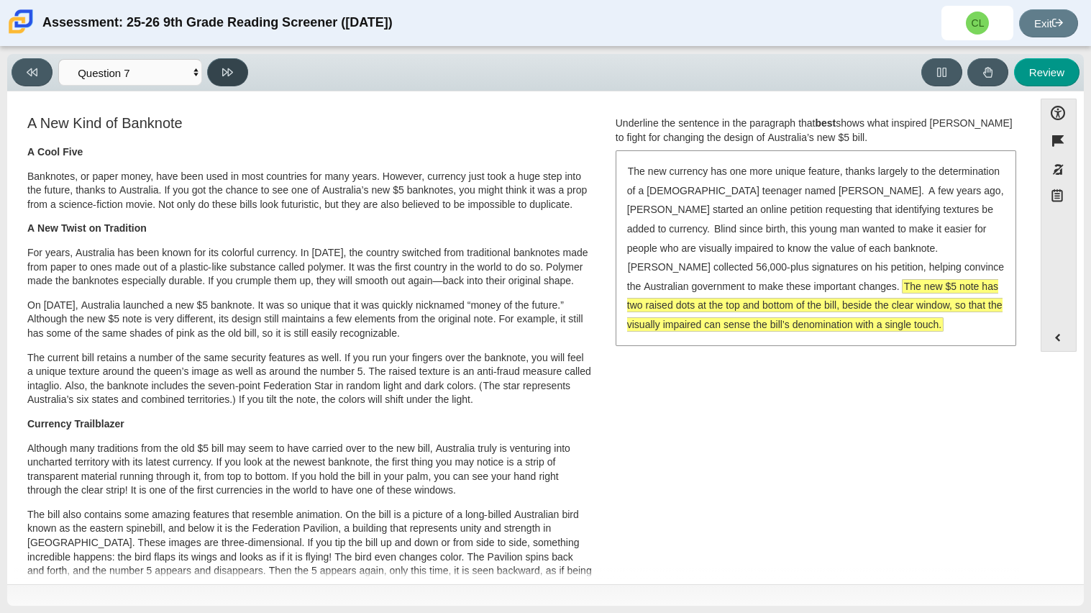
click at [240, 65] on button at bounding box center [227, 72] width 41 height 28
select select "ea8338c2-a6a3-418e-a305-2b963b54a290"
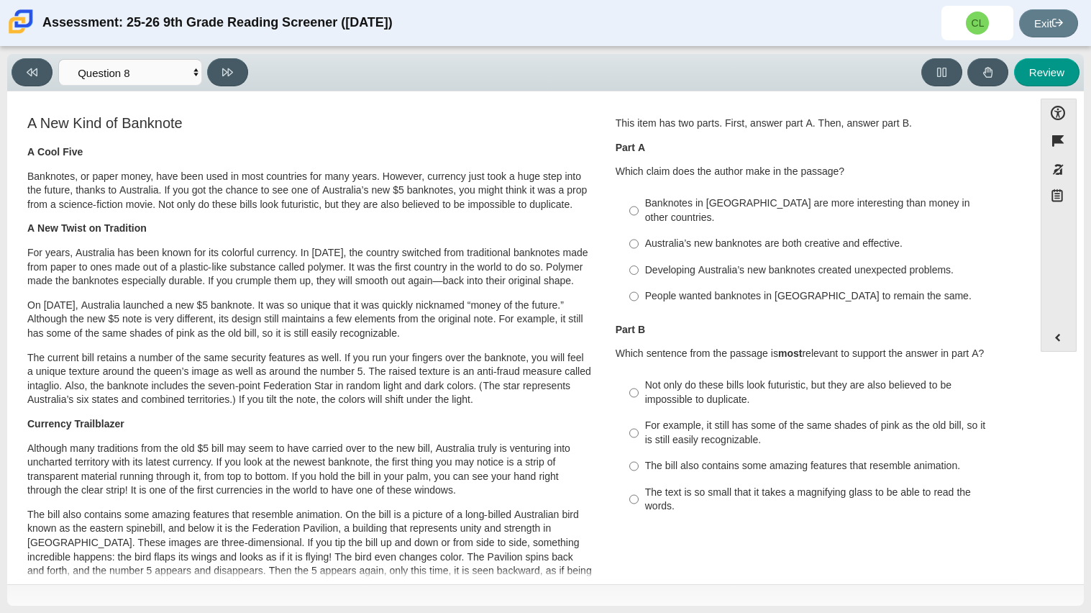
click at [450, 121] on h3 "A New Kind of Banknote" at bounding box center [309, 123] width 565 height 16
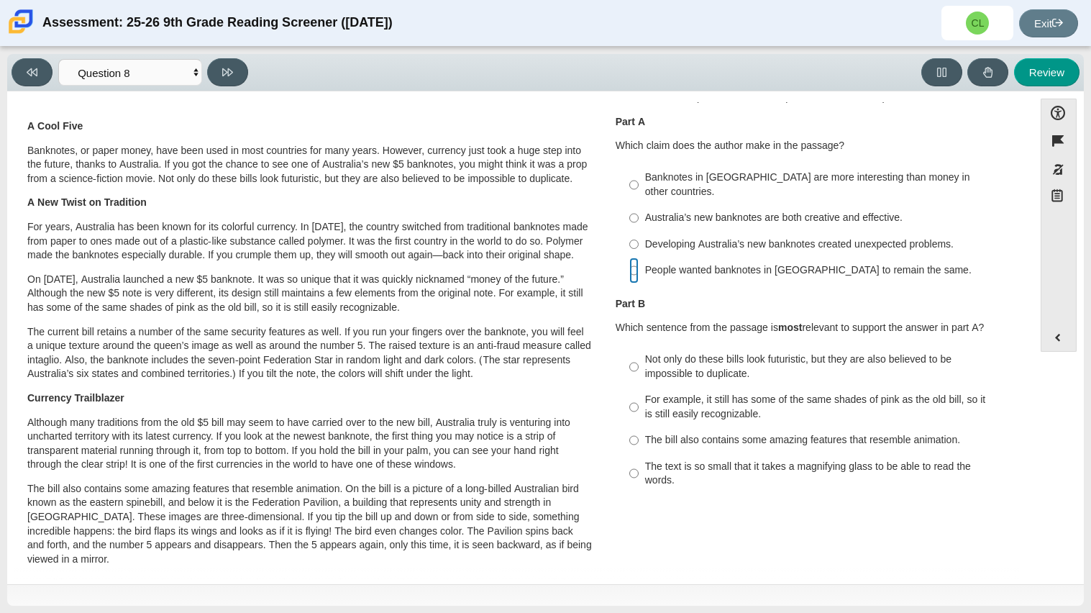
scroll to position [28, 0]
click at [630, 255] on input "People wanted banknotes in Australia to remain the same. People wanted banknote…" at bounding box center [634, 268] width 9 height 26
radio input "true"
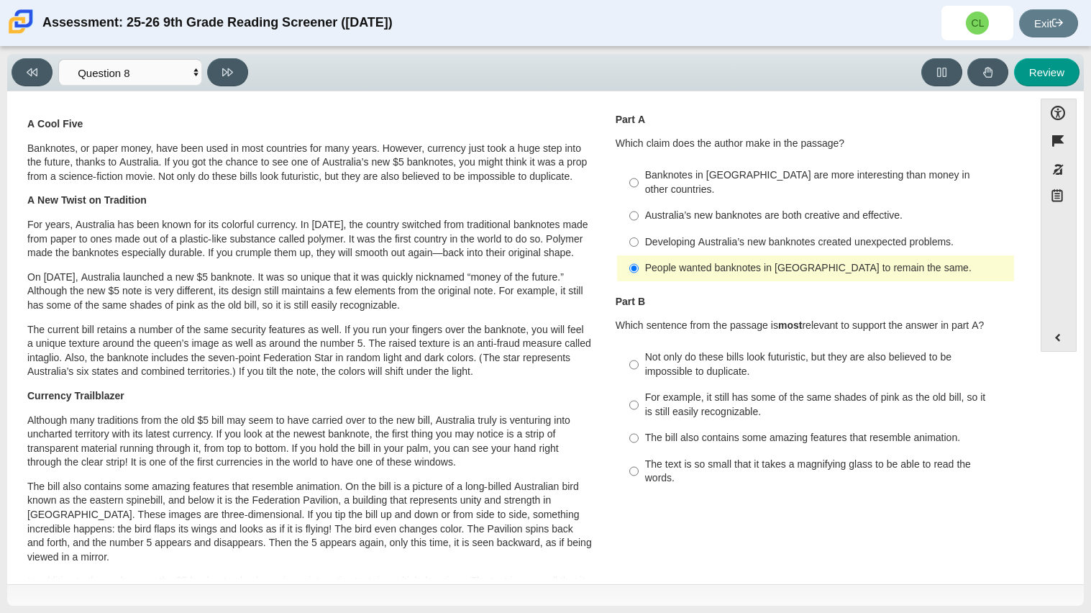
click at [638, 425] on label "The bill also contains some amazing features that resemble animation. The bill …" at bounding box center [816, 438] width 395 height 26
click at [638, 425] on input "The bill also contains some amazing features that resemble animation. The bill …" at bounding box center [634, 438] width 9 height 26
radio input "true"
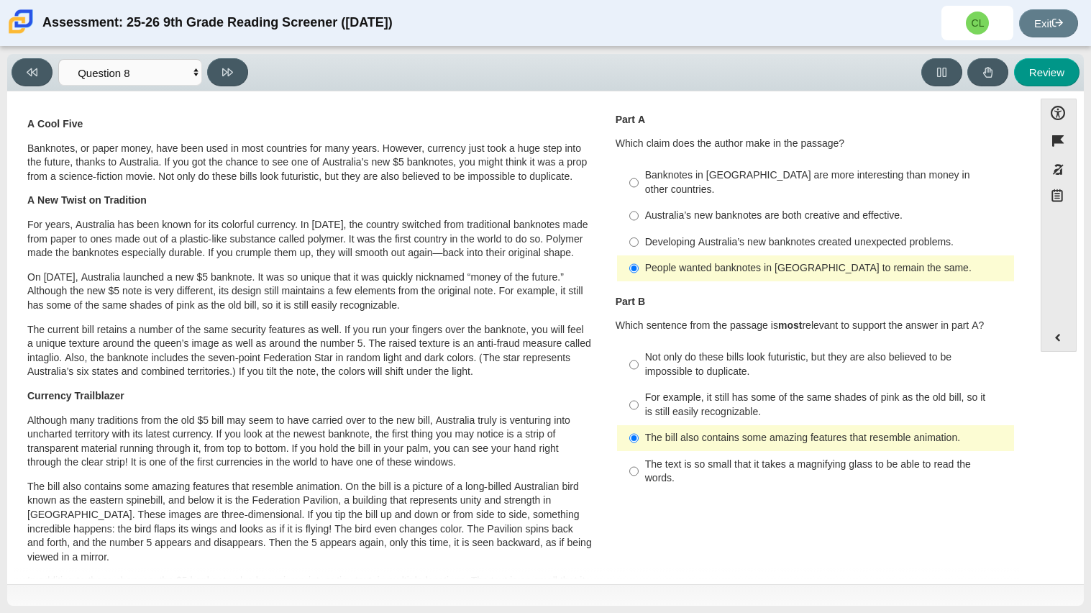
click at [228, 56] on div "Viewing Question 8 of 12 in Pacing Mode Questions Question 1 Question 2 Questio…" at bounding box center [545, 72] width 1077 height 37
click at [228, 63] on button at bounding box center [227, 72] width 41 height 28
select select "89f058d6-b15c-4ef5-a4b3-fdaffb8868b6"
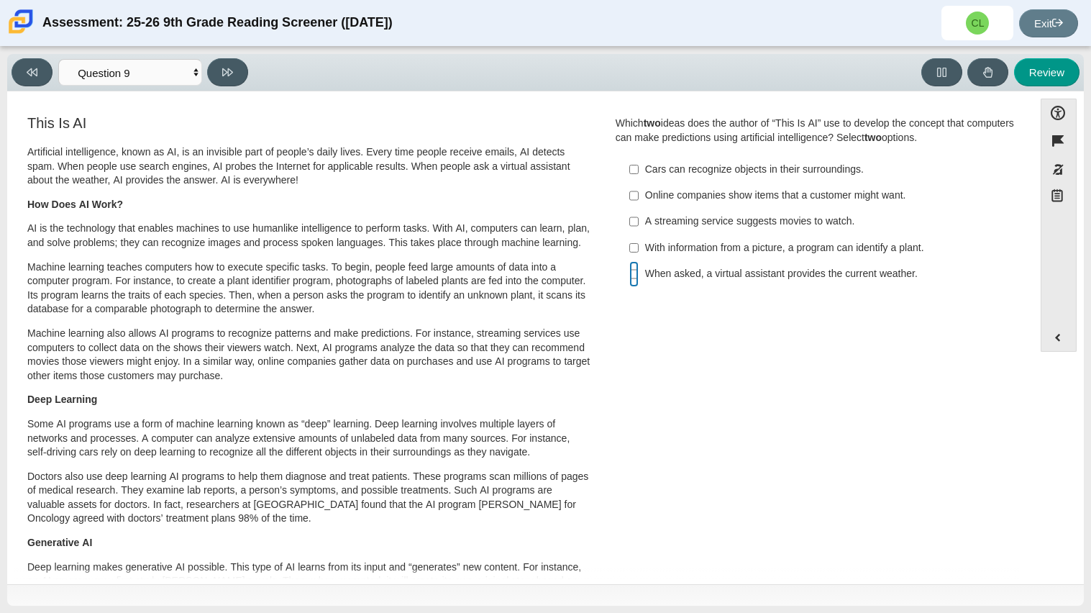
click at [633, 270] on input "When asked, a virtual assistant provides the current weather. When asked, a vir…" at bounding box center [634, 274] width 9 height 26
checkbox input "true"
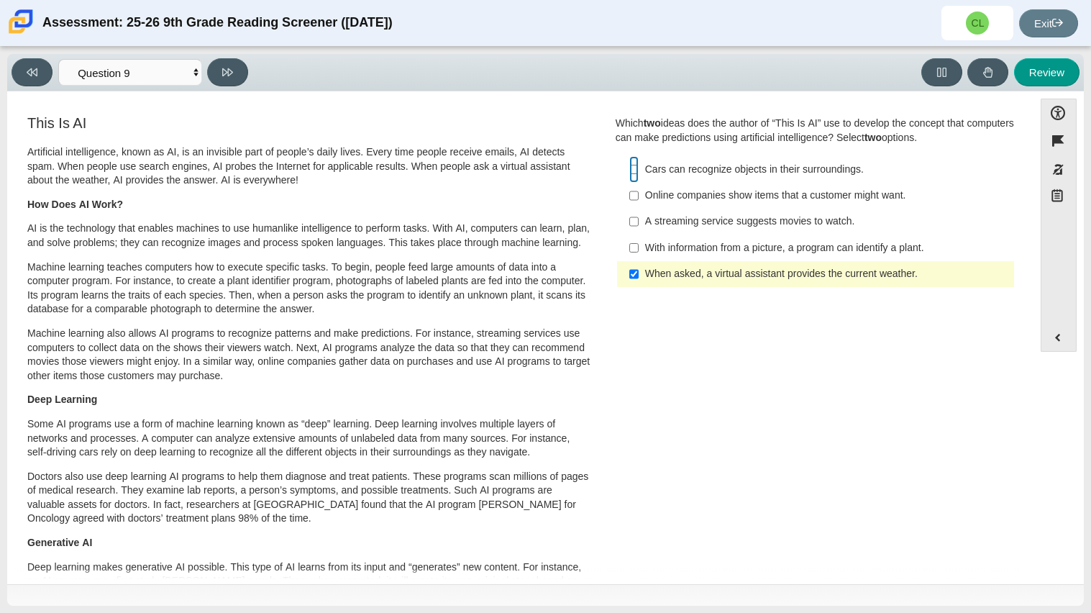
click at [631, 174] on input "Cars can recognize objects in their surroundings. Cars can recognize objects in…" at bounding box center [634, 169] width 9 height 26
checkbox input "true"
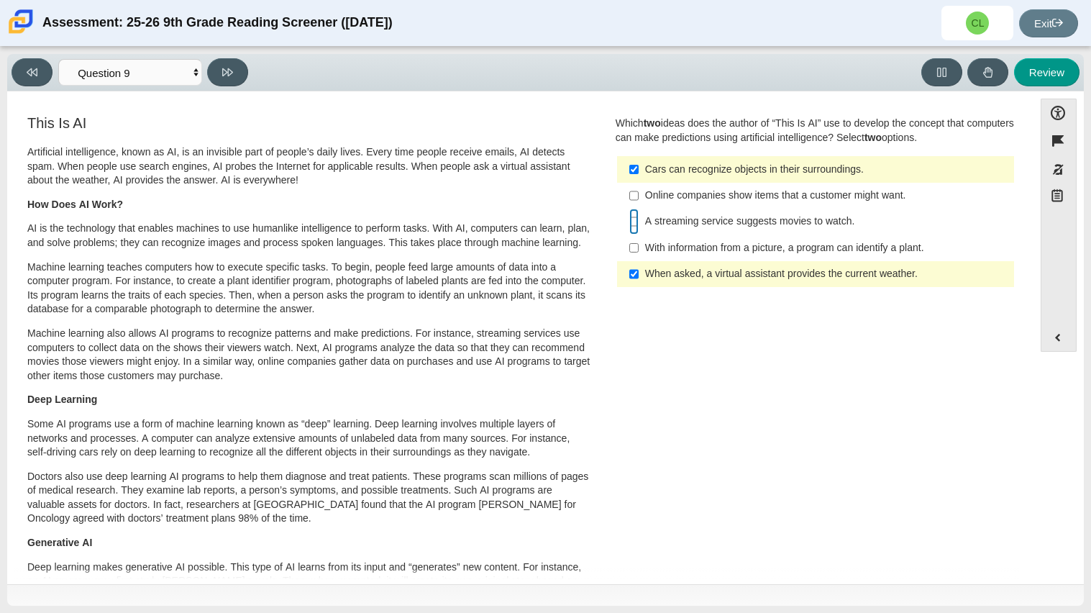
click at [630, 219] on input "A streaming service suggests movies to watch. A streaming service suggests movi…" at bounding box center [634, 222] width 9 height 26
checkbox input "true"
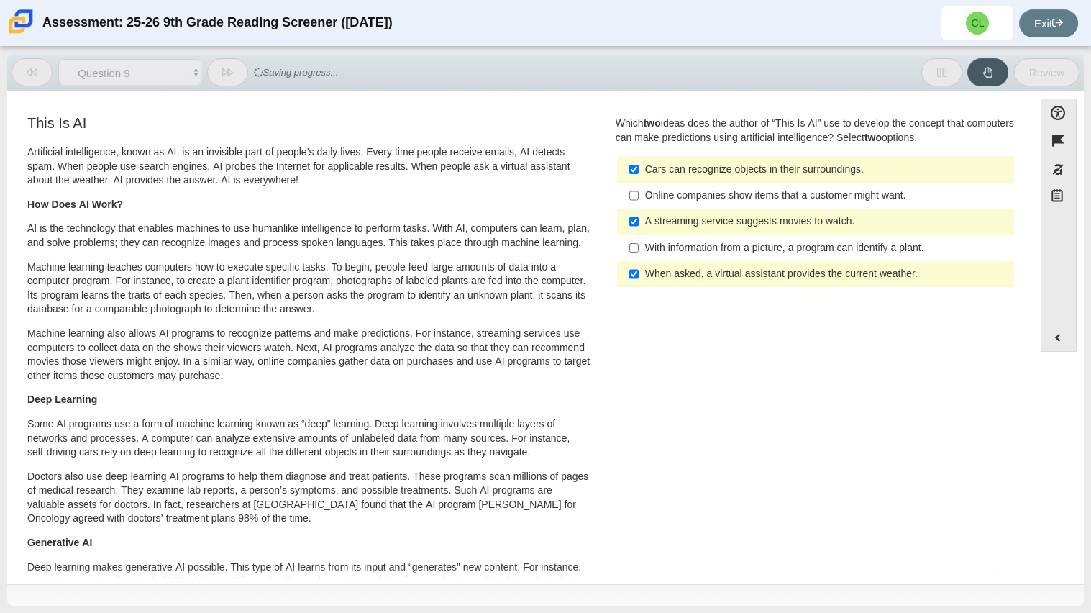
click at [622, 171] on label "Cars can recognize objects in their surroundings. Cars can recognize objects in…" at bounding box center [816, 169] width 395 height 26
click at [630, 171] on input "Cars can recognize objects in their surroundings. Cars can recognize objects in…" at bounding box center [634, 169] width 9 height 26
checkbox input "false"
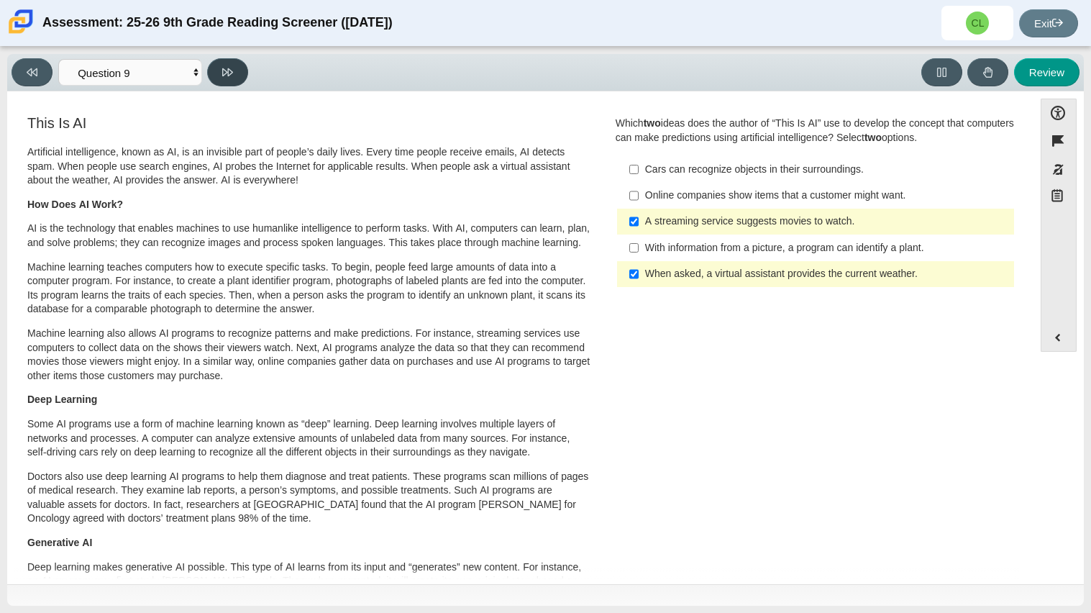
click at [240, 68] on button at bounding box center [227, 72] width 41 height 28
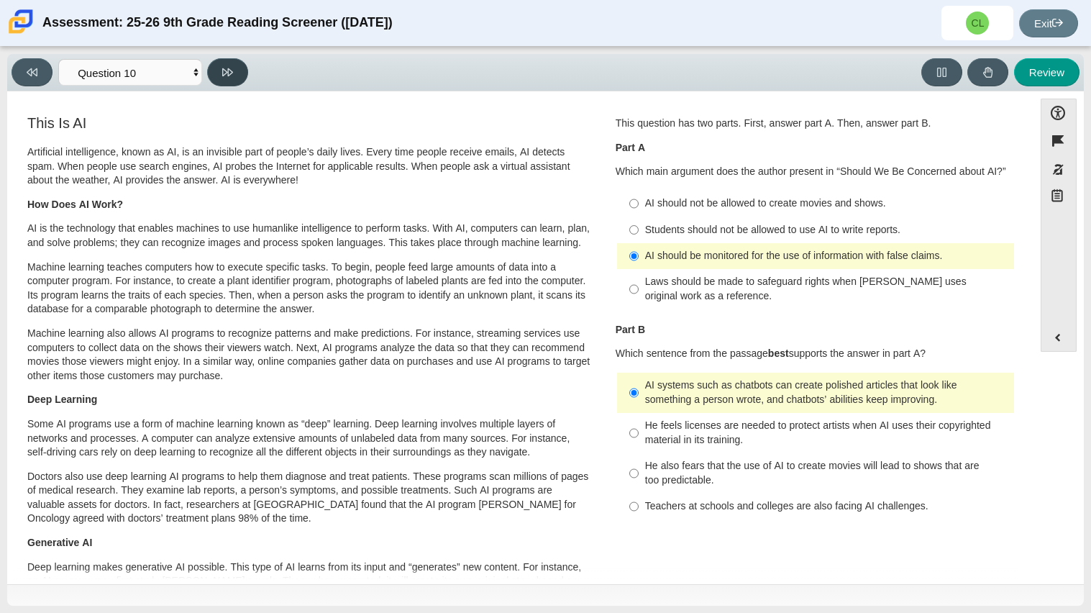
click at [240, 68] on button at bounding box center [227, 72] width 41 height 28
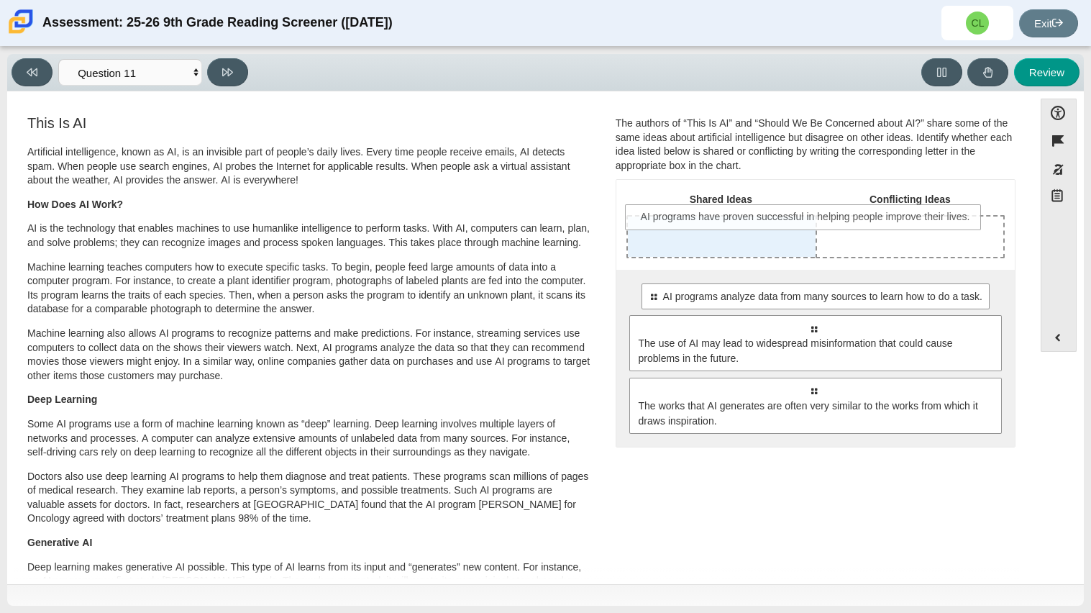
drag, startPoint x: 703, startPoint y: 303, endPoint x: 696, endPoint y: 224, distance: 78.7
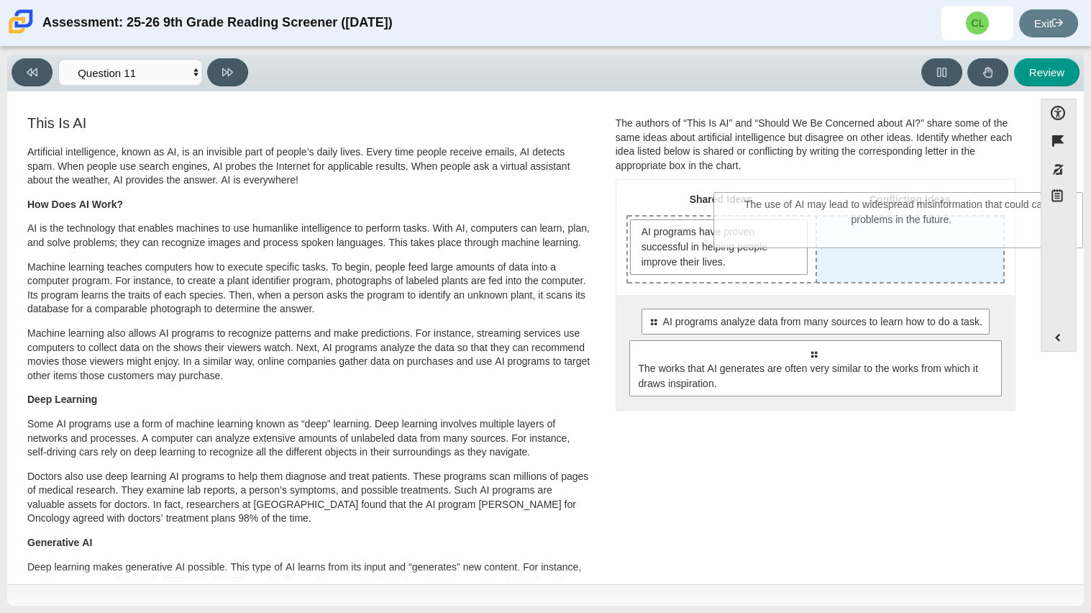
drag, startPoint x: 806, startPoint y: 368, endPoint x: 894, endPoint y: 220, distance: 171.6
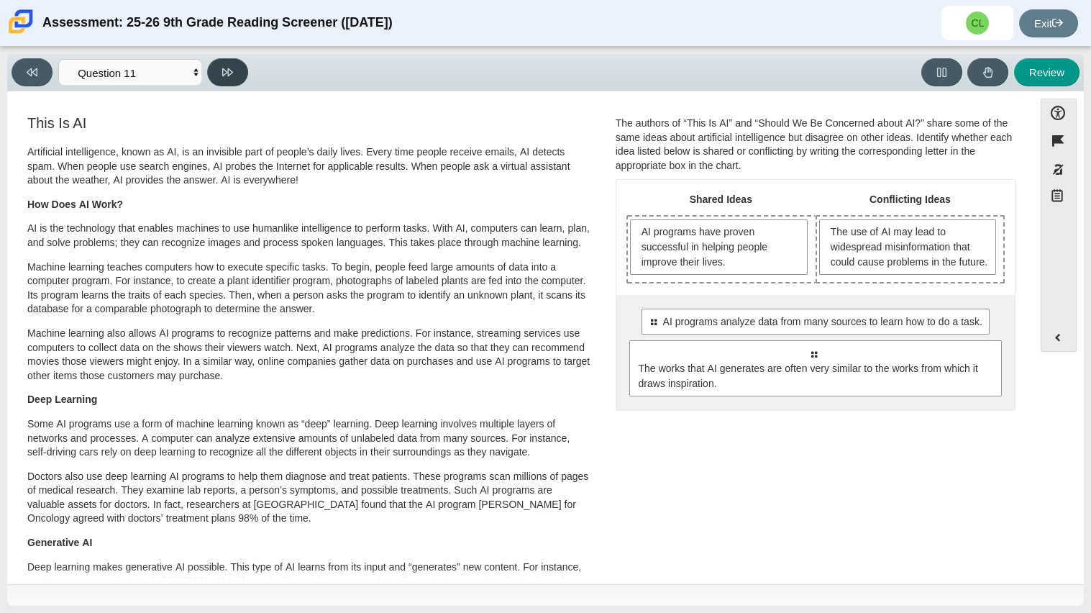
click at [222, 59] on button at bounding box center [227, 72] width 41 height 28
select select "c3effed4-44ce-4a19-bd96-1787f34e9b4c"
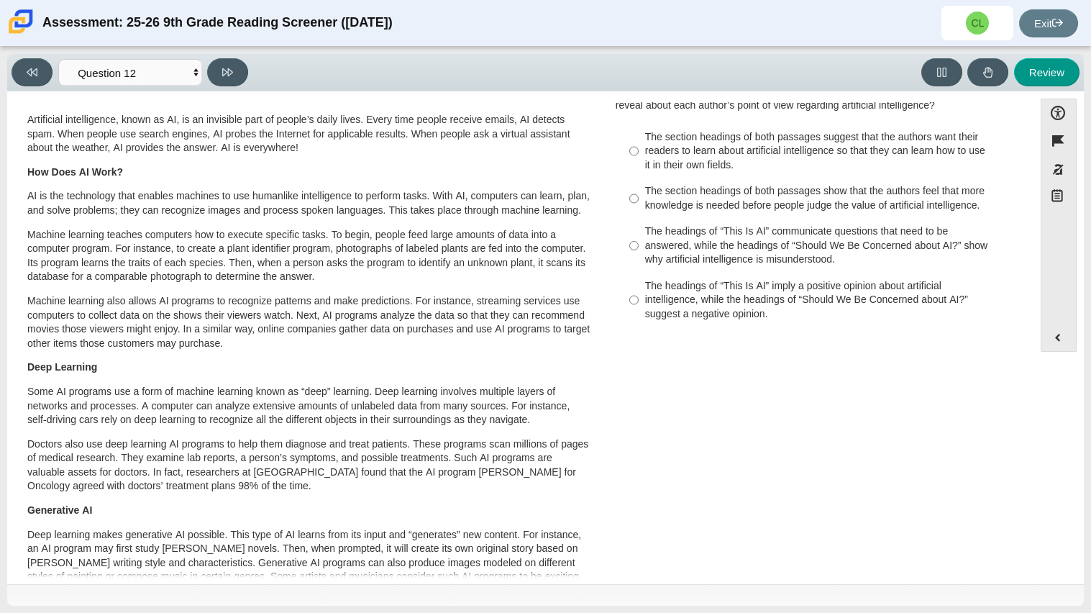
scroll to position [4, 0]
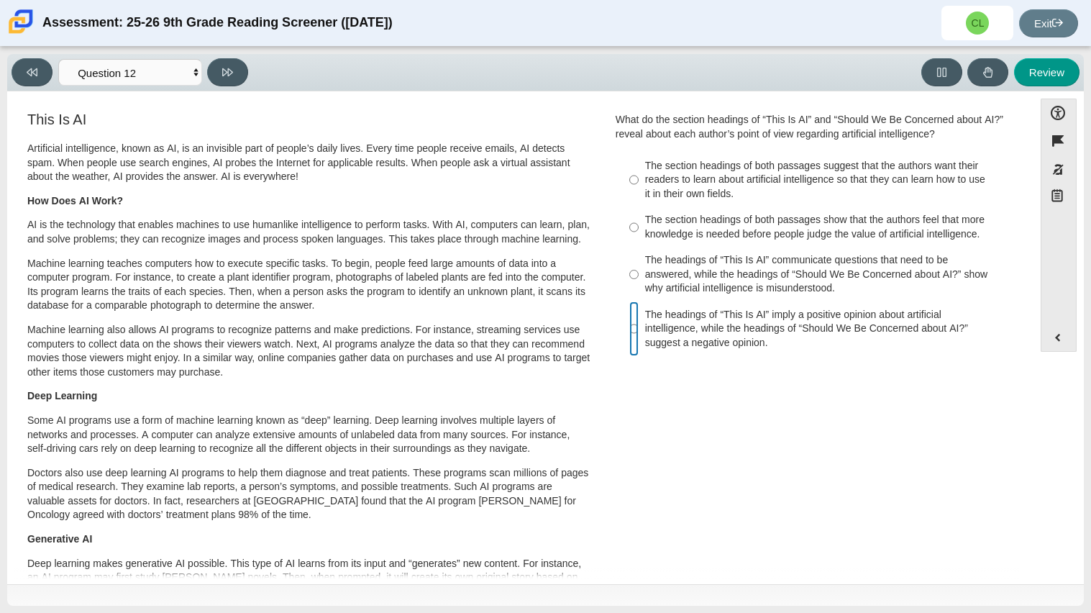
click at [630, 330] on input "The headings of “This Is AI” imply a positive opinion about artificial intellig…" at bounding box center [634, 328] width 9 height 55
radio input "true"
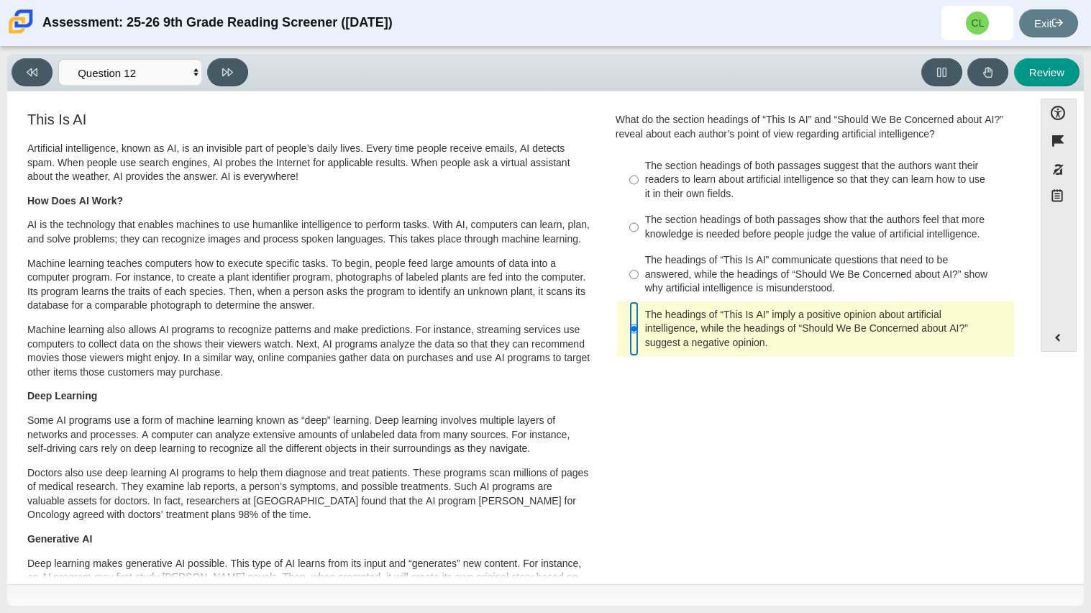
click at [630, 328] on input "The headings of “This Is AI” imply a positive opinion about artificial intellig…" at bounding box center [634, 328] width 9 height 55
click at [635, 270] on label "The headings of “This Is AI” communicate questions that need to be answered, wh…" at bounding box center [816, 274] width 395 height 55
click at [635, 270] on input "The headings of “This Is AI” communicate questions that need to be answered, wh…" at bounding box center [634, 274] width 9 height 55
radio input "true"
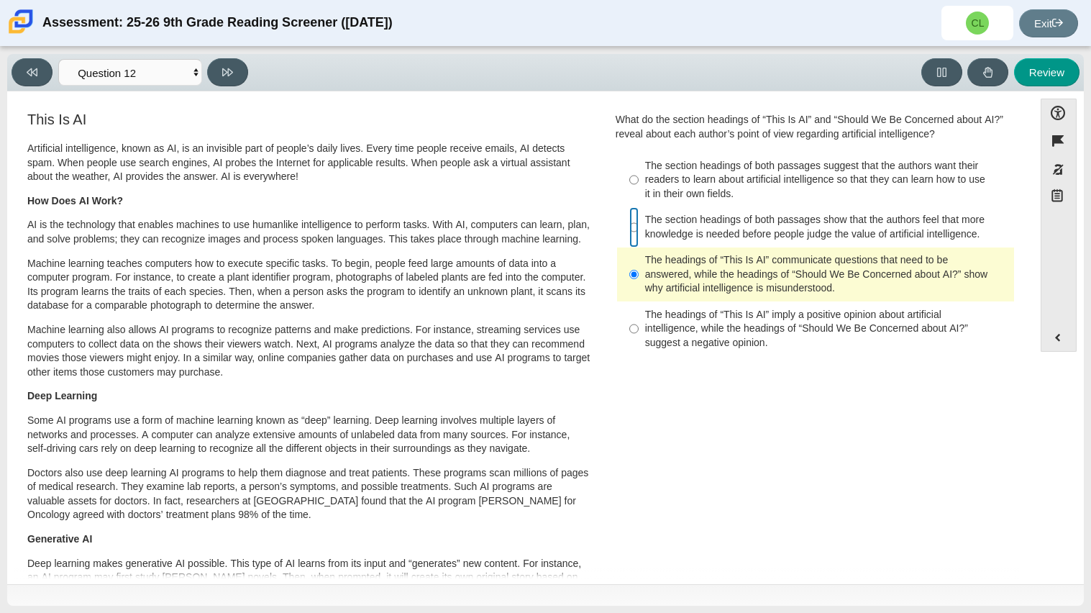
click at [630, 229] on input "The section headings of both passages show that the authors feel that more know…" at bounding box center [634, 227] width 9 height 40
radio input "true"
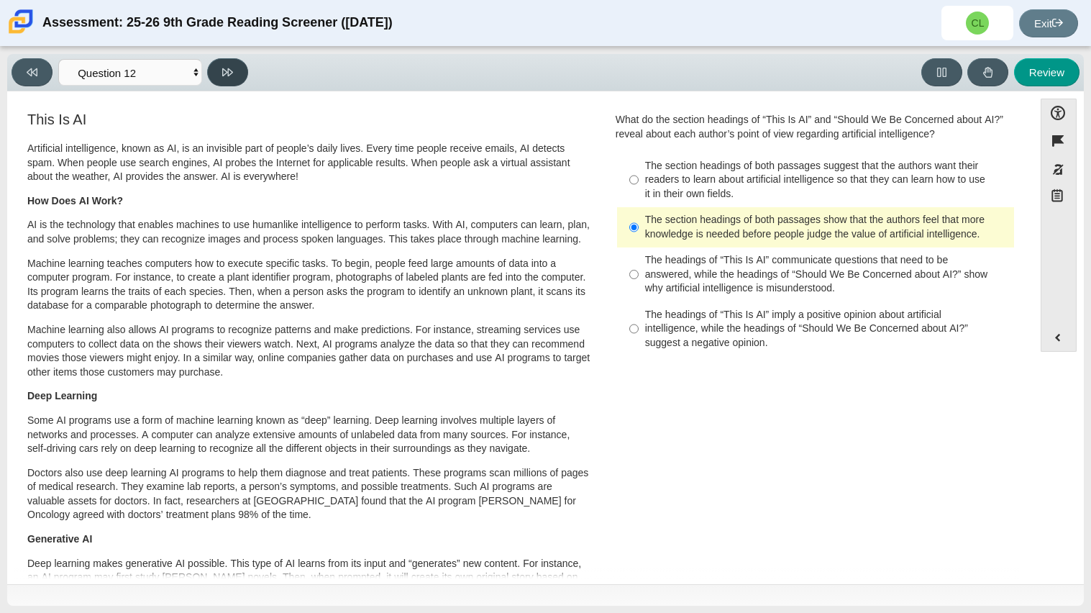
click at [237, 61] on button at bounding box center [227, 72] width 41 height 28
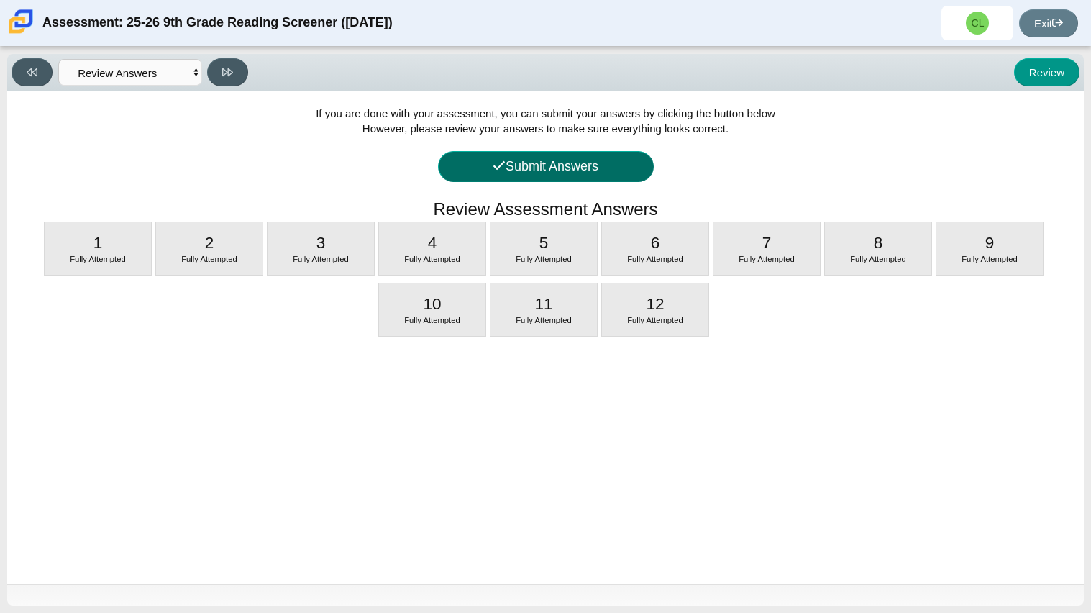
click at [589, 167] on button "Submit Answers" at bounding box center [546, 166] width 216 height 31
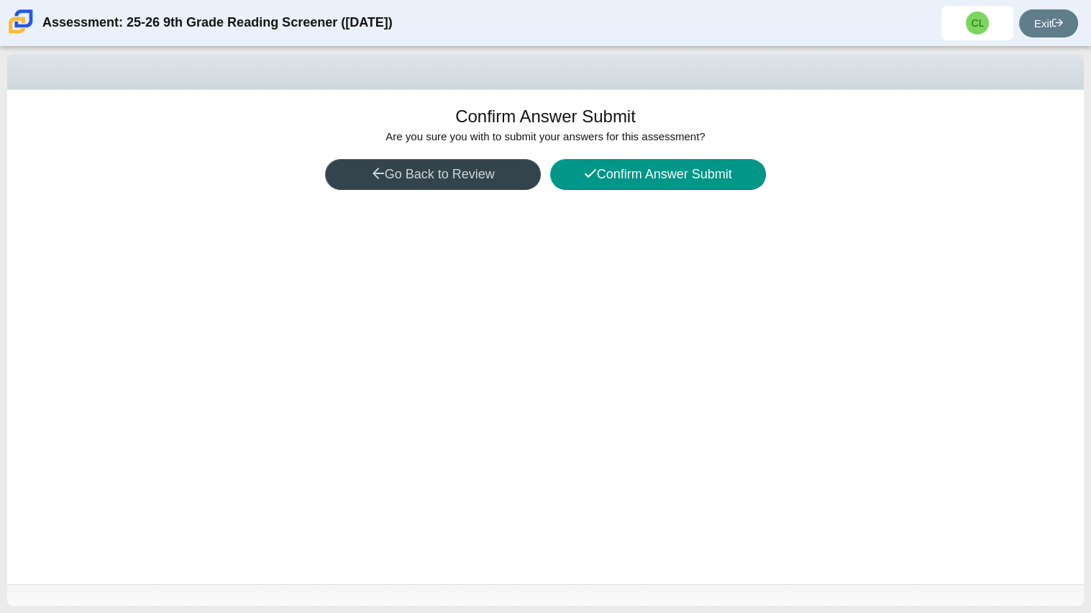
click at [455, 174] on button "Go Back to Review" at bounding box center [433, 174] width 216 height 31
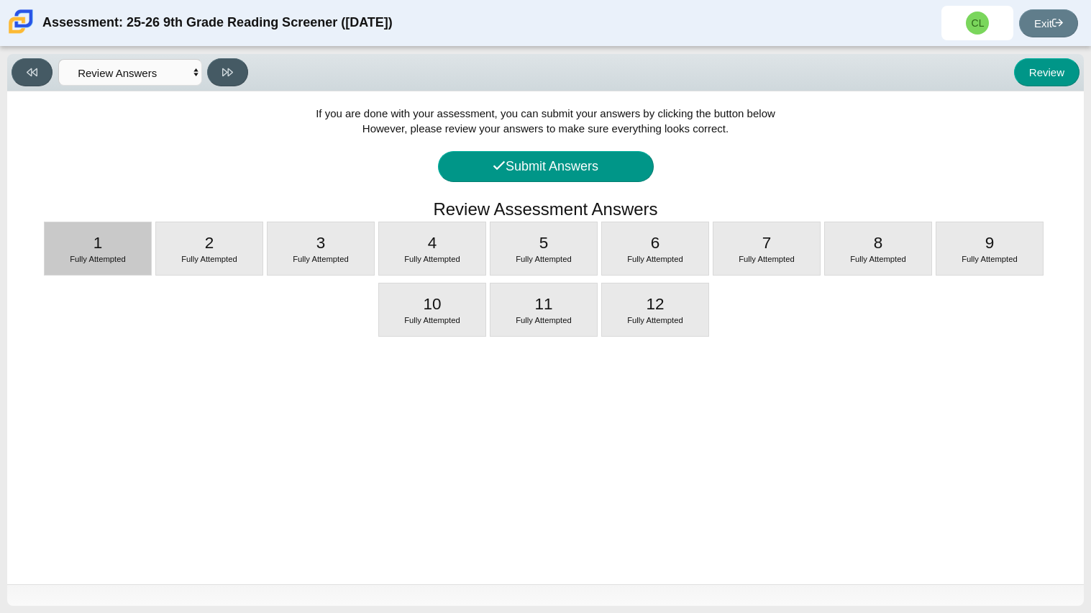
click at [63, 266] on div "1 Fully Attempted" at bounding box center [98, 248] width 106 height 53
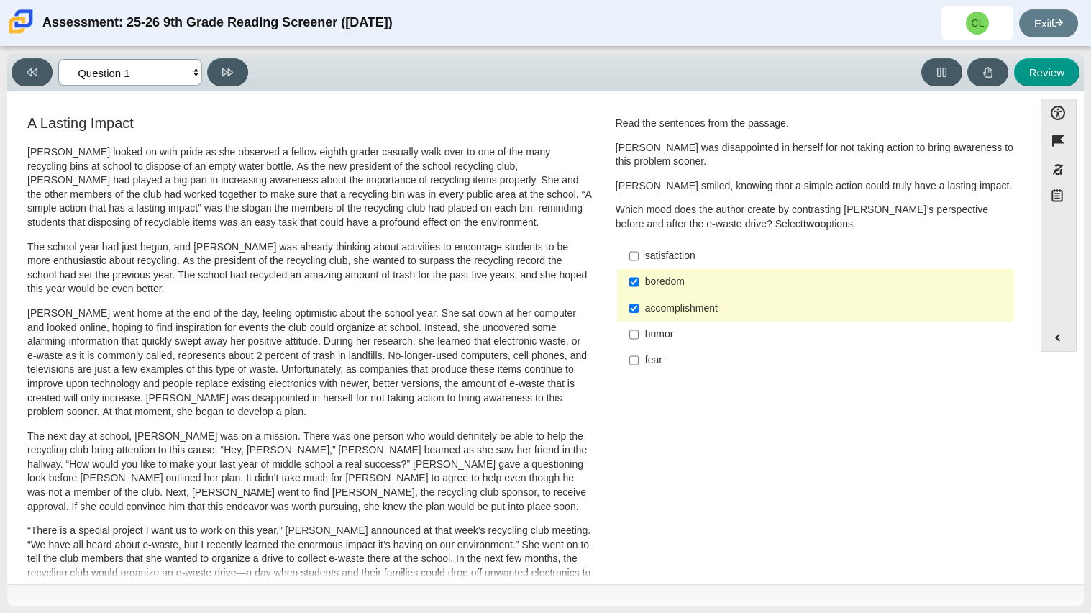
click at [195, 76] on select "Questions Question 1 Question 2 Question 3 Question 4 Question 5 Question 6 Que…" at bounding box center [130, 72] width 144 height 27
click at [58, 59] on select "Questions Question 1 Question 2 Question 3 Question 4 Question 5 Question 6 Que…" at bounding box center [130, 72] width 144 height 27
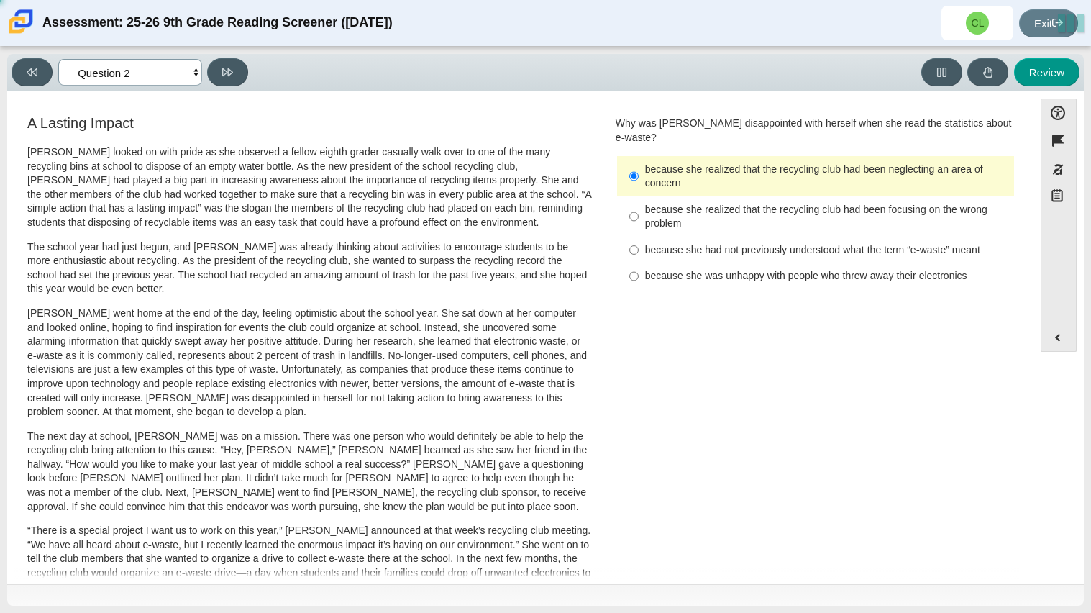
click at [196, 73] on select "Questions Question 1 Question 2 Question 3 Question 4 Question 5 Question 6 Que…" at bounding box center [130, 72] width 144 height 27
click at [58, 59] on select "Questions Question 1 Question 2 Question 3 Question 4 Question 5 Question 6 Que…" at bounding box center [130, 72] width 144 height 27
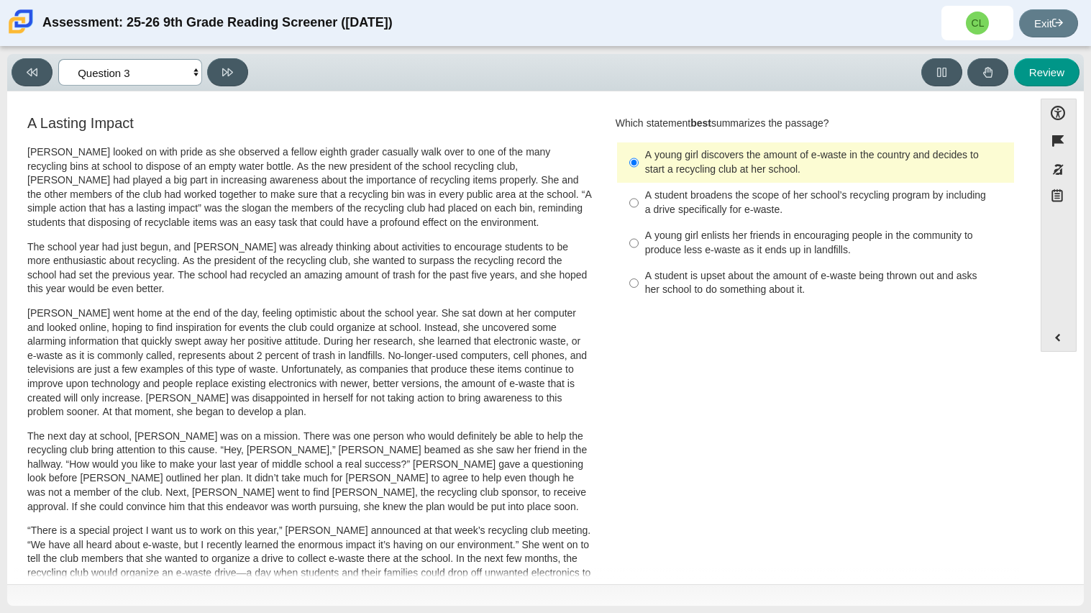
click at [191, 71] on select "Questions Question 1 Question 2 Question 3 Question 4 Question 5 Question 6 Que…" at bounding box center [130, 72] width 144 height 27
click at [58, 59] on select "Questions Question 1 Question 2 Question 3 Question 4 Question 5 Question 6 Que…" at bounding box center [130, 72] width 144 height 27
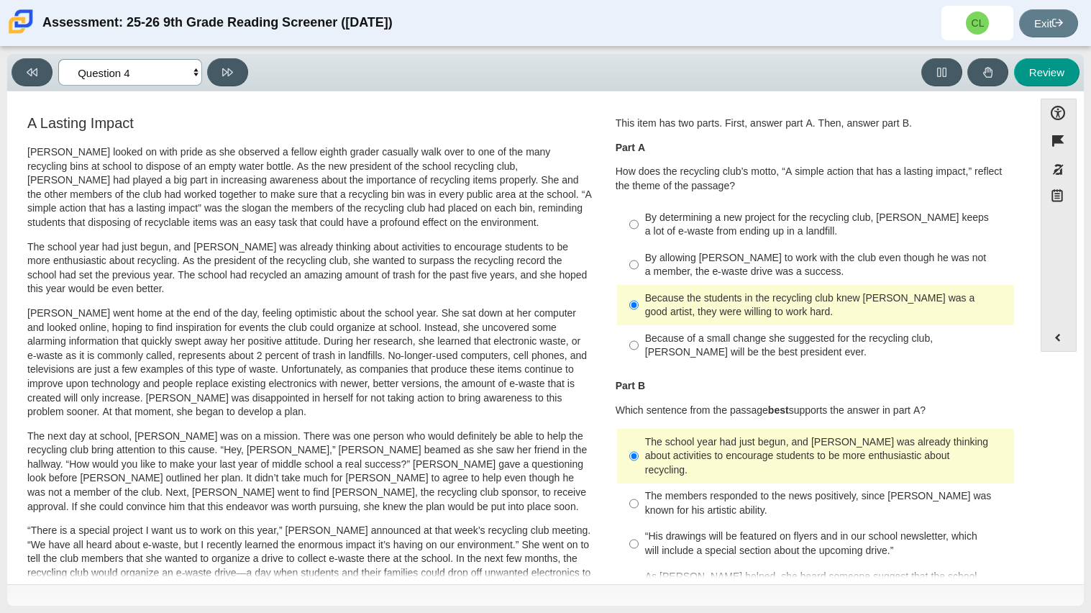
click at [185, 71] on select "Questions Question 1 Question 2 Question 3 Question 4 Question 5 Question 6 Que…" at bounding box center [130, 72] width 144 height 27
click at [58, 59] on select "Questions Question 1 Question 2 Question 3 Question 4 Question 5 Question 6 Que…" at bounding box center [130, 72] width 144 height 27
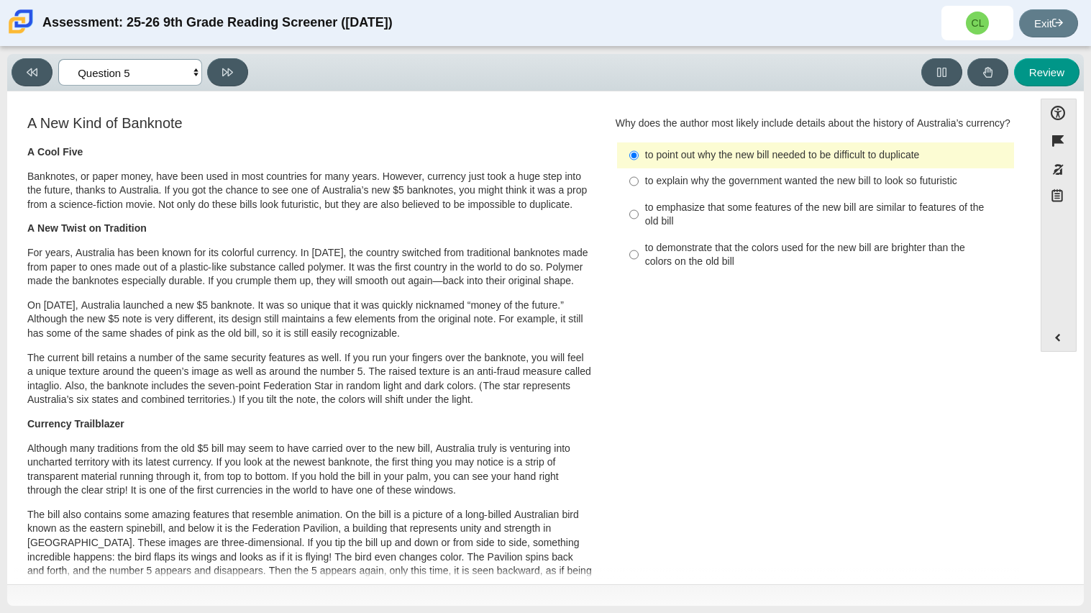
click at [185, 73] on select "Questions Question 1 Question 2 Question 3 Question 4 Question 5 Question 6 Que…" at bounding box center [130, 72] width 144 height 27
click at [58, 59] on select "Questions Question 1 Question 2 Question 3 Question 4 Question 5 Question 6 Que…" at bounding box center [130, 72] width 144 height 27
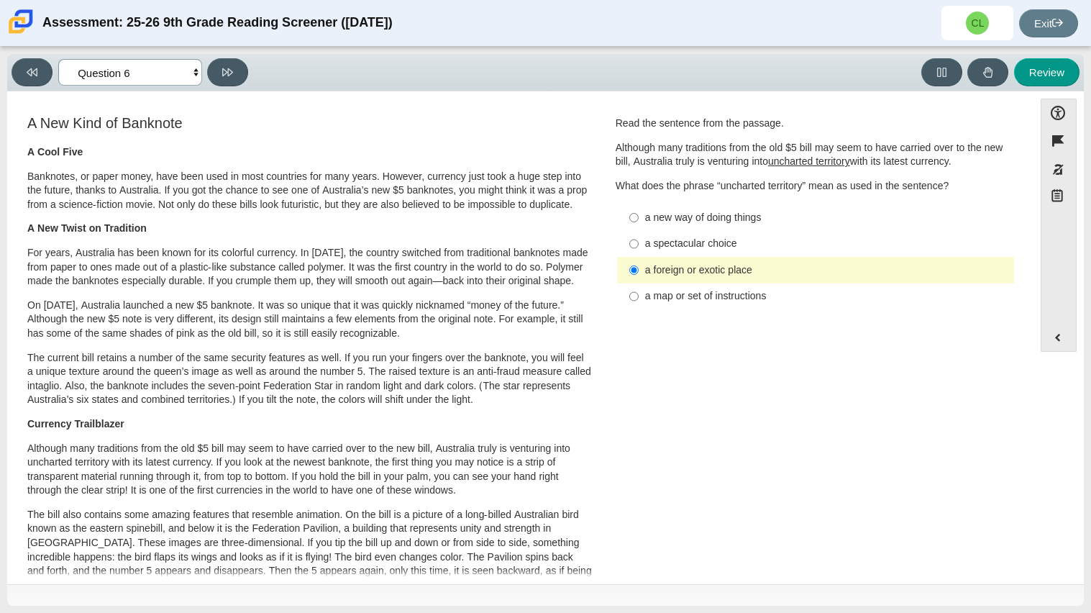
click at [195, 61] on select "Questions Question 1 Question 2 Question 3 Question 4 Question 5 Question 6 Que…" at bounding box center [130, 72] width 144 height 27
click at [58, 59] on select "Questions Question 1 Question 2 Question 3 Question 4 Question 5 Question 6 Que…" at bounding box center [130, 72] width 144 height 27
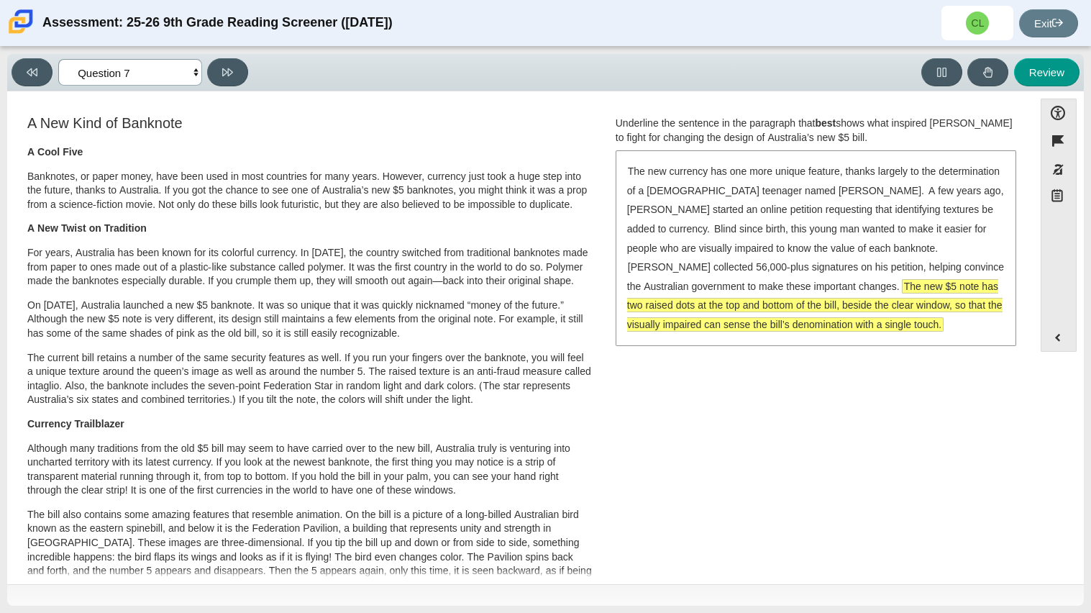
click at [176, 81] on select "Questions Question 1 Question 2 Question 3 Question 4 Question 5 Question 6 Que…" at bounding box center [130, 72] width 144 height 27
click at [58, 59] on select "Questions Question 1 Question 2 Question 3 Question 4 Question 5 Question 6 Que…" at bounding box center [130, 72] width 144 height 27
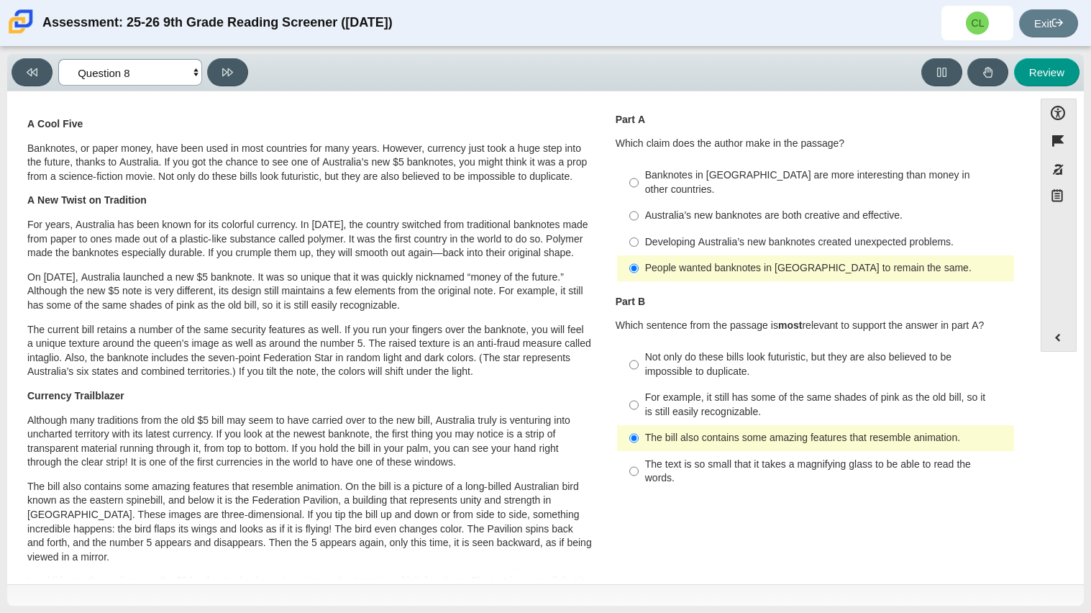
click at [176, 71] on select "Questions Question 1 Question 2 Question 3 Question 4 Question 5 Question 6 Que…" at bounding box center [130, 72] width 144 height 27
click at [58, 59] on select "Questions Question 1 Question 2 Question 3 Question 4 Question 5 Question 6 Que…" at bounding box center [130, 72] width 144 height 27
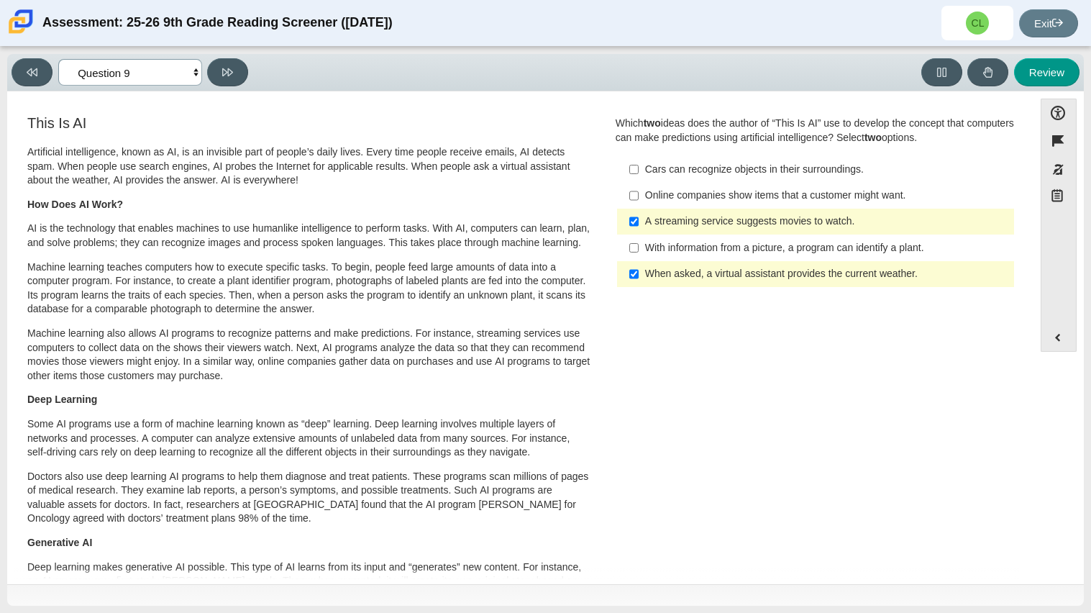
click at [182, 75] on select "Questions Question 1 Question 2 Question 3 Question 4 Question 5 Question 6 Que…" at bounding box center [130, 72] width 144 height 27
click at [58, 59] on select "Questions Question 1 Question 2 Question 3 Question 4 Question 5 Question 6 Que…" at bounding box center [130, 72] width 144 height 27
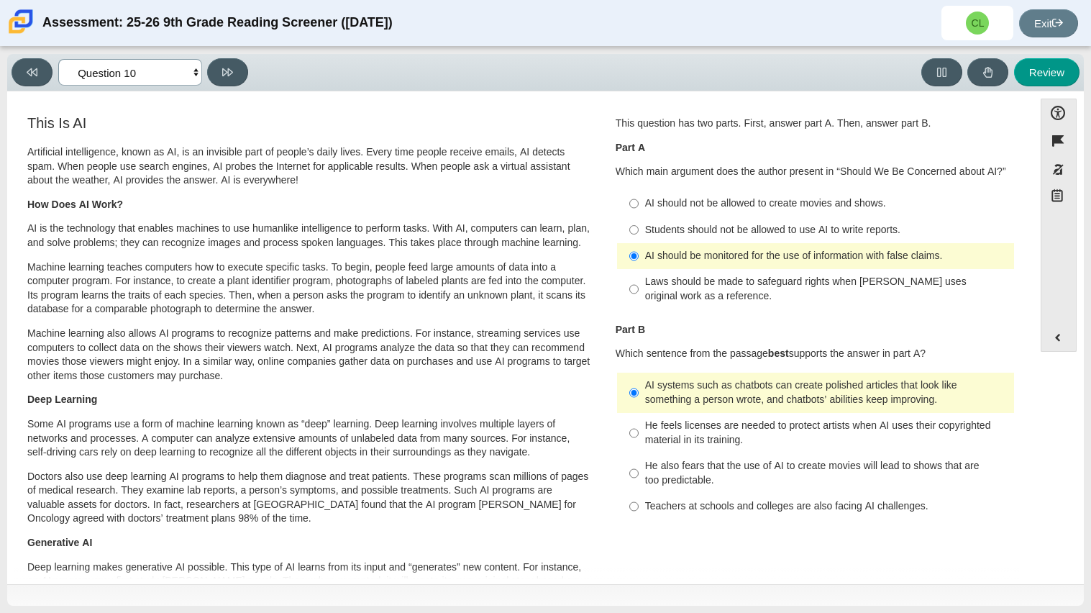
click at [185, 80] on select "Questions Question 1 Question 2 Question 3 Question 4 Question 5 Question 6 Que…" at bounding box center [130, 72] width 144 height 27
click at [58, 59] on select "Questions Question 1 Question 2 Question 3 Question 4 Question 5 Question 6 Que…" at bounding box center [130, 72] width 144 height 27
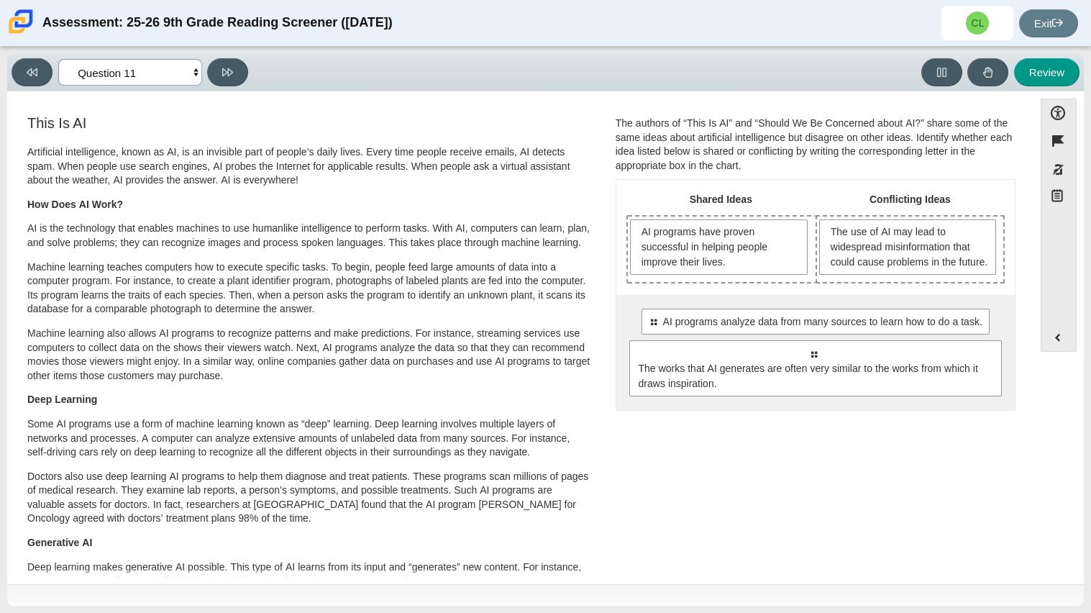
click at [165, 67] on select "Questions Question 1 Question 2 Question 3 Question 4 Question 5 Question 6 Que…" at bounding box center [130, 72] width 144 height 27
click at [58, 59] on select "Questions Question 1 Question 2 Question 3 Question 4 Question 5 Question 6 Que…" at bounding box center [130, 72] width 144 height 27
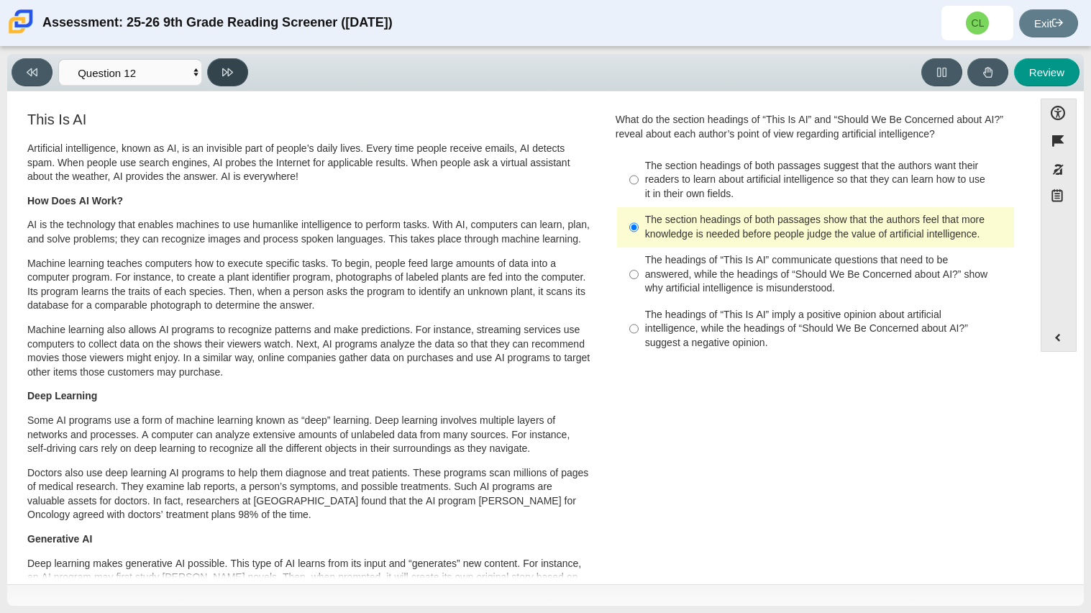
click at [232, 70] on icon at bounding box center [227, 72] width 11 height 8
select select "review"
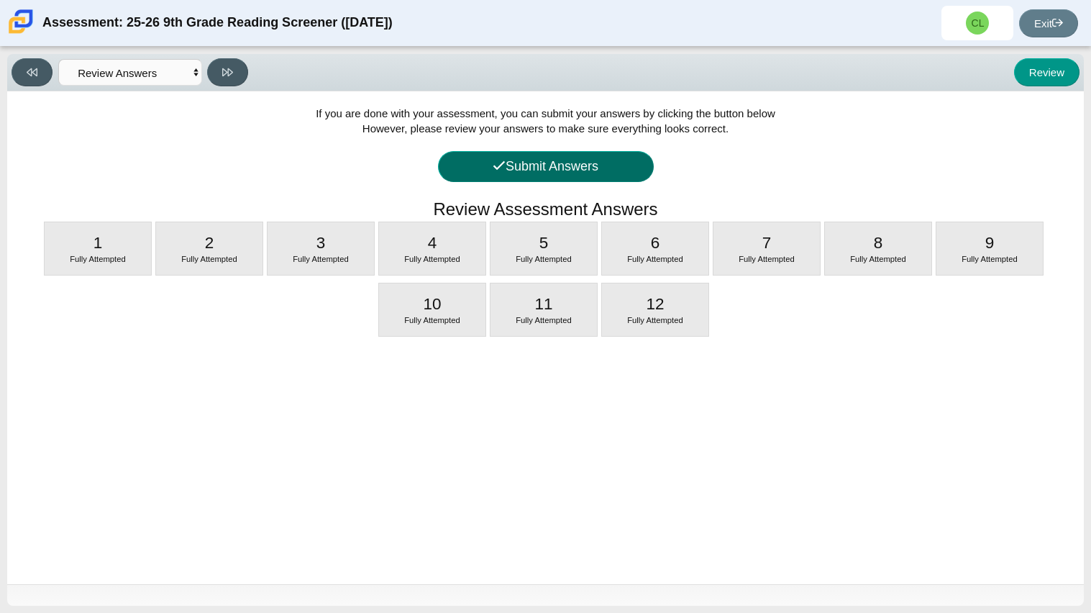
click at [553, 160] on button "Submit Answers" at bounding box center [546, 166] width 216 height 31
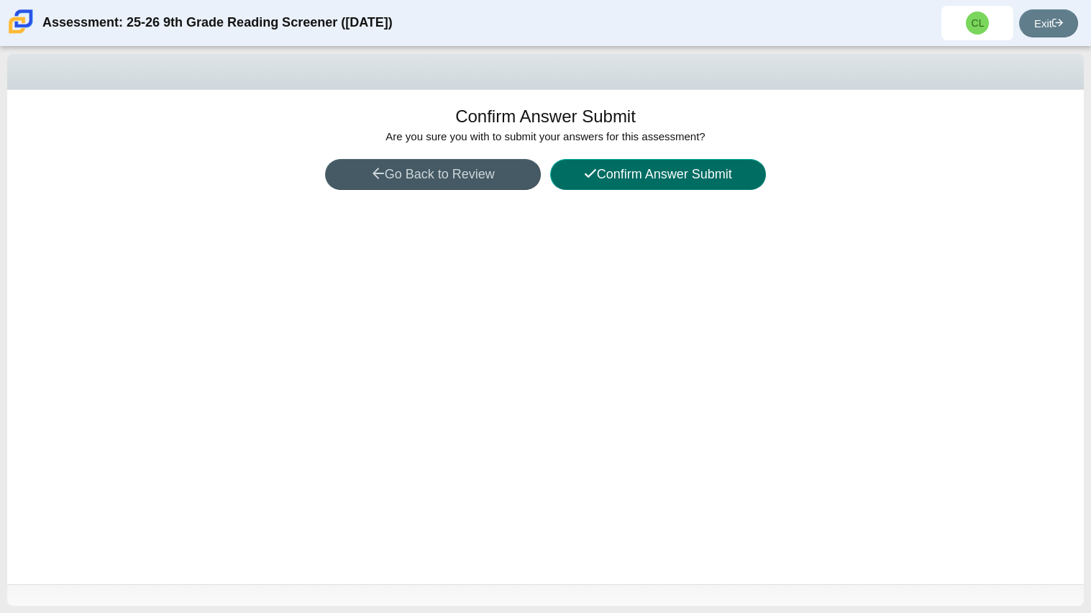
click at [596, 161] on button "Confirm Answer Submit" at bounding box center [658, 174] width 216 height 31
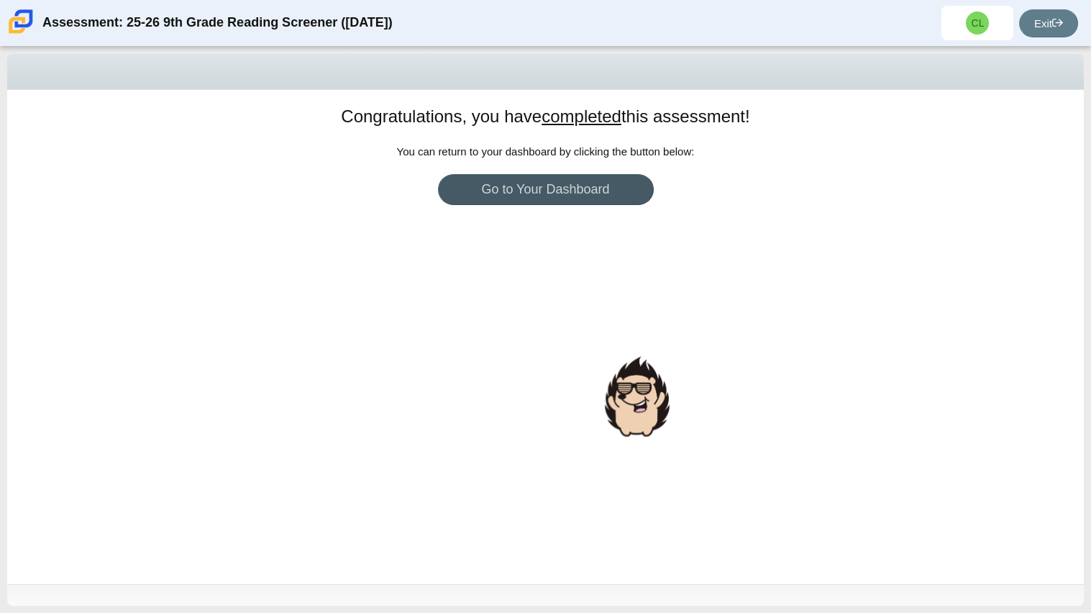
click at [630, 442] on div "Congratulations, you have completed this assessment! You can return to your das…" at bounding box center [545, 337] width 1077 height 494
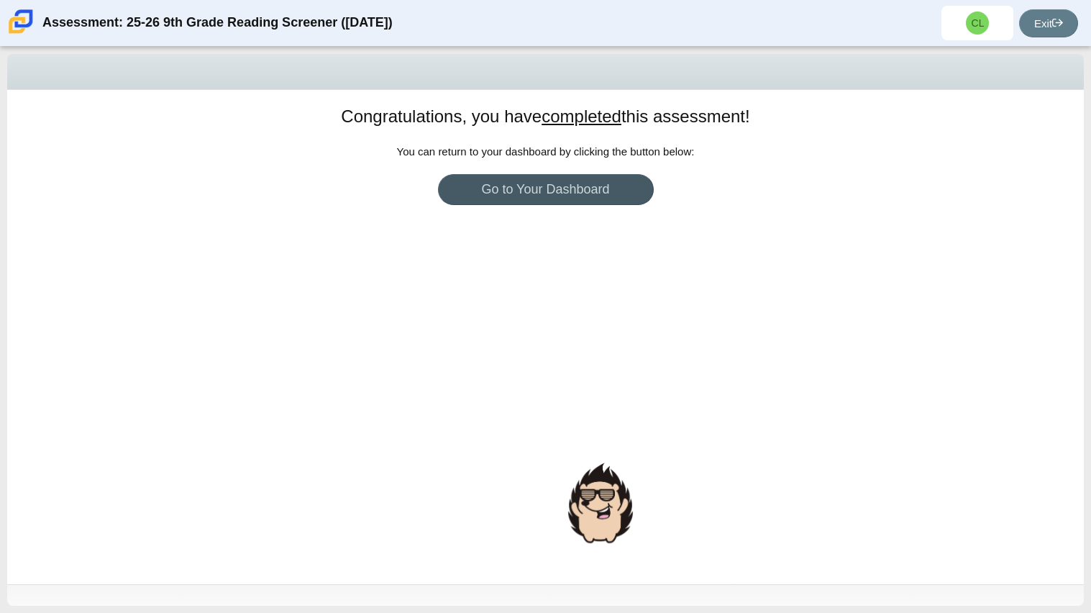
click at [626, 442] on div "Congratulations, you have completed this assessment! You can return to your das…" at bounding box center [545, 337] width 1077 height 494
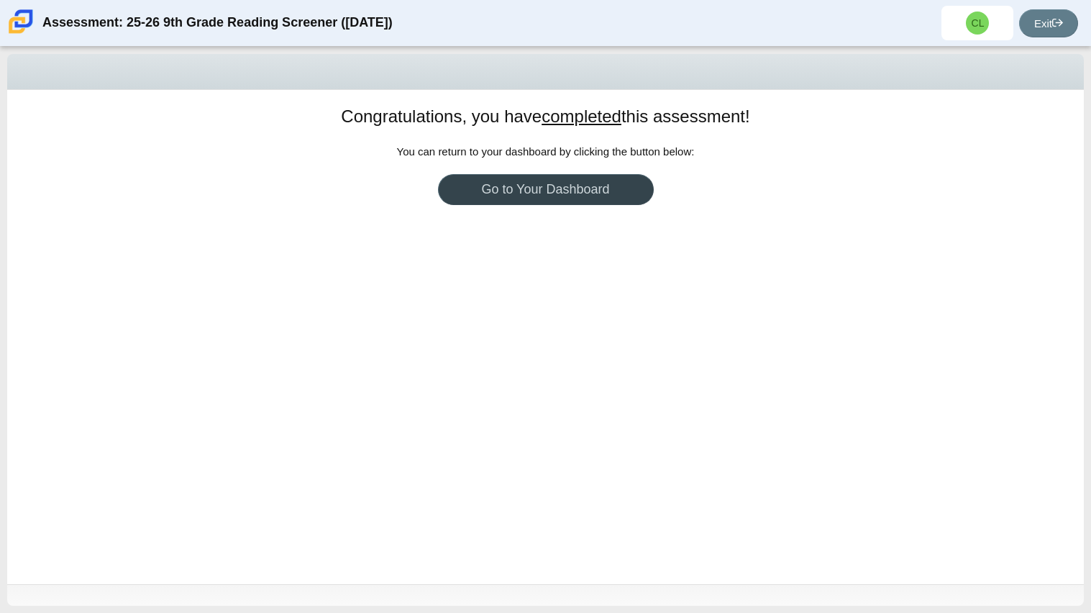
click at [584, 197] on link "Go to Your Dashboard" at bounding box center [546, 189] width 216 height 31
